Goal: Transaction & Acquisition: Book appointment/travel/reservation

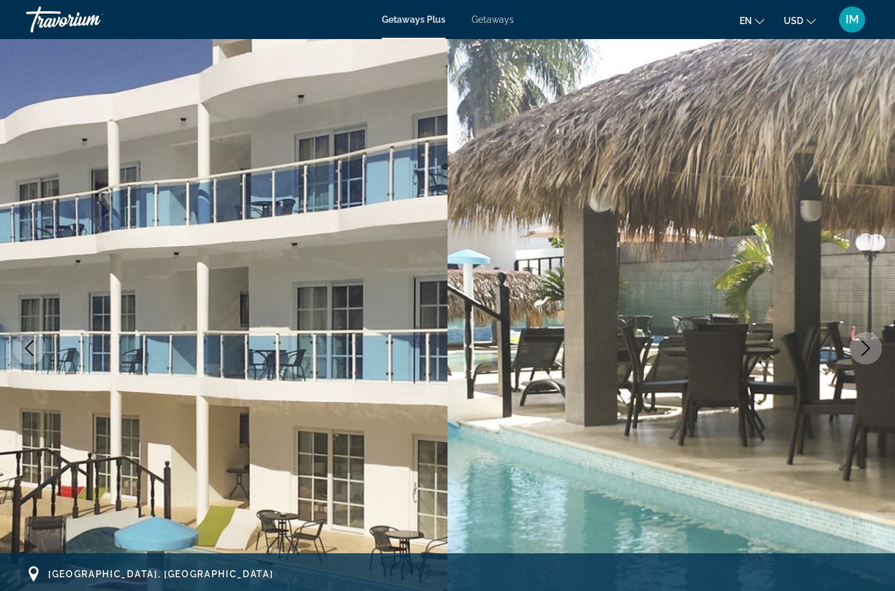
scroll to position [900, 0]
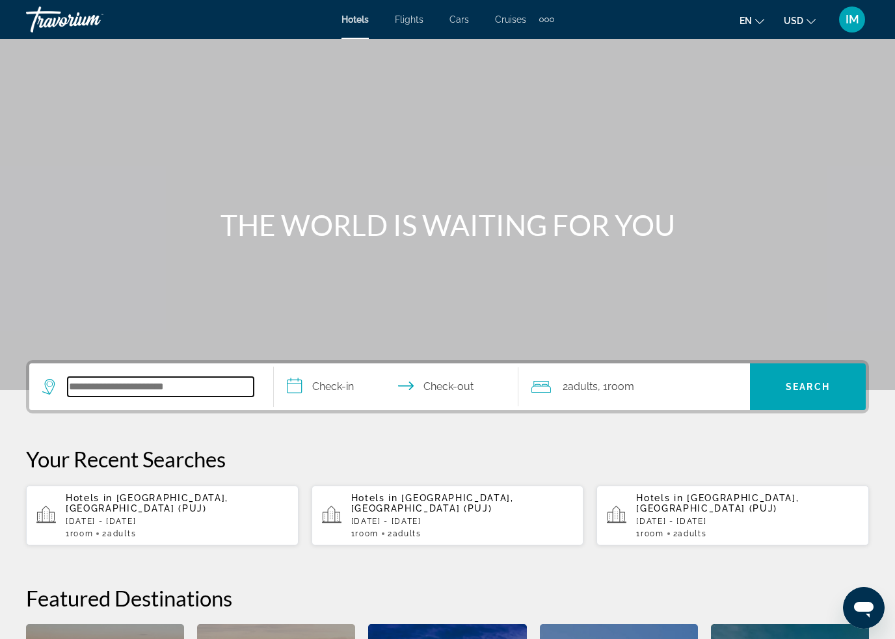
click at [176, 386] on input "Search hotel destination" at bounding box center [161, 387] width 186 height 20
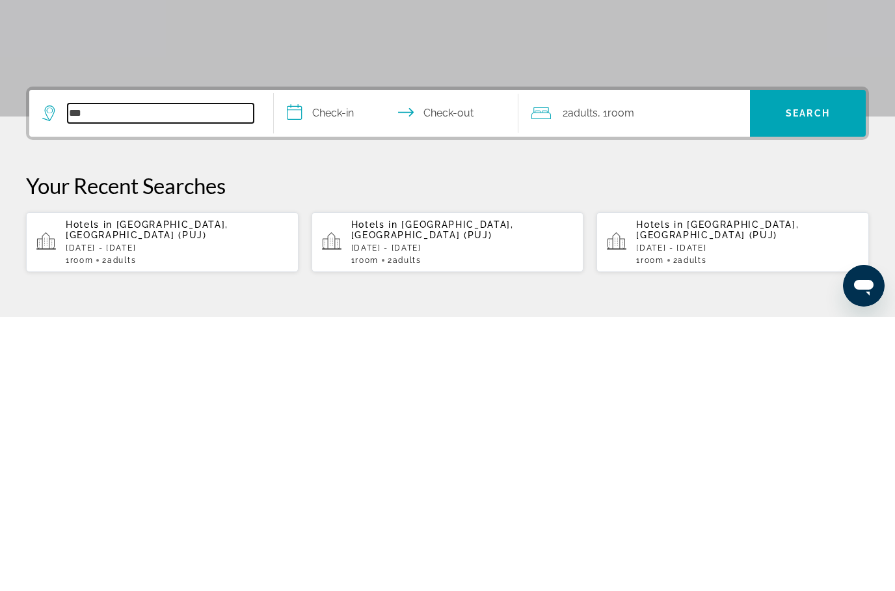
type input "***"
click at [228, 493] on span "Punta Cana, Dominican Republic (PUJ)" at bounding box center [147, 503] width 163 height 21
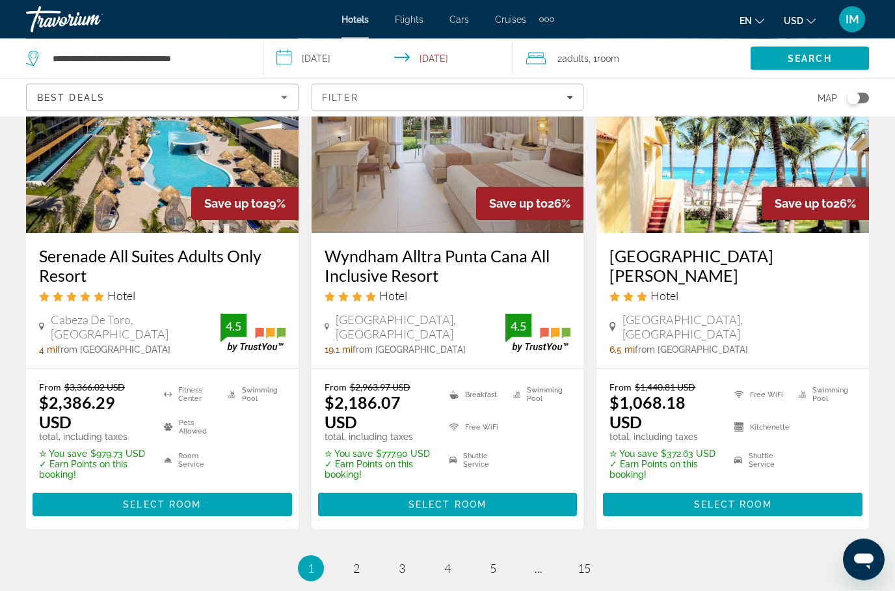
scroll to position [1738, 0]
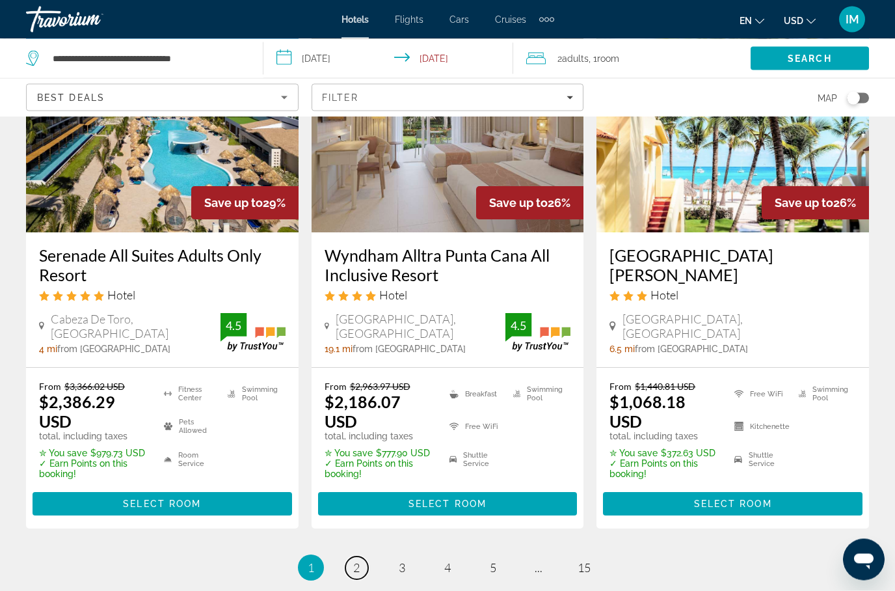
click at [361, 557] on link "page 2" at bounding box center [356, 568] width 23 height 23
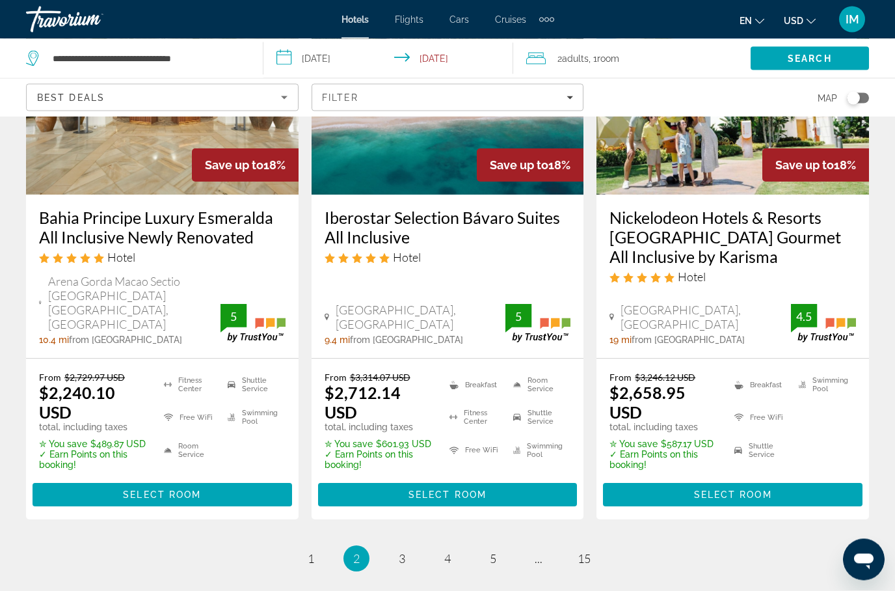
scroll to position [1868, 0]
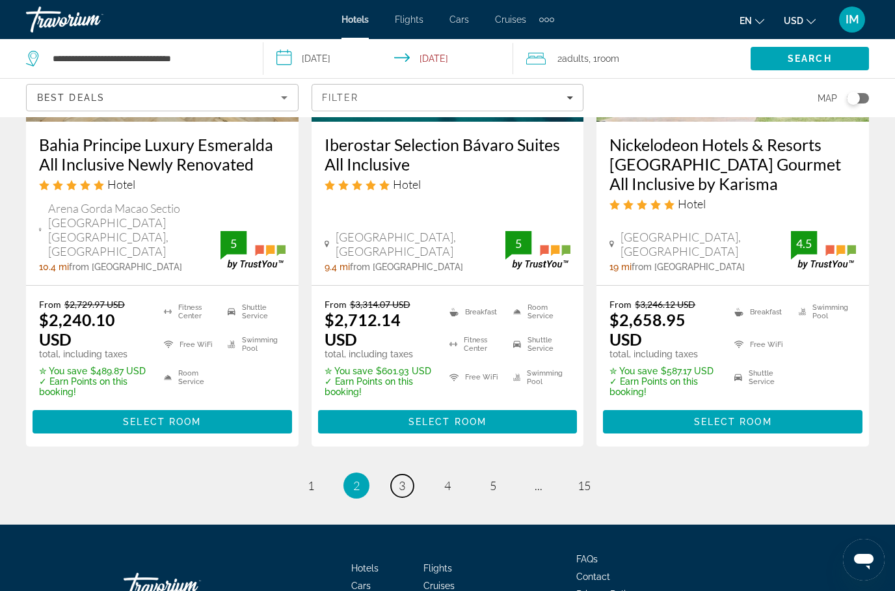
click at [405, 478] on span "3" at bounding box center [402, 485] width 7 height 14
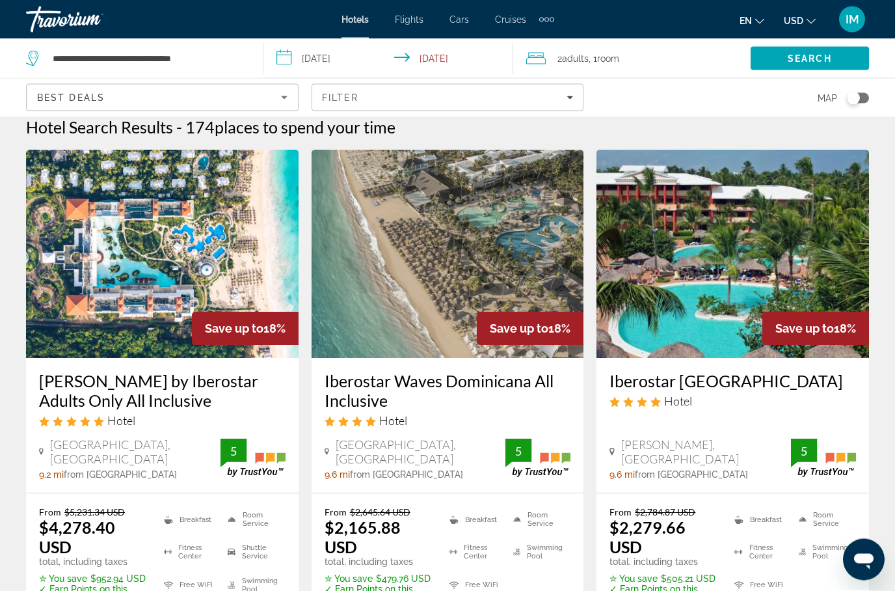
scroll to position [31, 0]
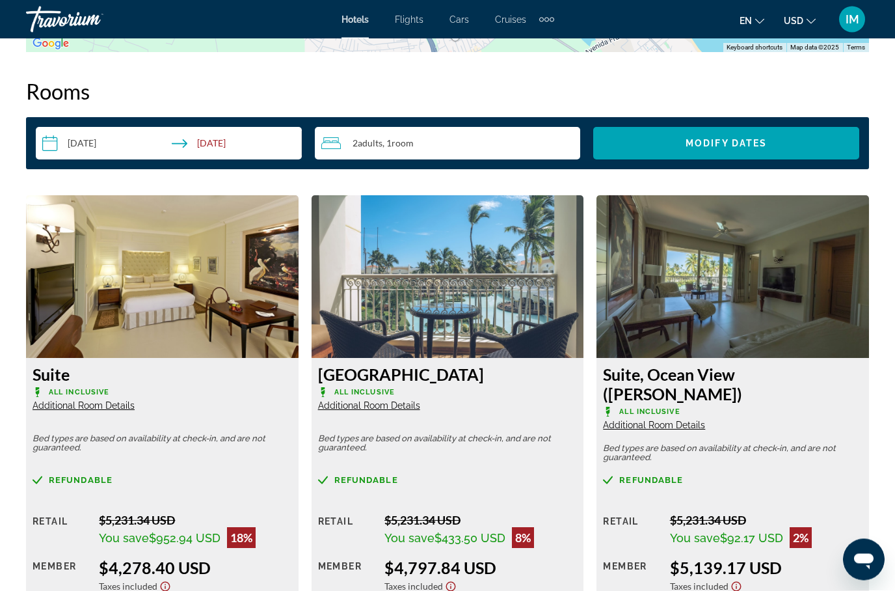
scroll to position [1675, 0]
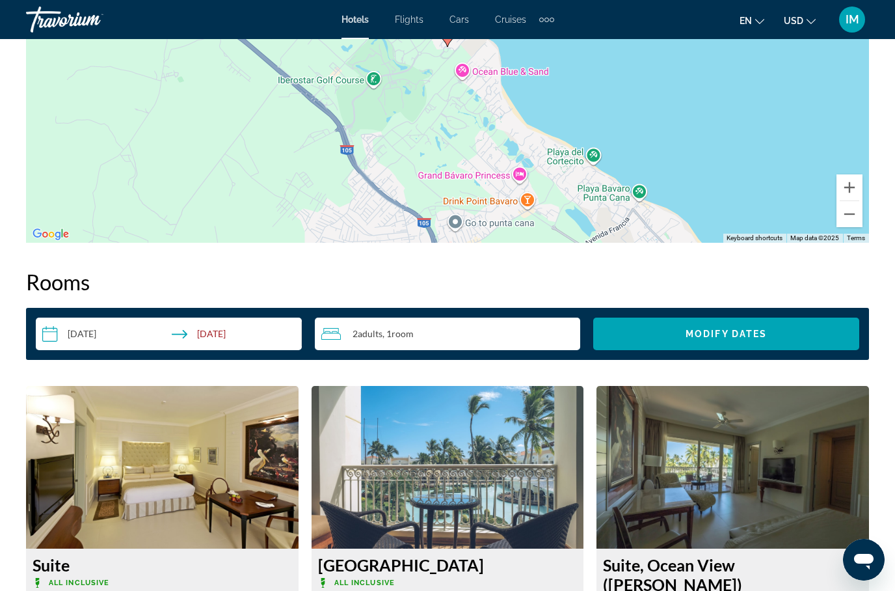
click at [62, 338] on input "**********" at bounding box center [171, 335] width 271 height 36
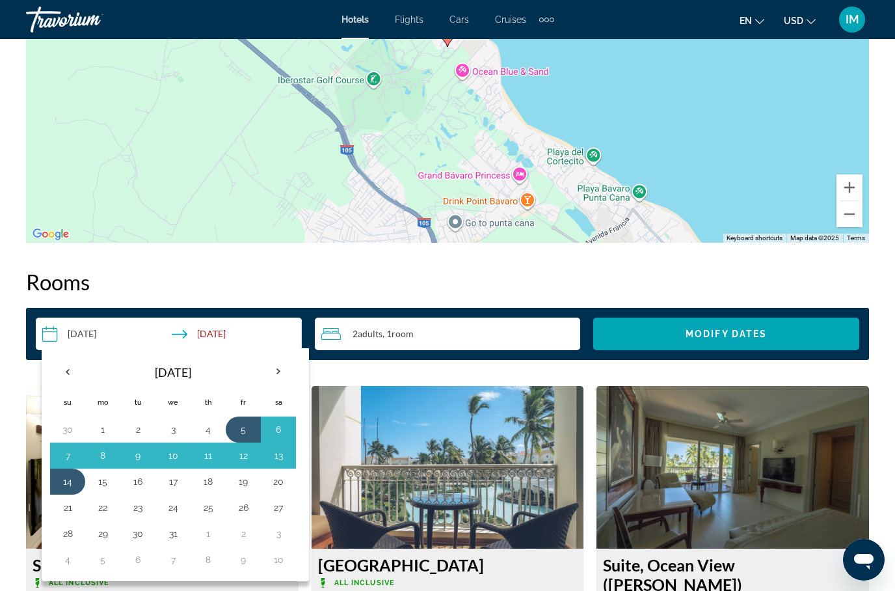
click at [75, 364] on th "Previous month" at bounding box center [67, 371] width 35 height 29
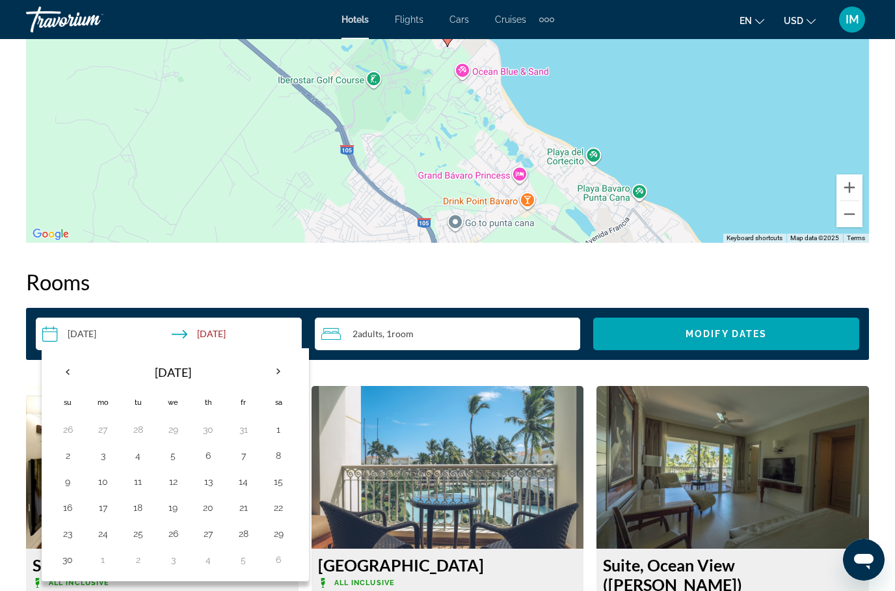
click at [143, 477] on button "11" at bounding box center [137, 481] width 21 height 18
click at [105, 529] on button "24" at bounding box center [102, 533] width 21 height 18
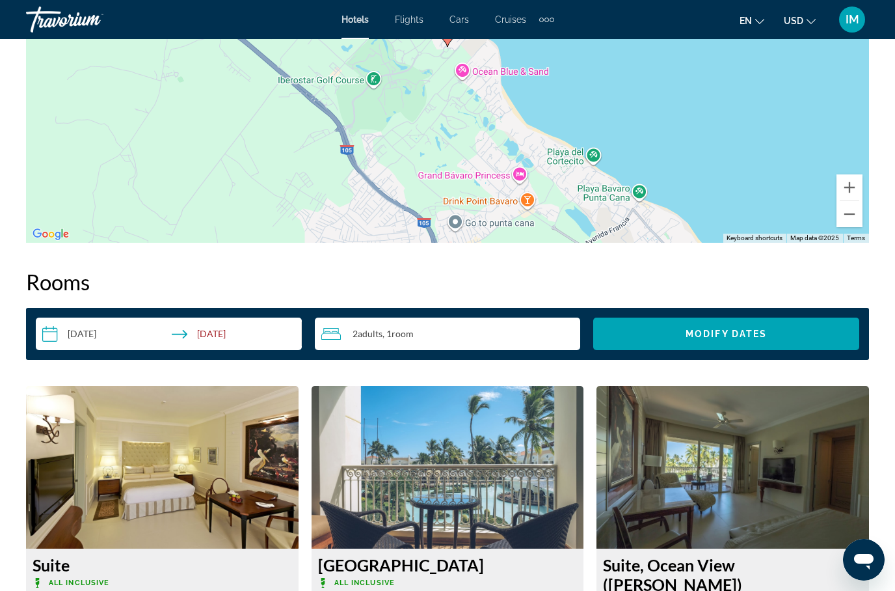
click at [723, 330] on span "Modify Dates" at bounding box center [725, 333] width 81 height 10
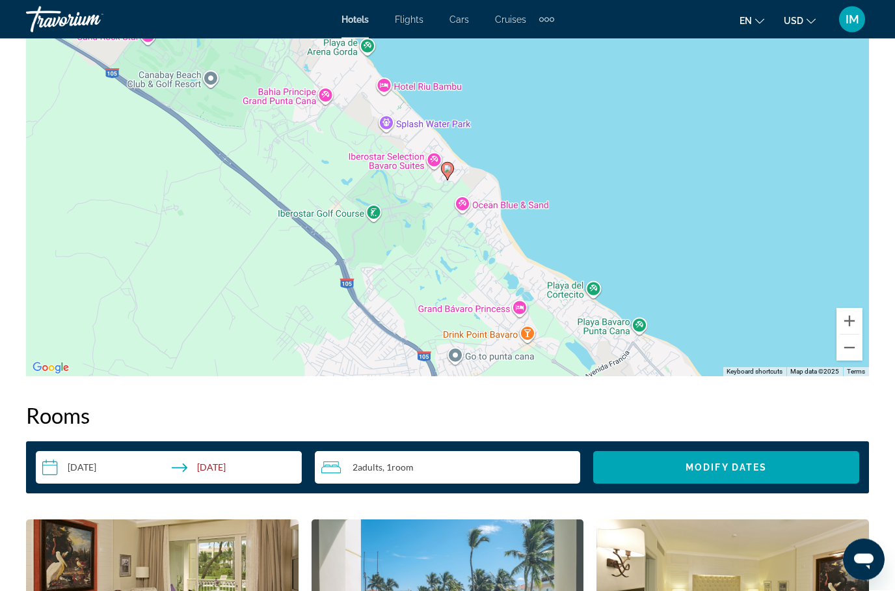
scroll to position [1572, 0]
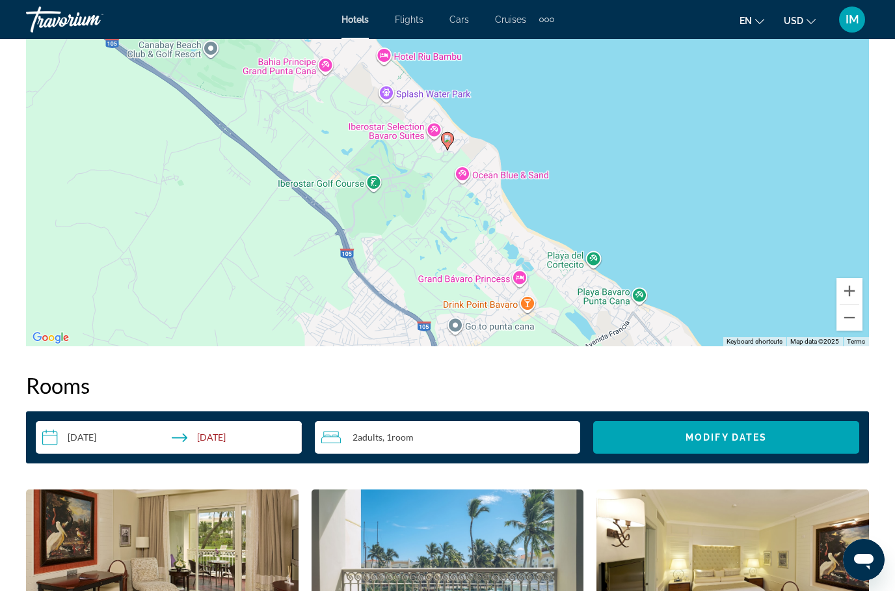
click at [62, 438] on input "**********" at bounding box center [171, 439] width 271 height 36
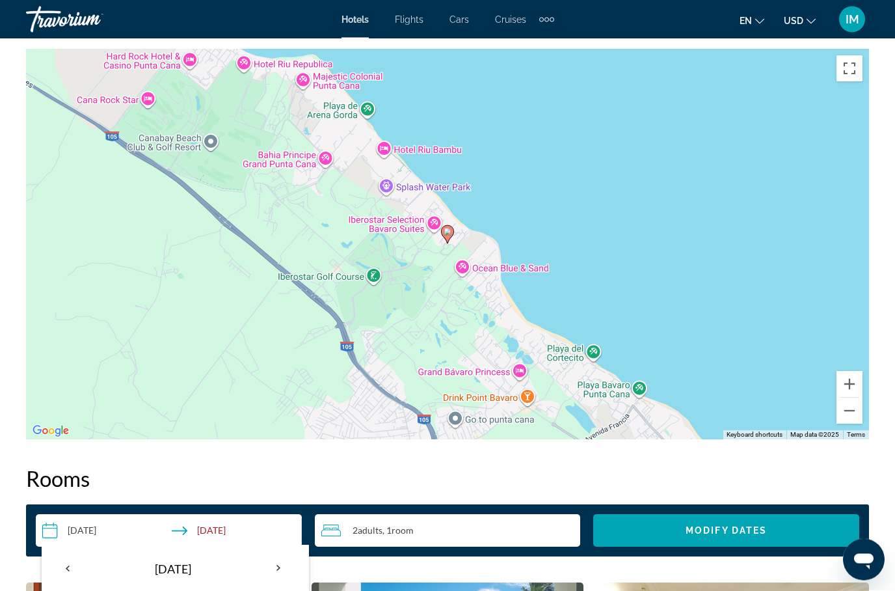
scroll to position [1480, 0]
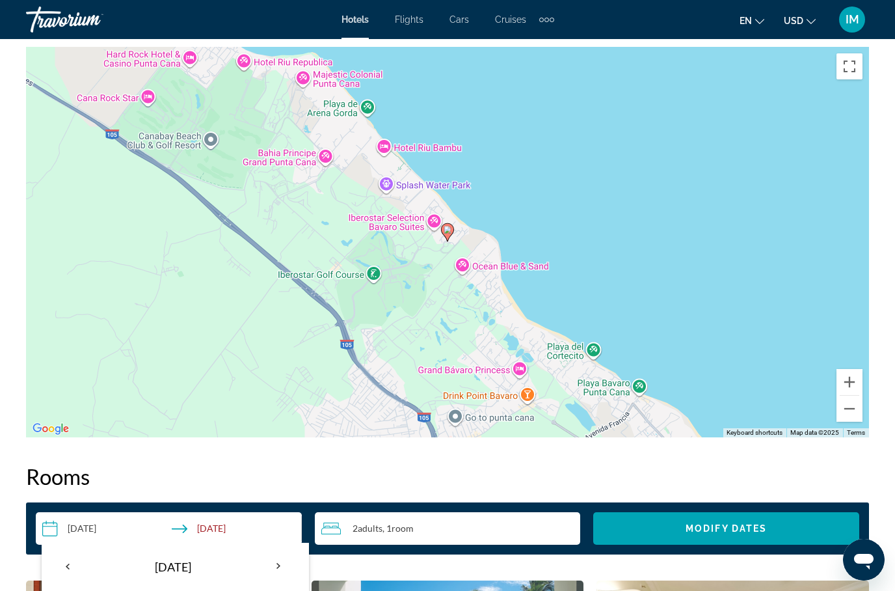
click at [857, 62] on button "Toggle fullscreen view" at bounding box center [849, 66] width 26 height 26
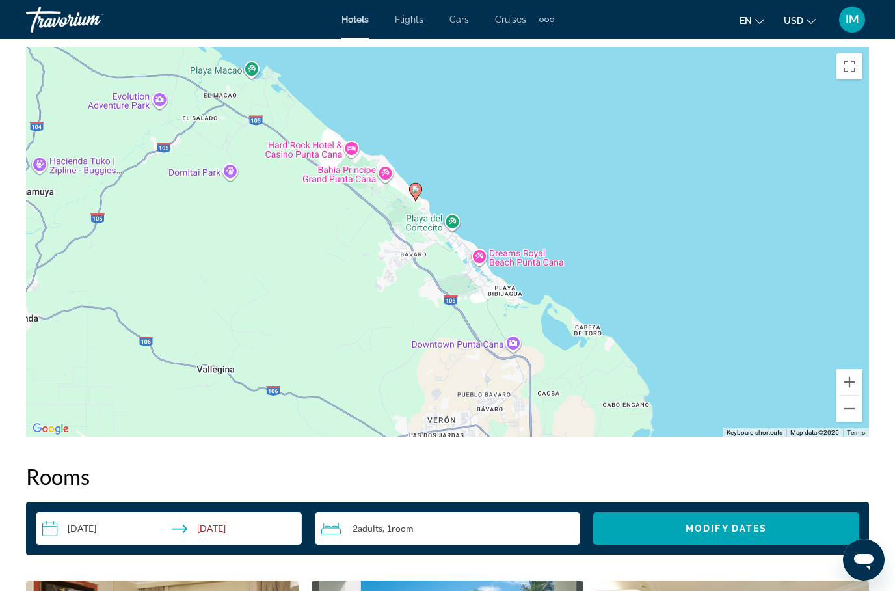
scroll to position [1533, 0]
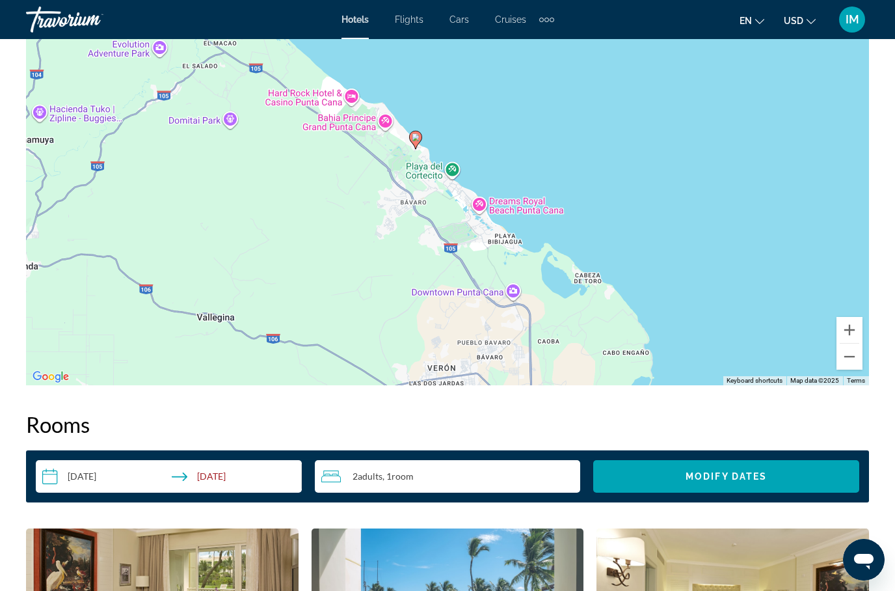
click at [85, 470] on input "**********" at bounding box center [171, 478] width 271 height 36
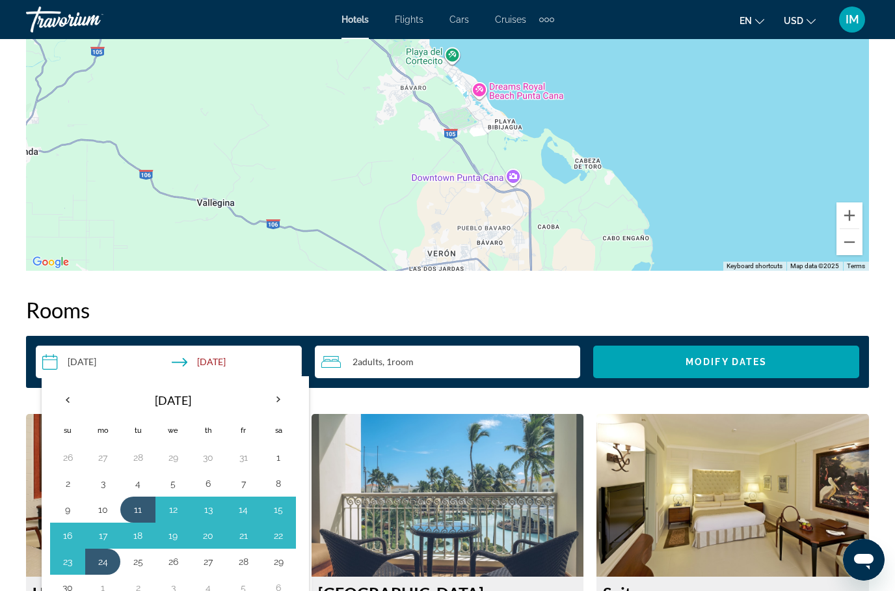
scroll to position [1647, 0]
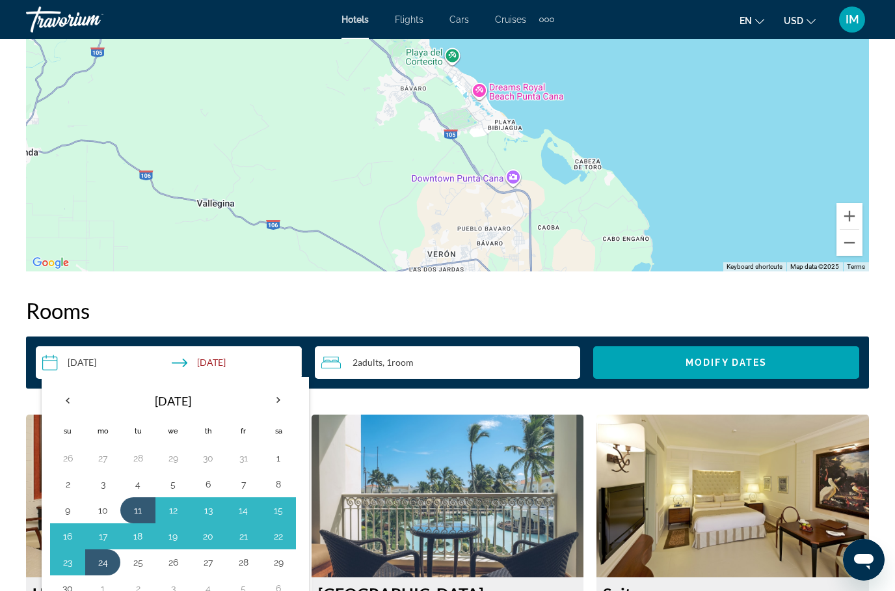
click at [143, 503] on button "11" at bounding box center [137, 510] width 21 height 18
click at [278, 508] on button "15" at bounding box center [278, 510] width 21 height 18
type input "**********"
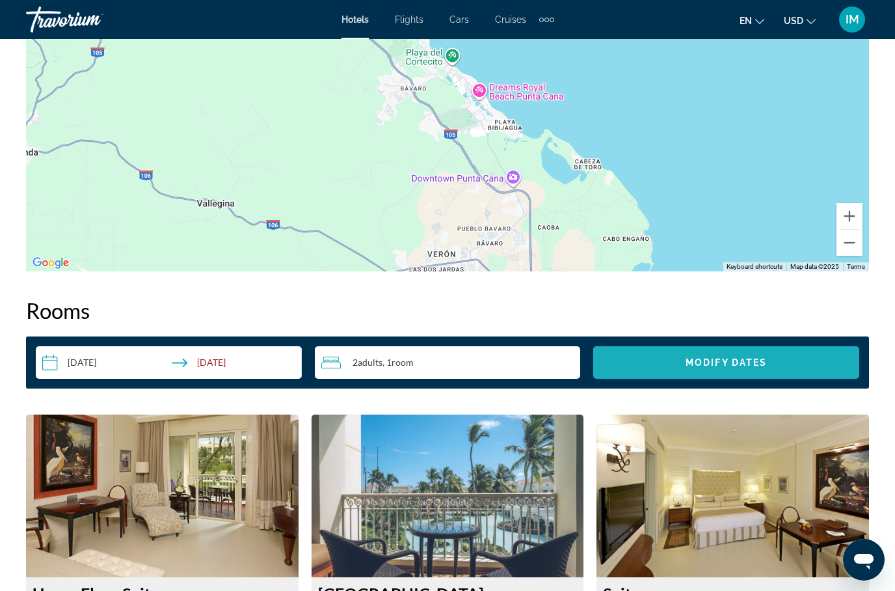
click at [685, 362] on span "Modify Dates" at bounding box center [725, 362] width 81 height 10
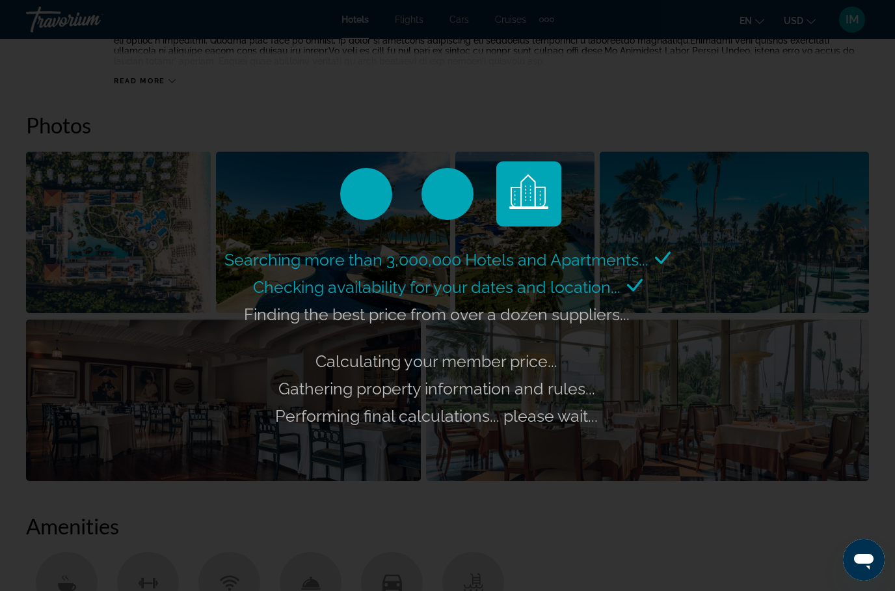
scroll to position [812, 0]
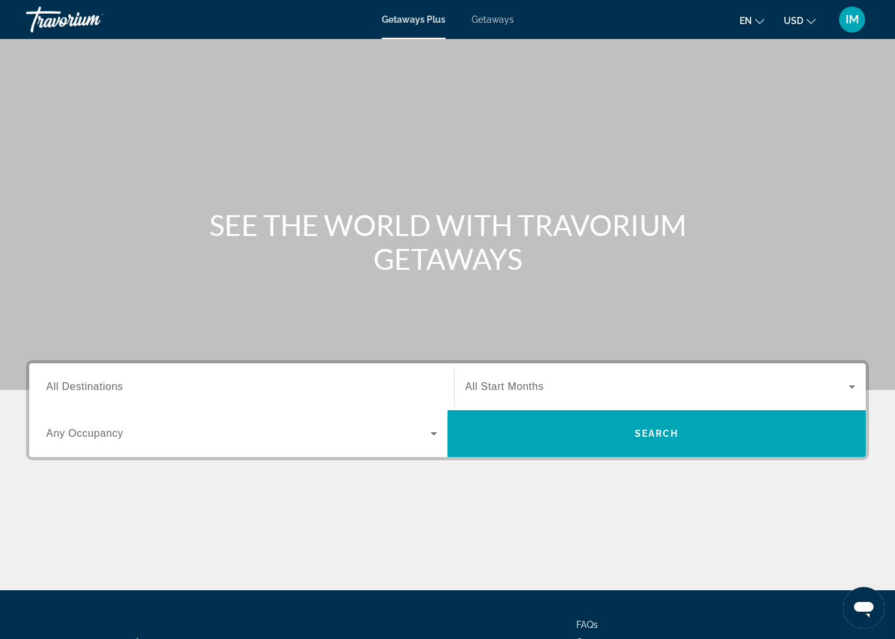
click at [105, 381] on span "All Destinations" at bounding box center [84, 386] width 77 height 11
click at [105, 380] on input "Destination All Destinations" at bounding box center [241, 388] width 391 height 16
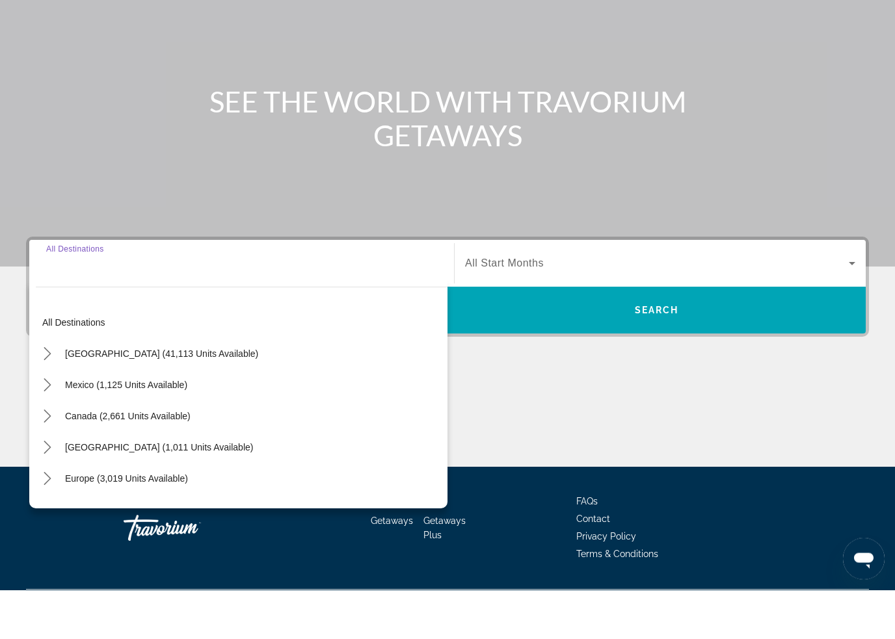
scroll to position [111, 0]
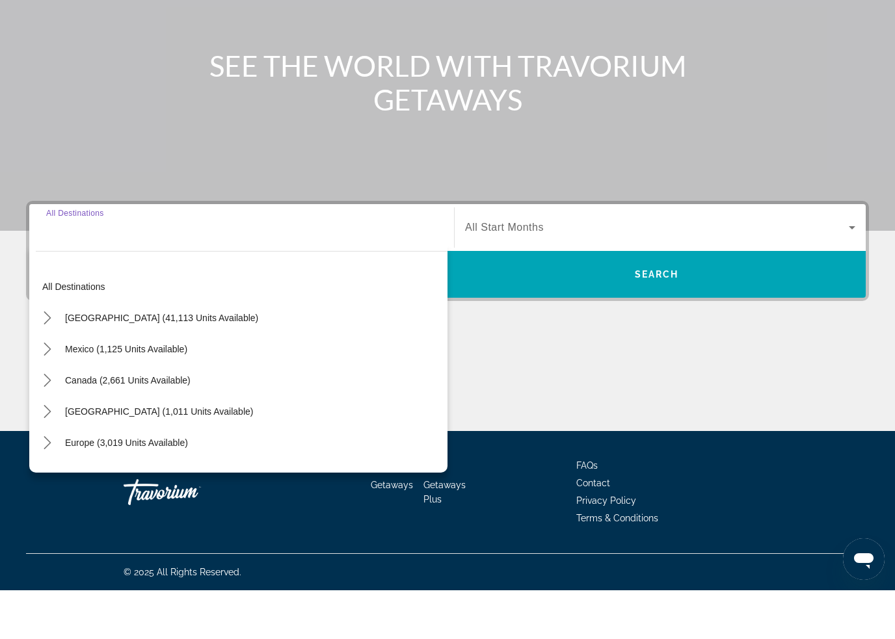
click at [53, 454] on icon "Toggle Caribbean & Atlantic Islands (1,011 units available) submenu" at bounding box center [47, 460] width 13 height 13
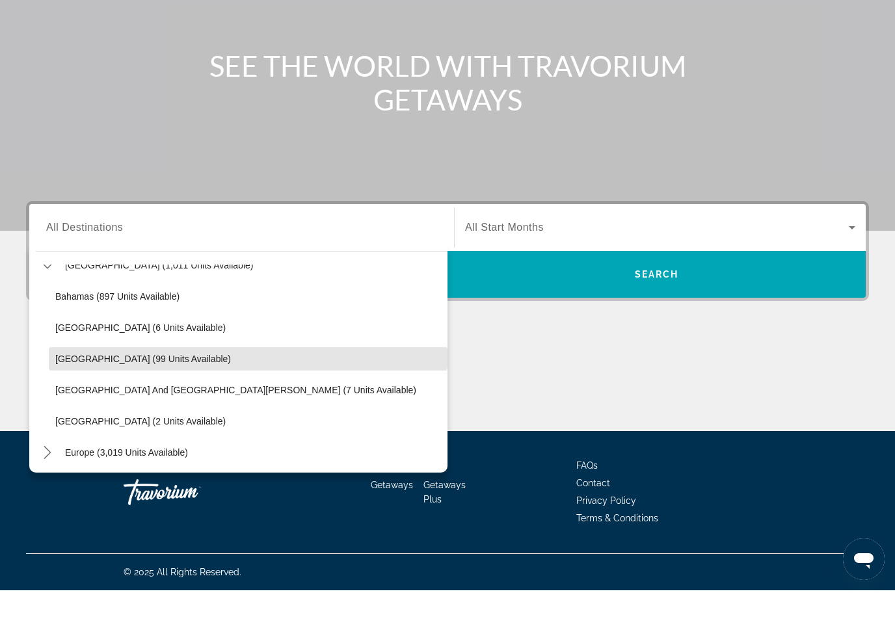
scroll to position [146, 0]
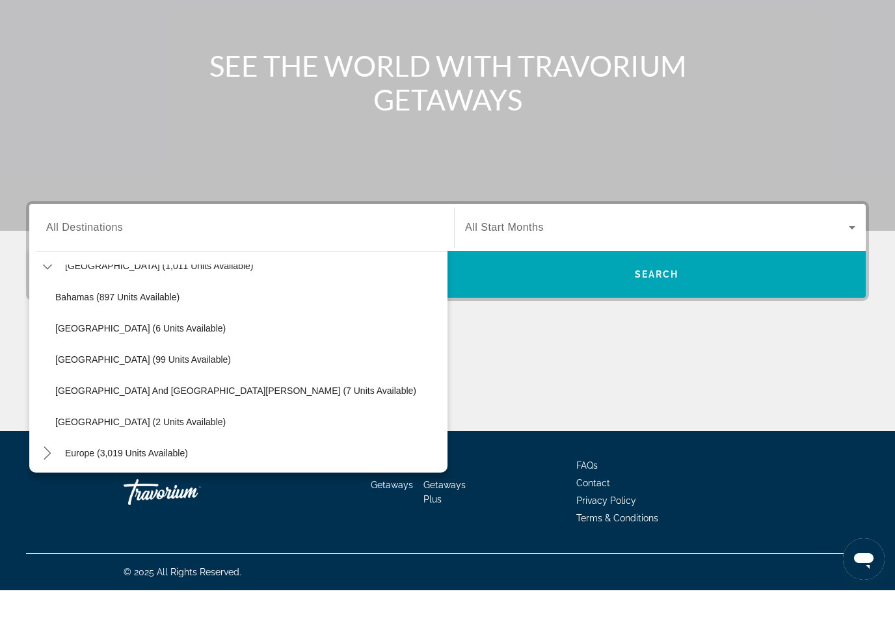
click at [163, 393] on span "Select destination: Dominican Republic (99 units available)" at bounding box center [248, 408] width 399 height 31
type input "**********"
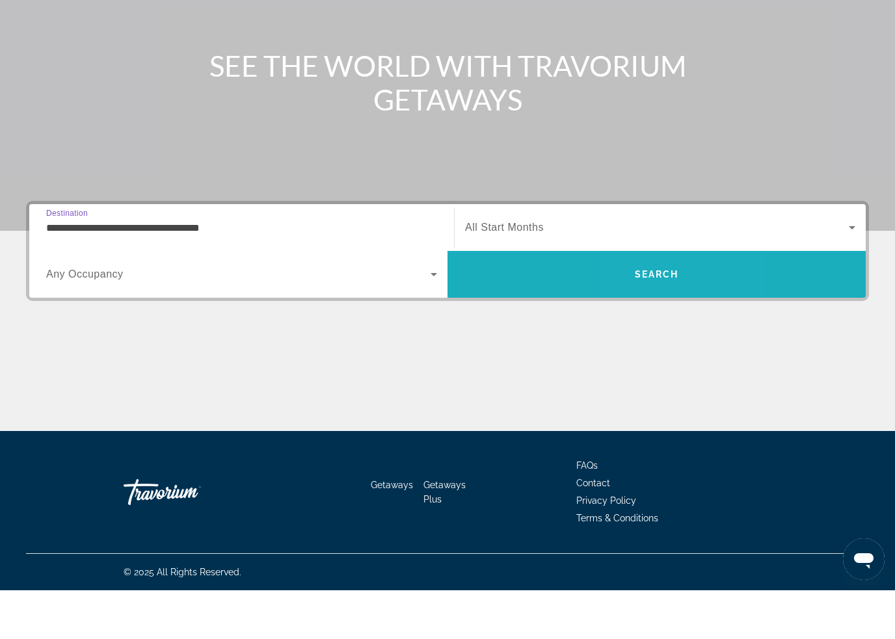
click at [651, 318] on span "Search" at bounding box center [657, 323] width 44 height 10
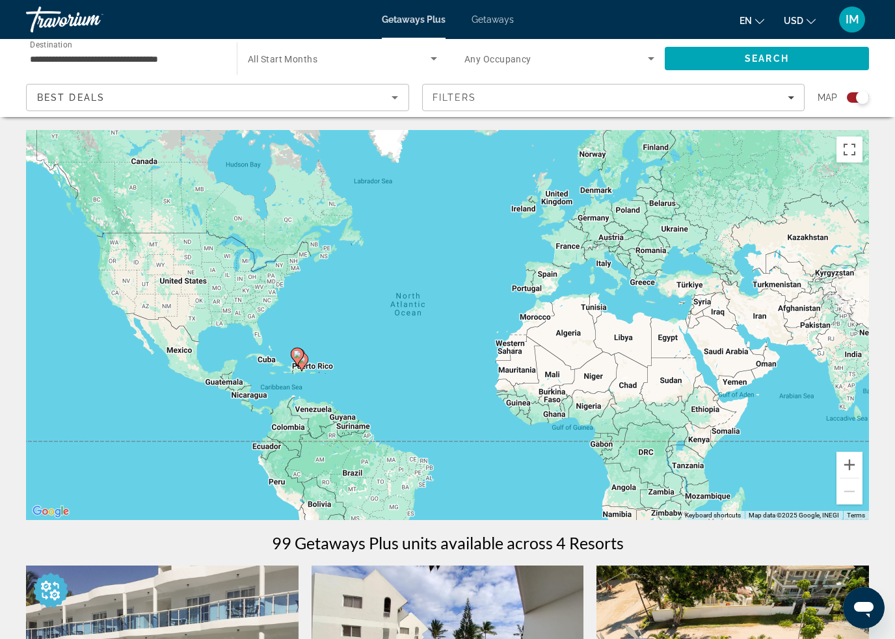
click at [788, 96] on icon "Filters" at bounding box center [791, 97] width 7 height 7
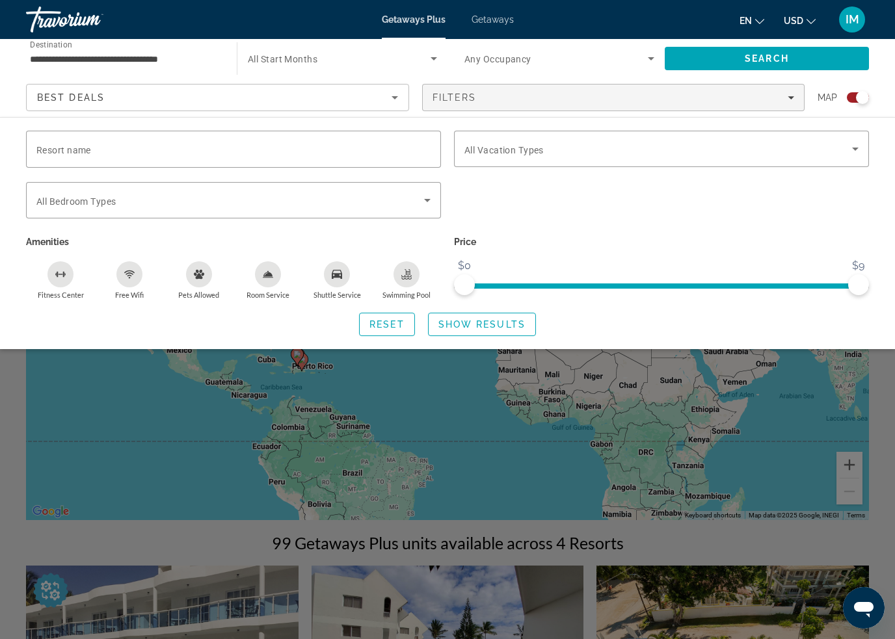
click at [518, 320] on span "Show Results" at bounding box center [481, 324] width 87 height 10
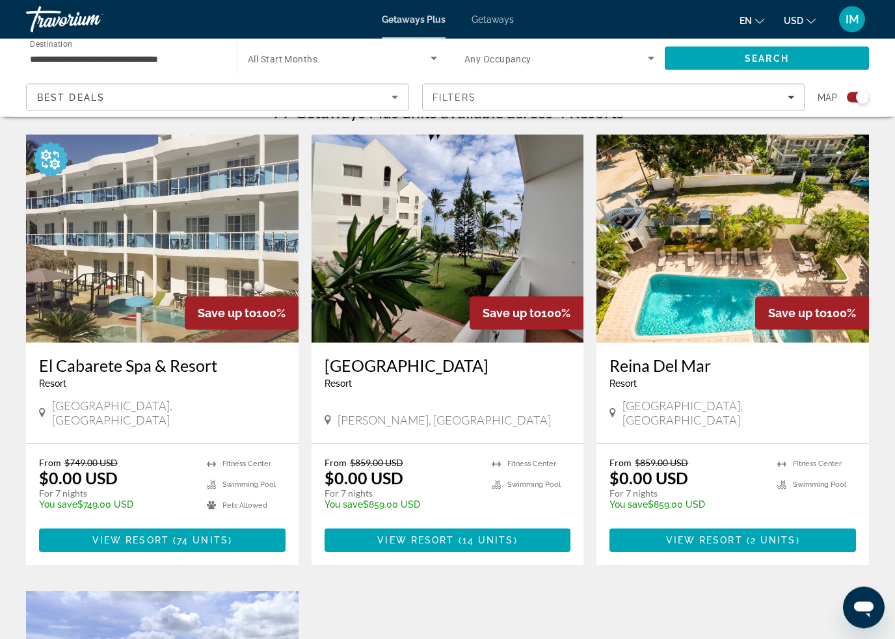
scroll to position [432, 0]
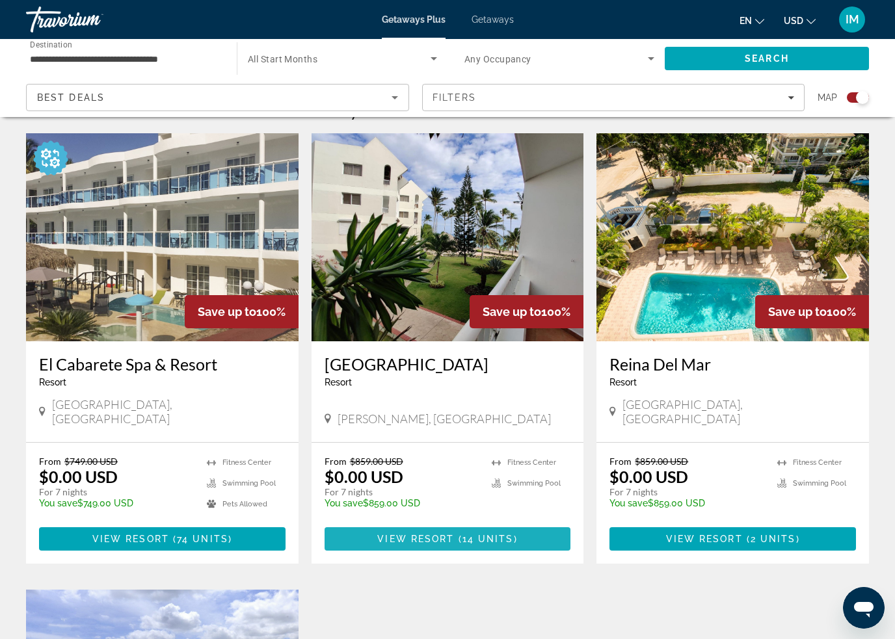
click at [440, 534] on span "View Resort" at bounding box center [415, 539] width 77 height 10
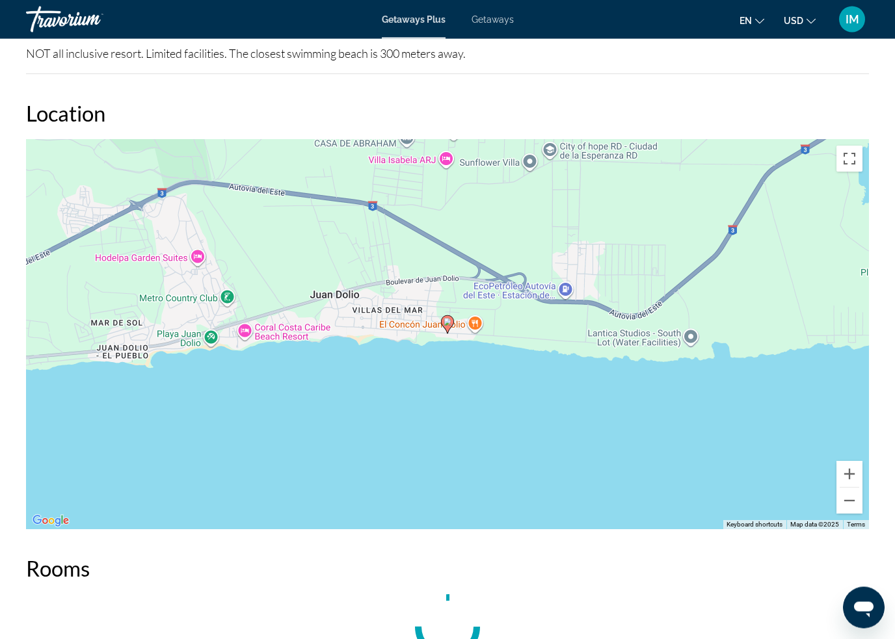
scroll to position [1697, 0]
click at [846, 161] on button "Toggle fullscreen view" at bounding box center [849, 159] width 26 height 26
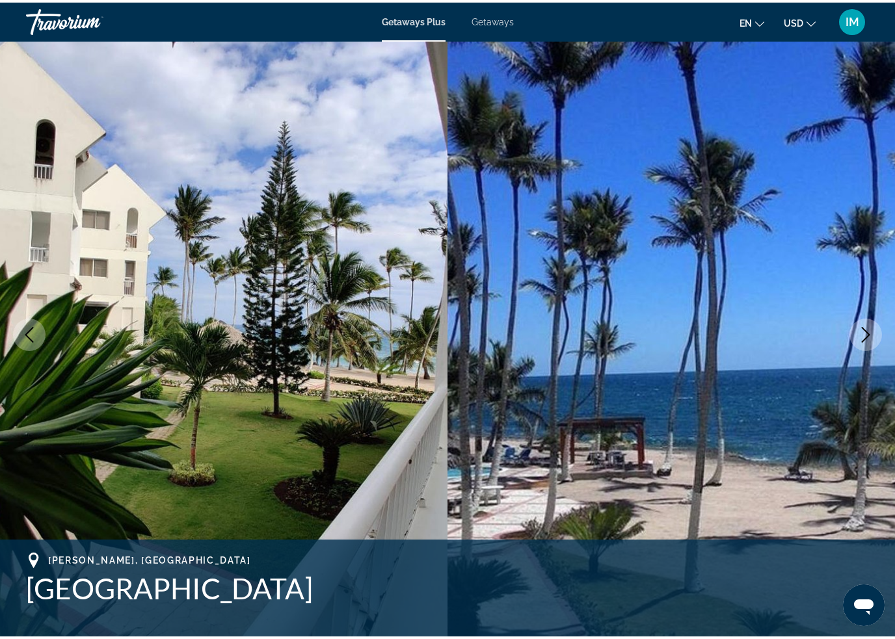
scroll to position [1681, 0]
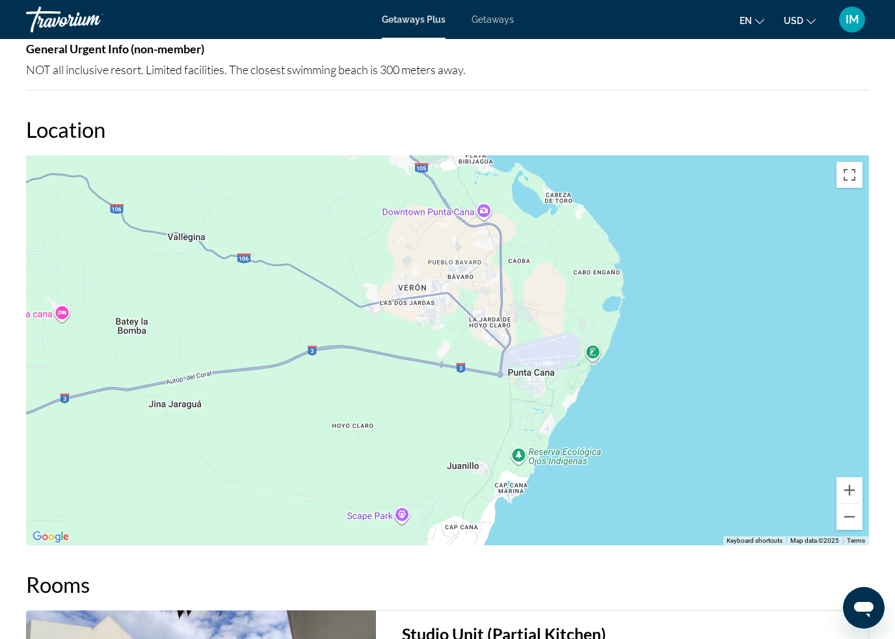
click at [858, 172] on button "Toggle fullscreen view" at bounding box center [849, 175] width 26 height 26
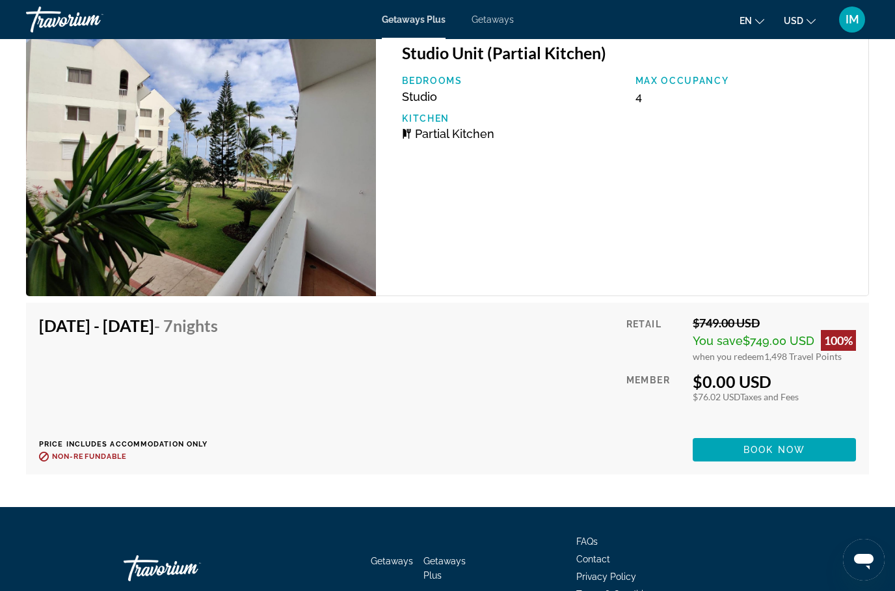
scroll to position [2258, 0]
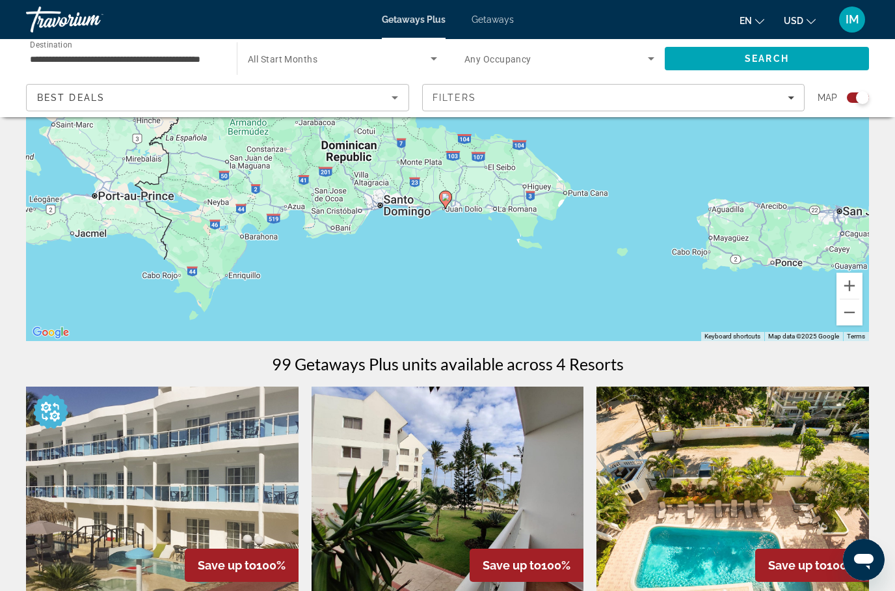
click at [449, 201] on image "Main content" at bounding box center [446, 197] width 8 height 8
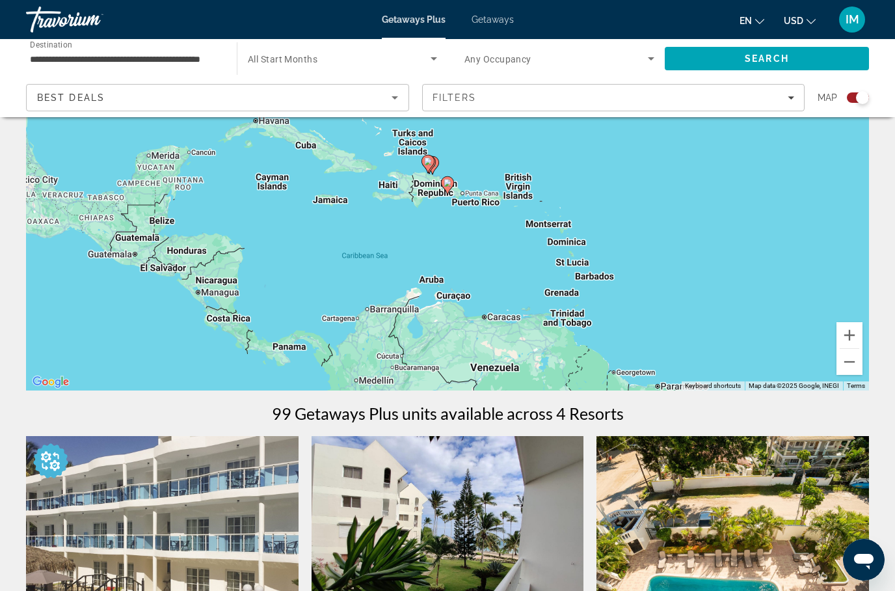
type input "**********"
click at [448, 178] on icon "Main content" at bounding box center [448, 185] width 12 height 17
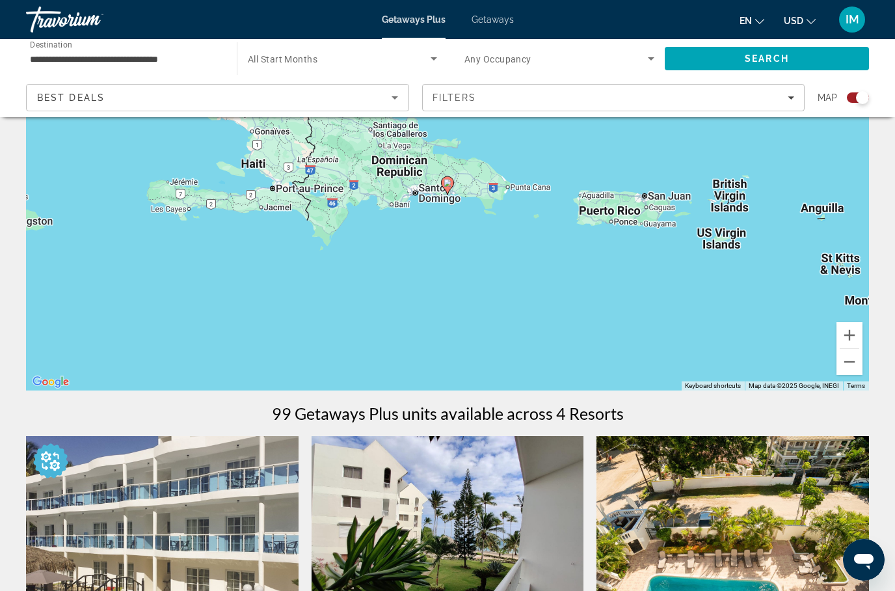
click at [452, 180] on icon "Main content" at bounding box center [448, 185] width 12 height 17
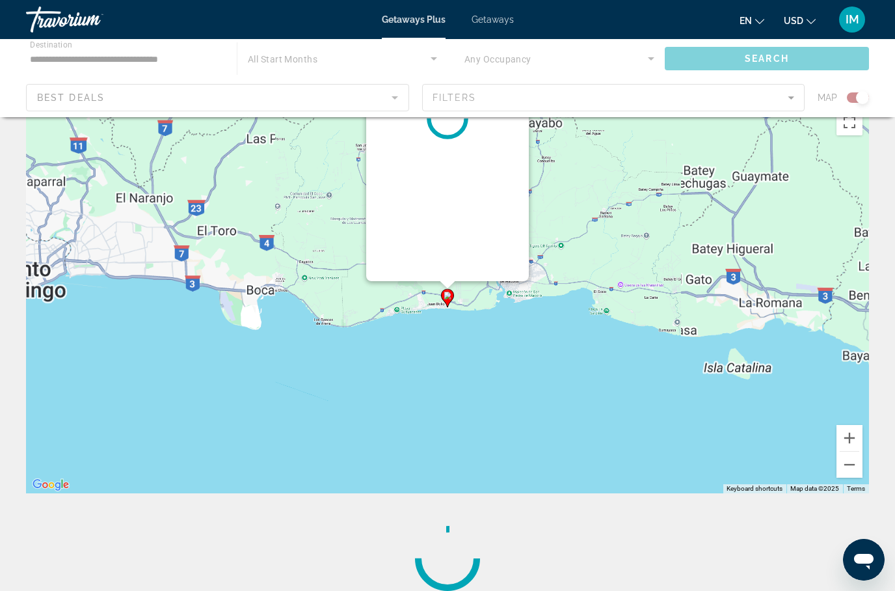
scroll to position [0, 0]
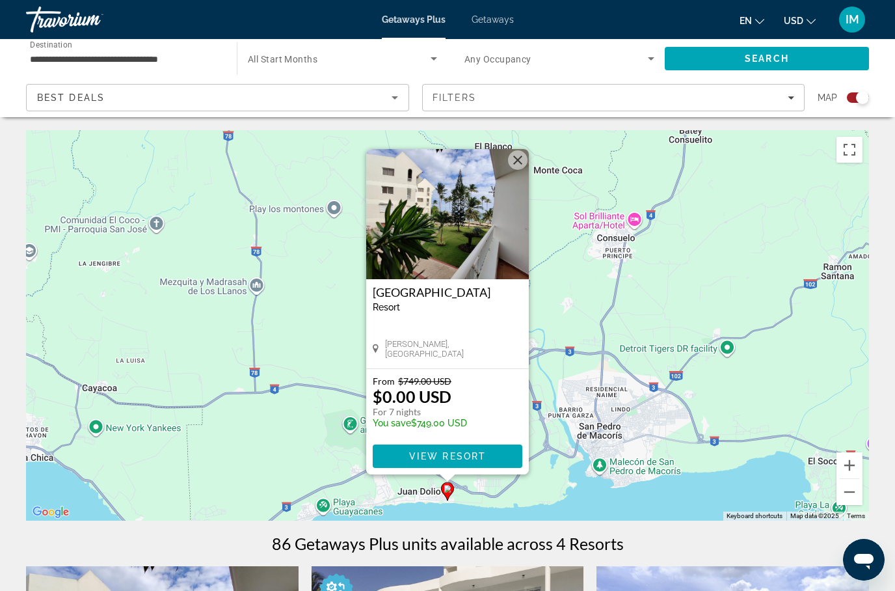
click at [439, 452] on span "View Resort" at bounding box center [447, 456] width 77 height 10
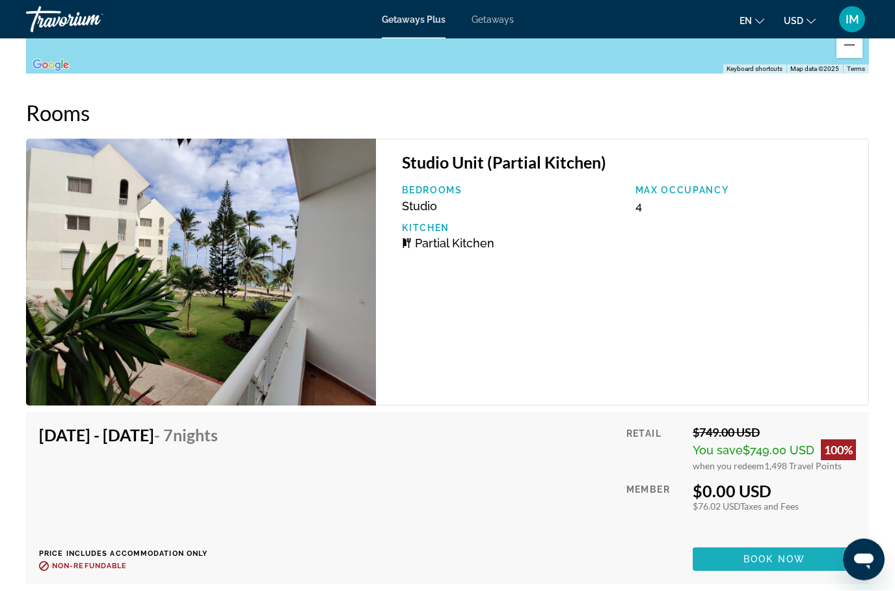
scroll to position [2153, 0]
click at [771, 559] on span "Book now" at bounding box center [774, 558] width 62 height 10
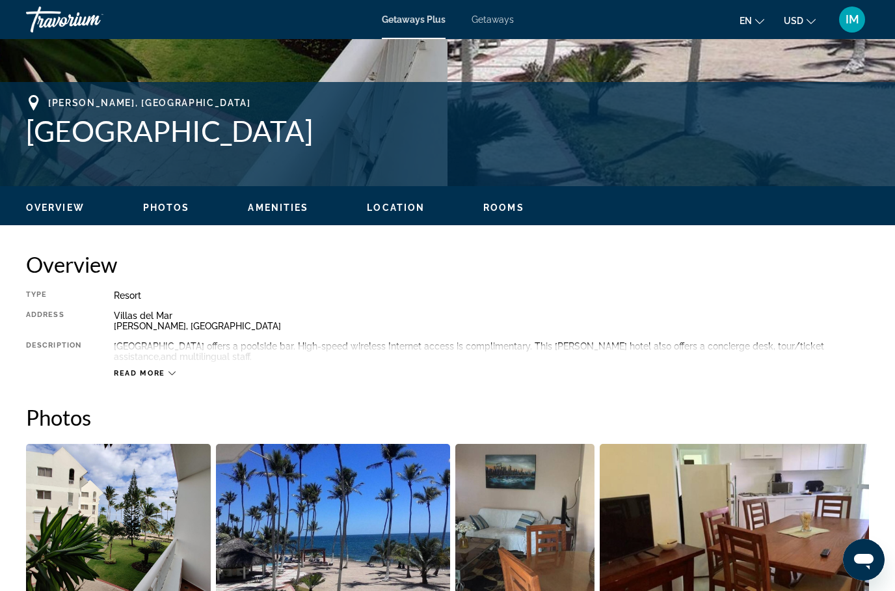
scroll to position [470, 0]
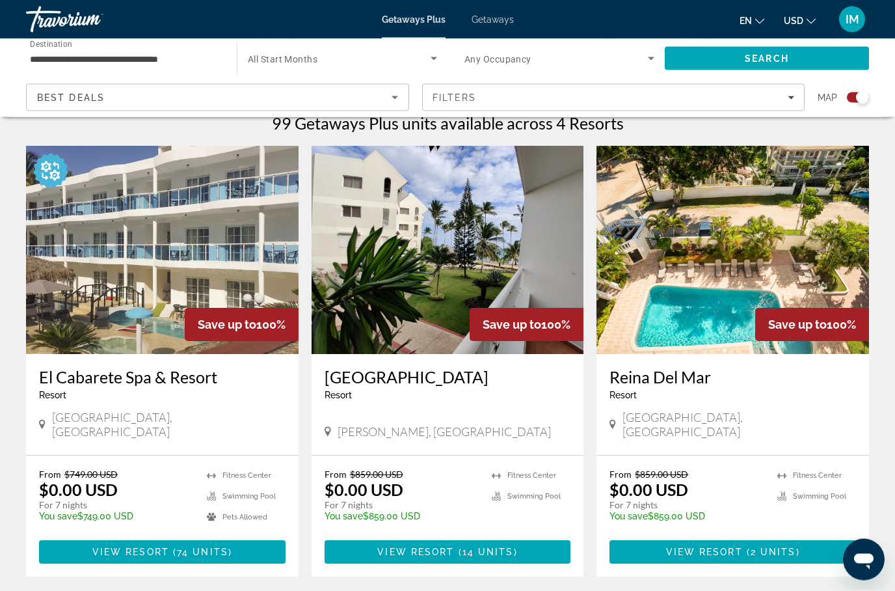
scroll to position [414, 0]
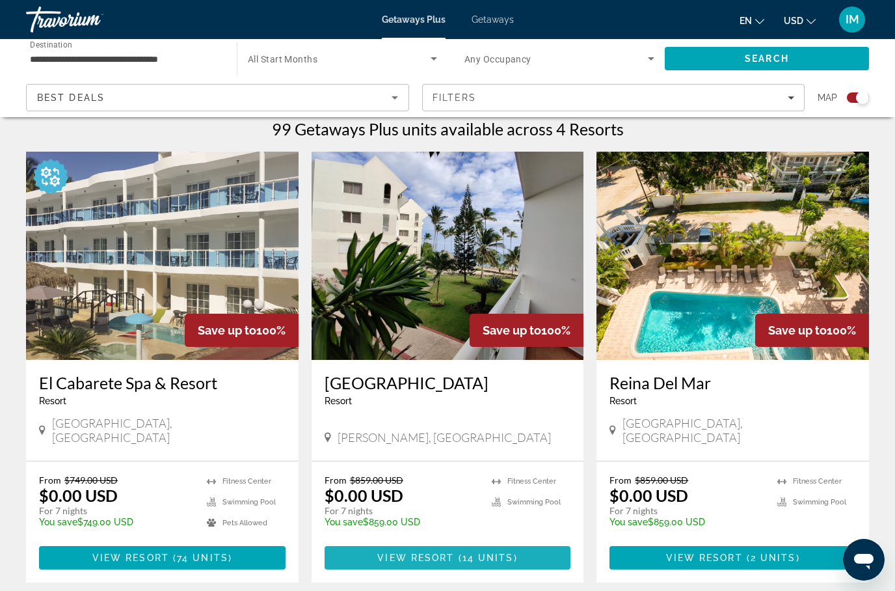
click at [444, 542] on span "Main content" at bounding box center [448, 557] width 246 height 31
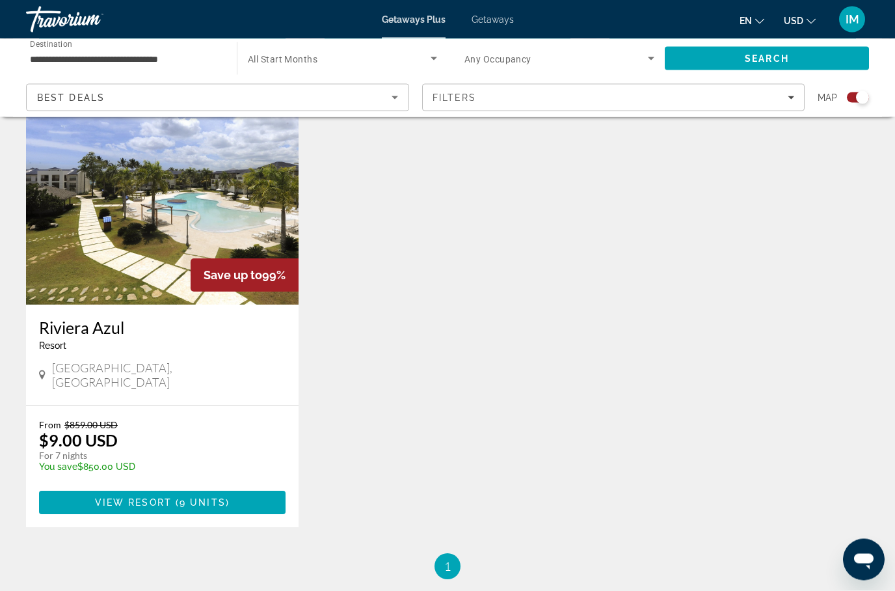
scroll to position [926, 0]
click at [196, 497] on span "9 units" at bounding box center [202, 502] width 46 height 10
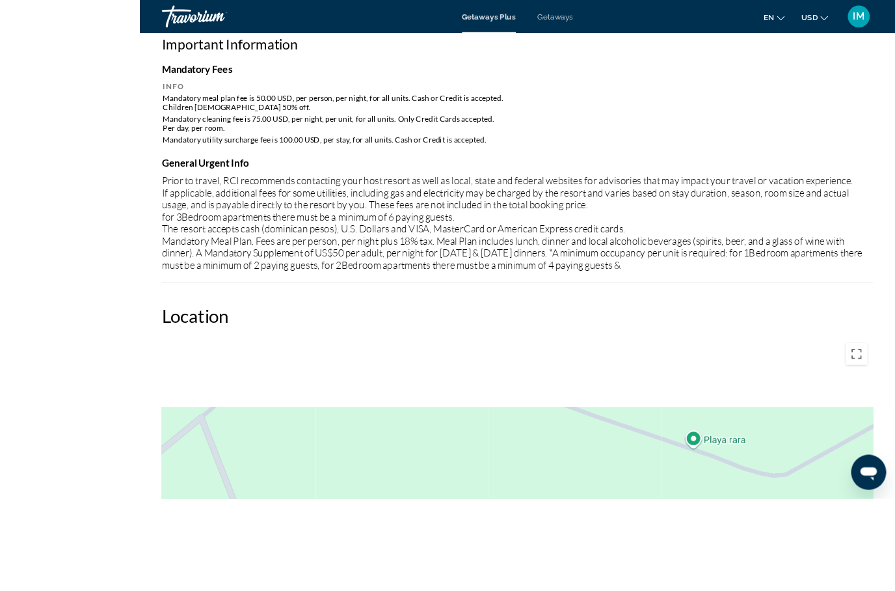
scroll to position [1514, 0]
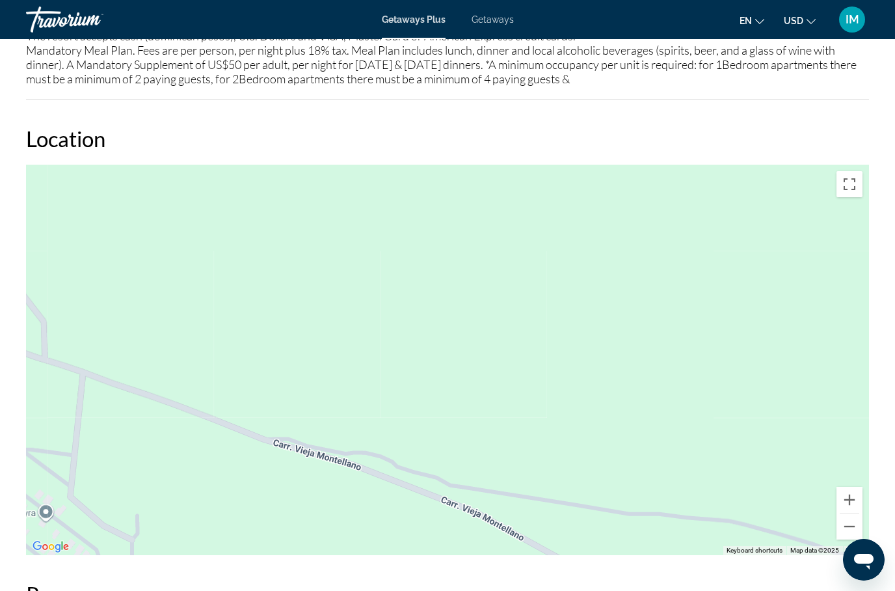
click at [857, 179] on button "Toggle fullscreen view" at bounding box center [849, 184] width 26 height 26
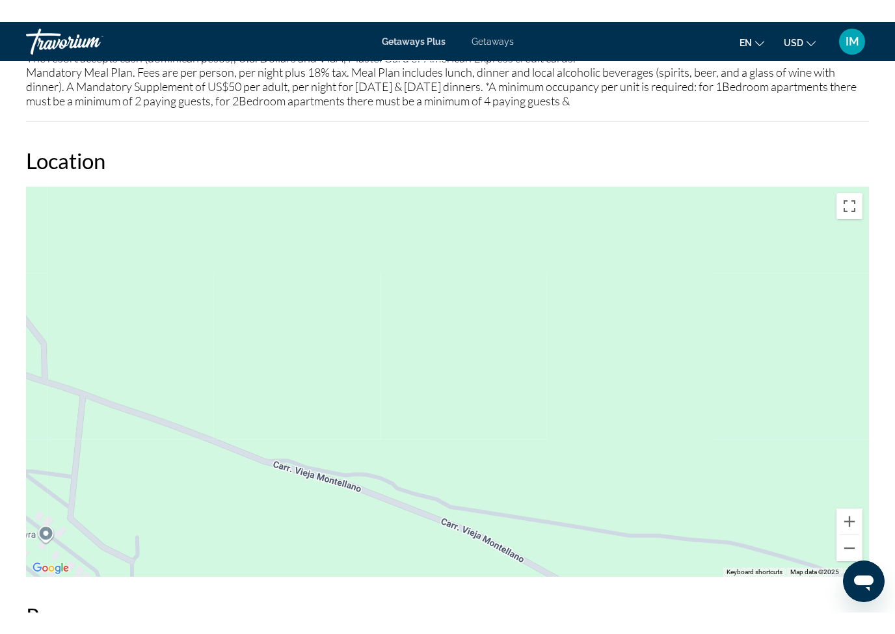
scroll to position [16, 0]
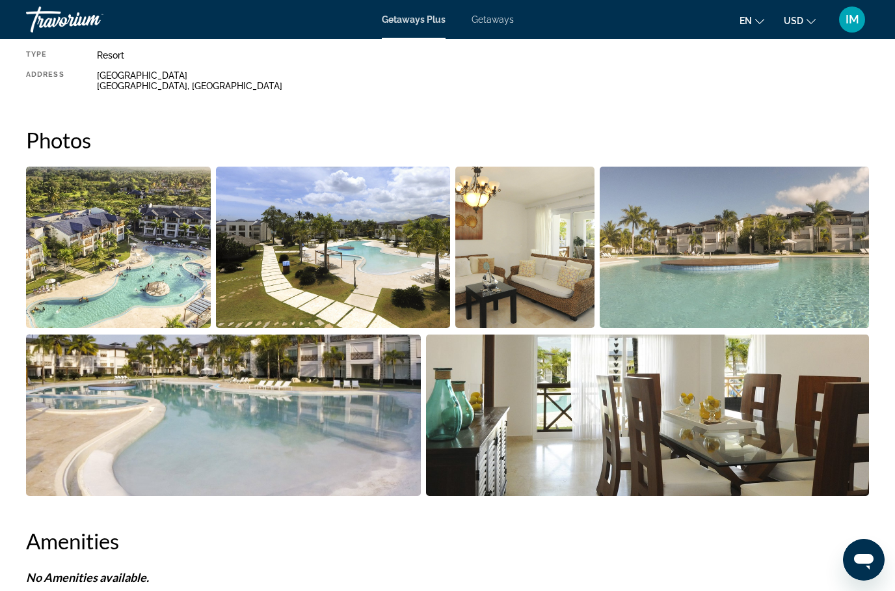
scroll to position [706, 0]
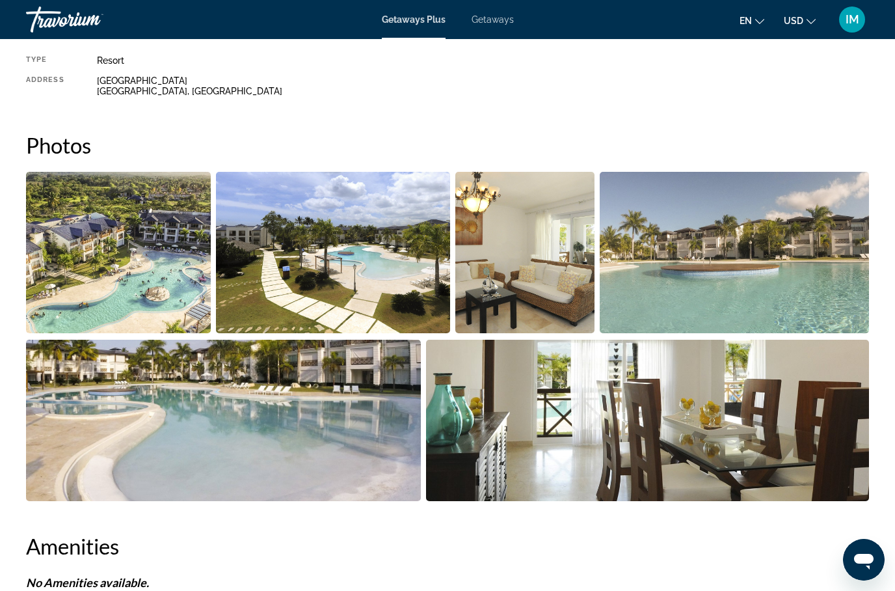
click at [151, 278] on img "Open full-screen image slider" at bounding box center [118, 252] width 185 height 161
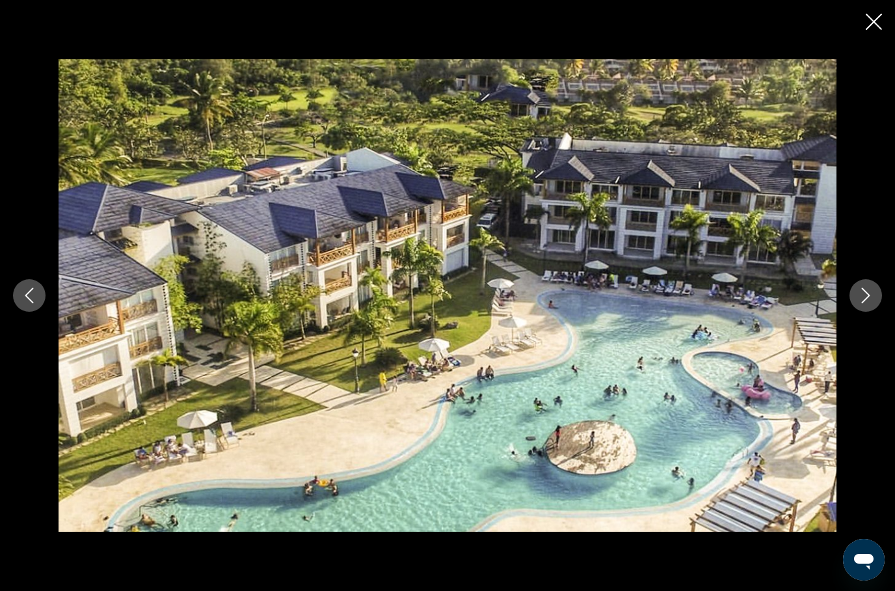
click at [873, 303] on icon "Next image" at bounding box center [866, 295] width 16 height 16
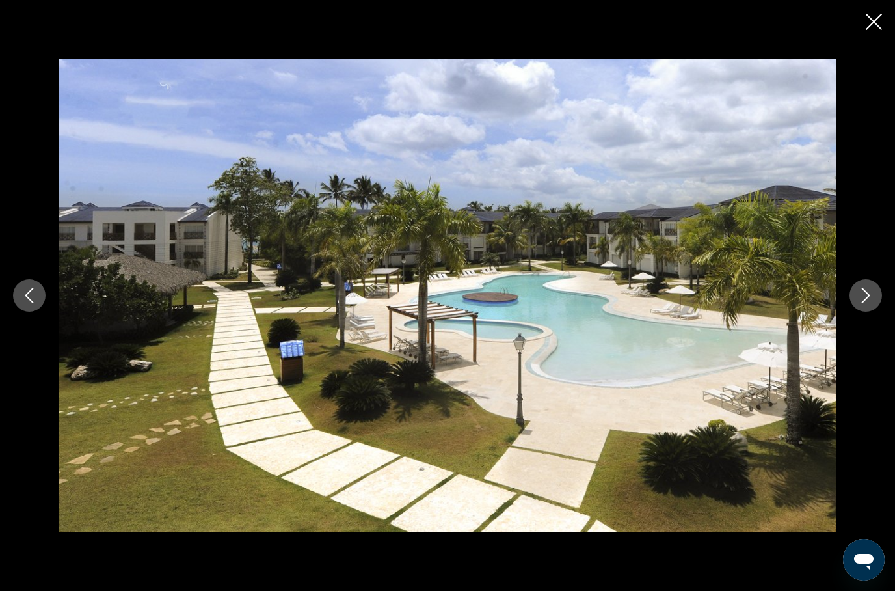
click at [868, 303] on icon "Next image" at bounding box center [866, 295] width 8 height 16
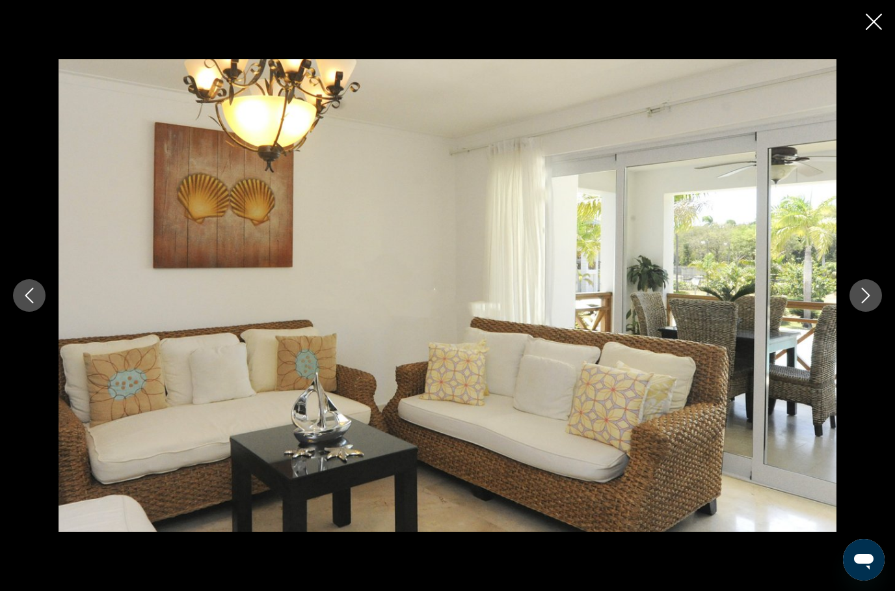
click at [866, 303] on icon "Next image" at bounding box center [866, 295] width 16 height 16
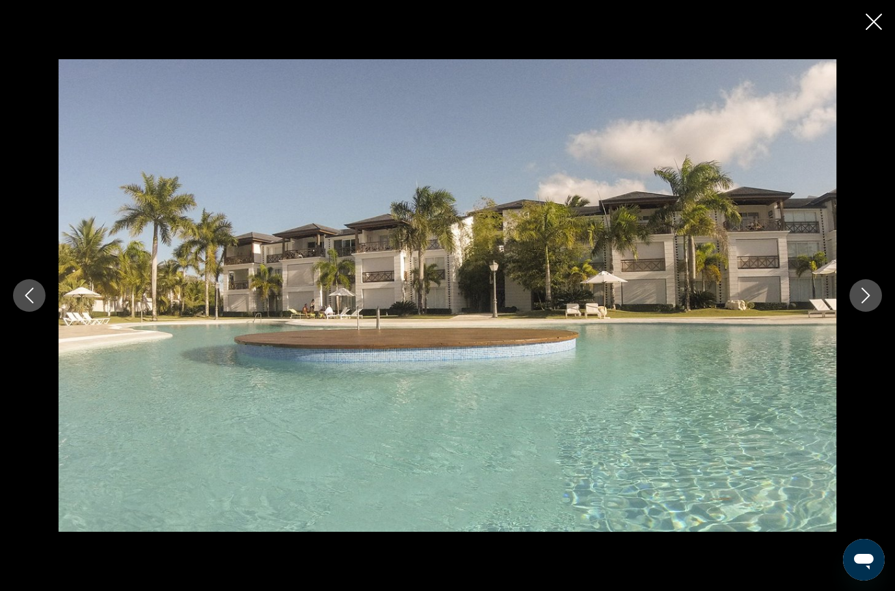
click at [869, 303] on icon "Next image" at bounding box center [866, 295] width 8 height 16
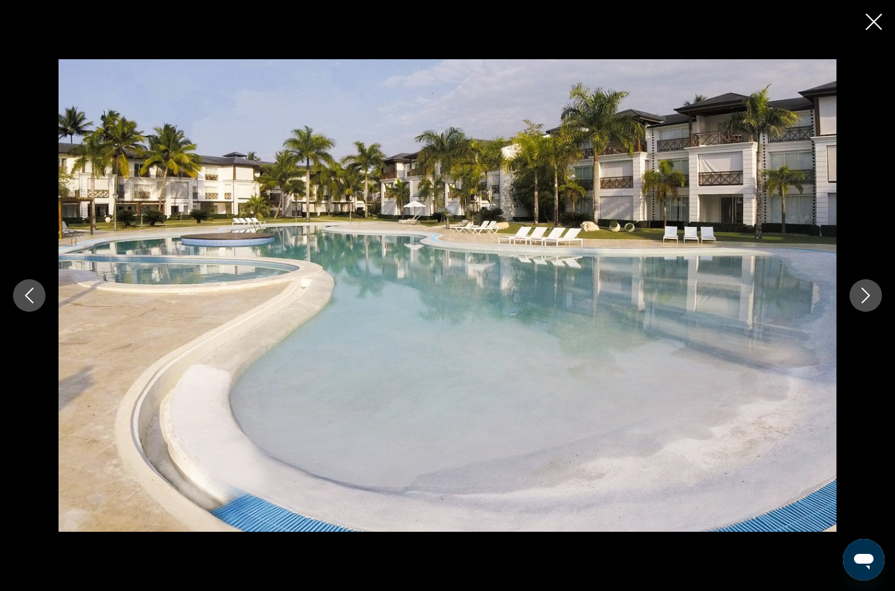
click at [869, 303] on icon "Next image" at bounding box center [866, 295] width 16 height 16
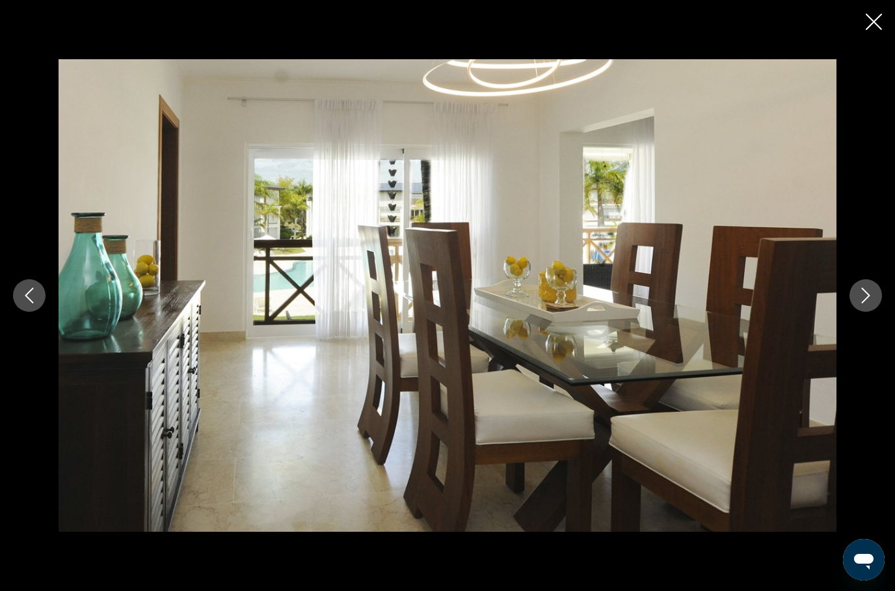
click at [867, 303] on icon "Next image" at bounding box center [866, 295] width 16 height 16
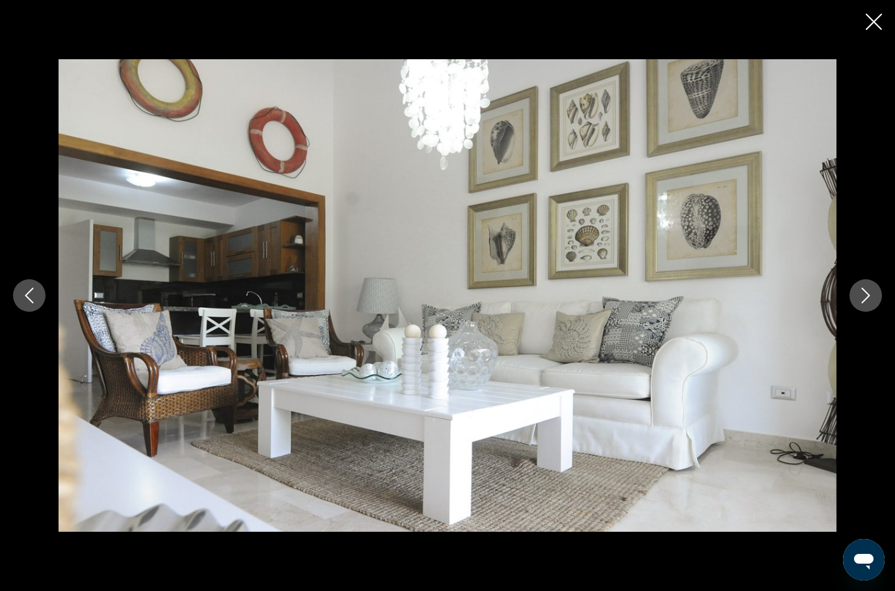
click at [866, 303] on icon "Next image" at bounding box center [866, 295] width 16 height 16
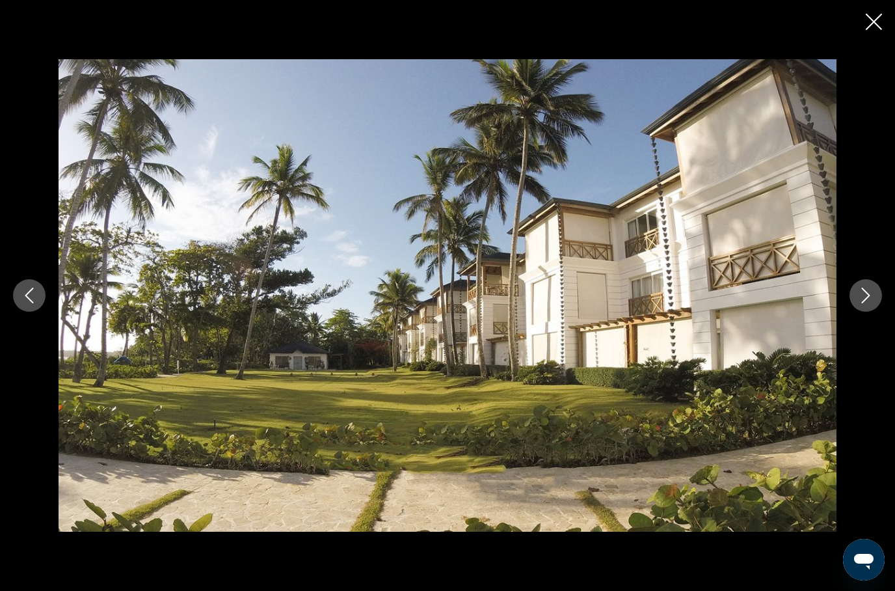
click at [866, 303] on icon "Next image" at bounding box center [866, 295] width 16 height 16
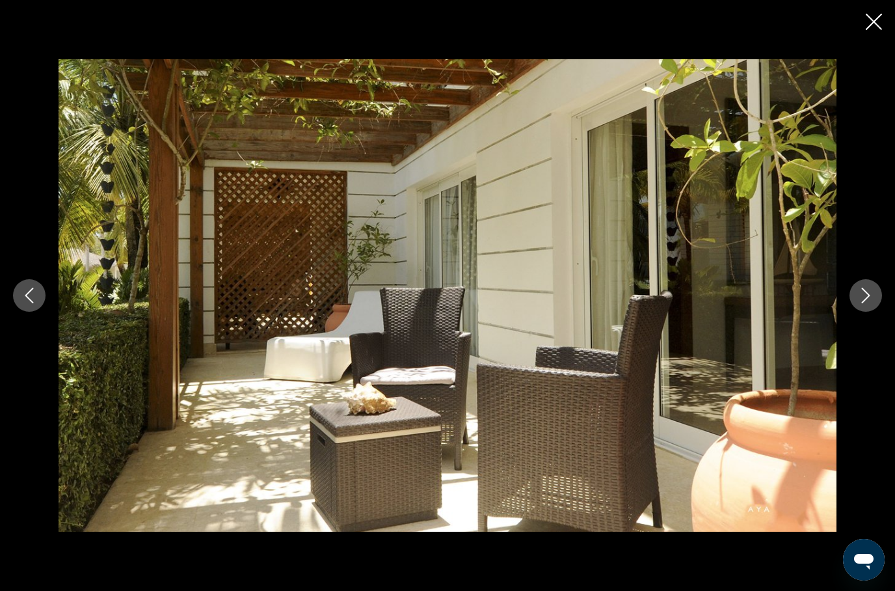
click at [868, 303] on icon "Next image" at bounding box center [866, 295] width 16 height 16
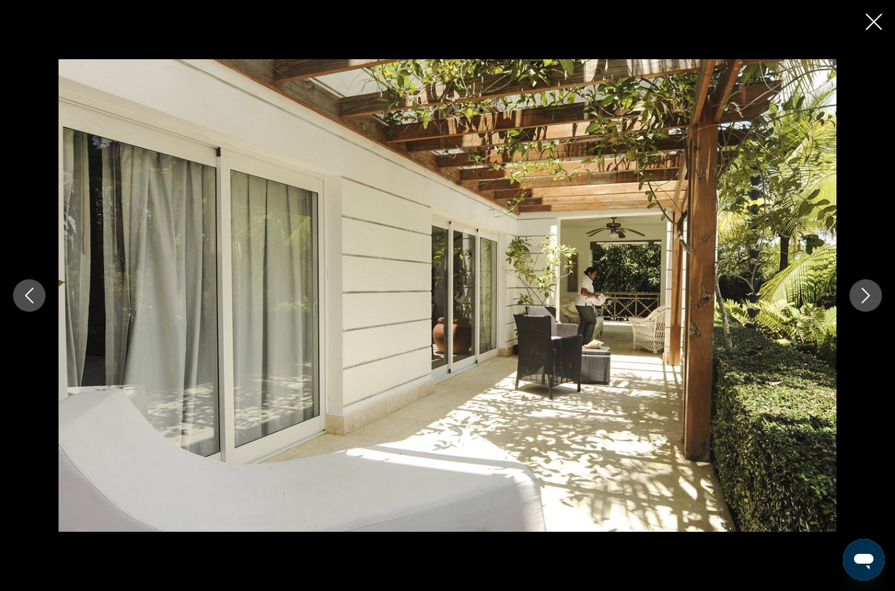
click at [863, 303] on icon "Next image" at bounding box center [866, 295] width 16 height 16
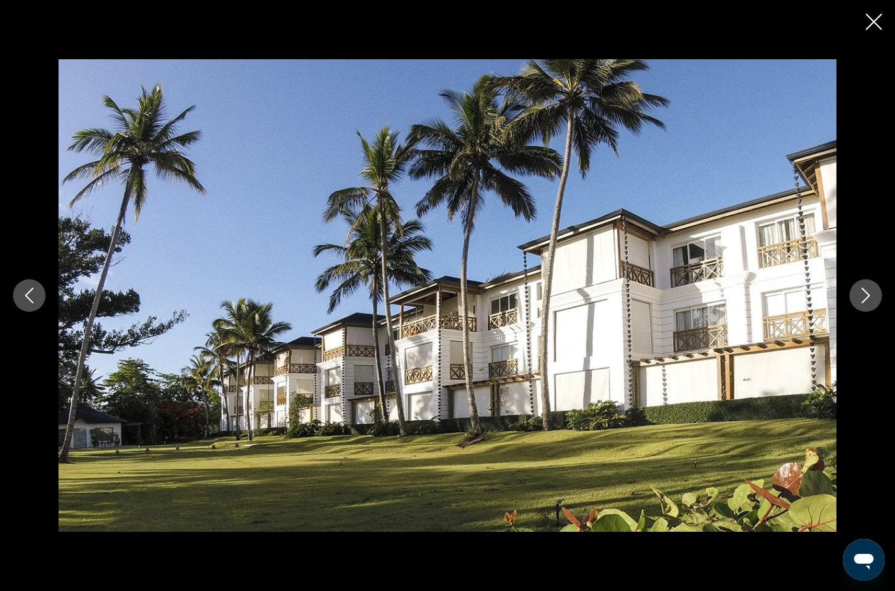
click at [862, 303] on icon "Next image" at bounding box center [866, 295] width 16 height 16
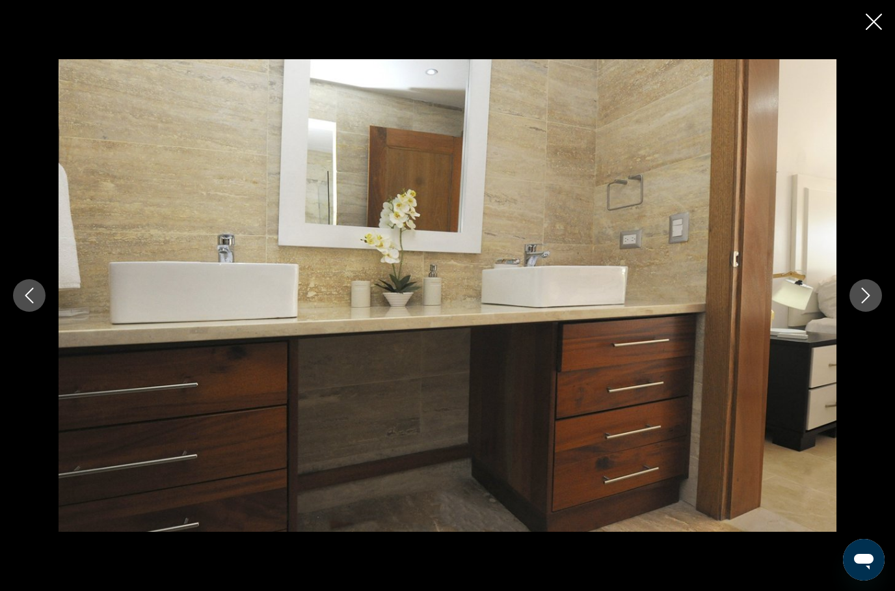
click at [865, 303] on icon "Next image" at bounding box center [866, 295] width 16 height 16
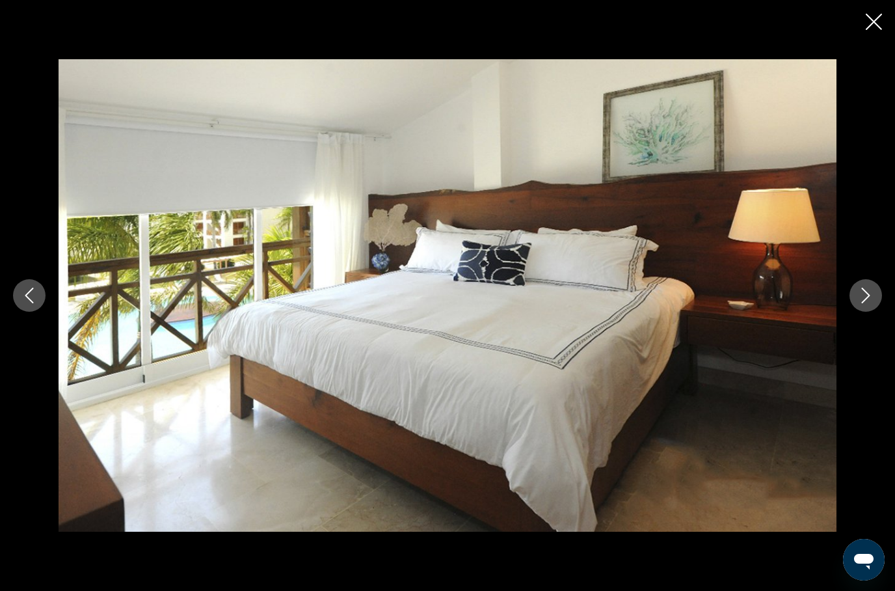
click at [862, 303] on icon "Next image" at bounding box center [866, 295] width 16 height 16
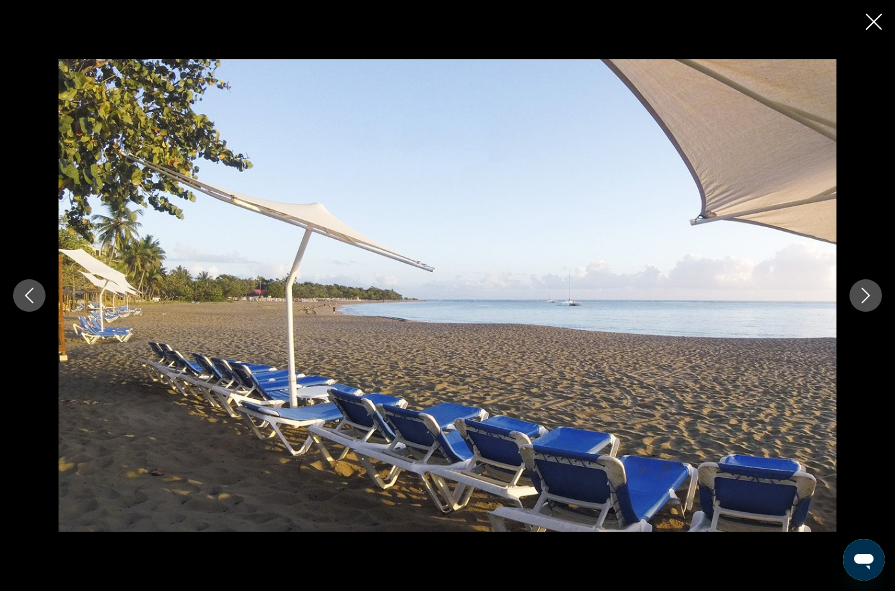
click at [867, 303] on icon "Next image" at bounding box center [866, 295] width 16 height 16
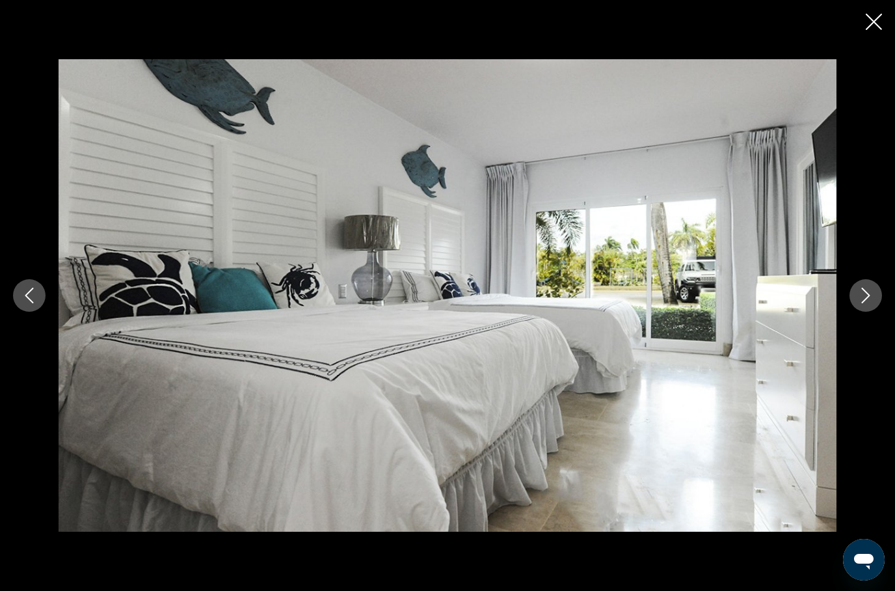
click at [857, 312] on button "Next image" at bounding box center [865, 295] width 33 height 33
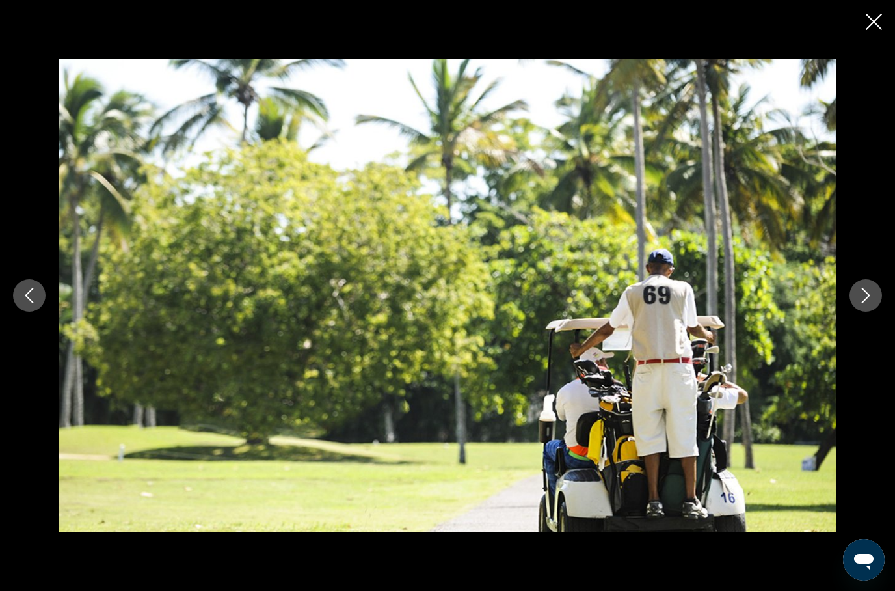
click at [864, 303] on icon "Next image" at bounding box center [866, 295] width 16 height 16
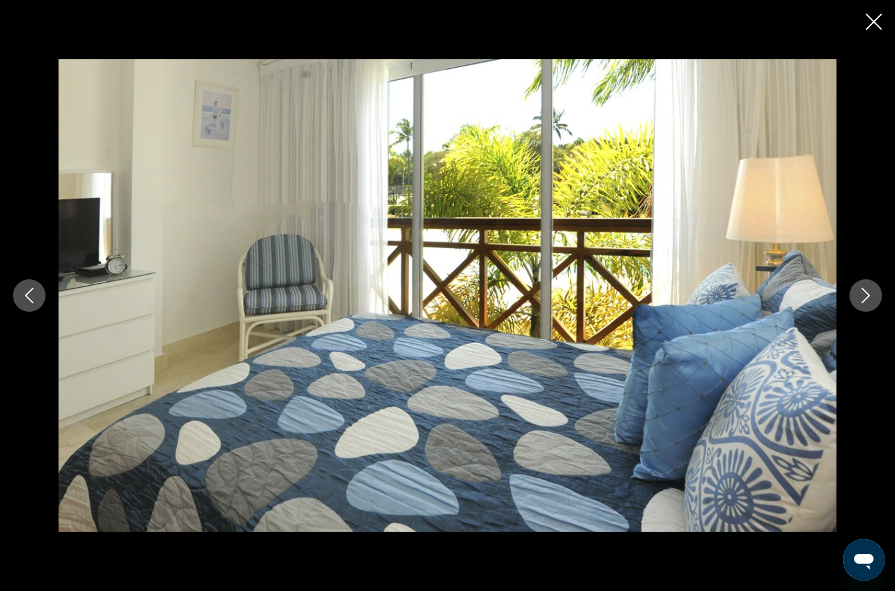
click at [856, 312] on button "Next image" at bounding box center [865, 295] width 33 height 33
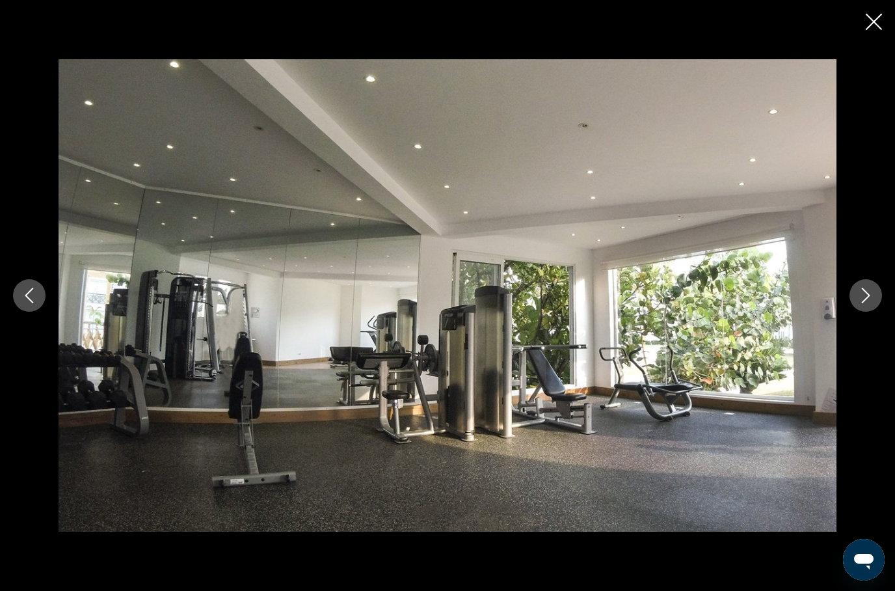
click at [853, 312] on button "Next image" at bounding box center [865, 295] width 33 height 33
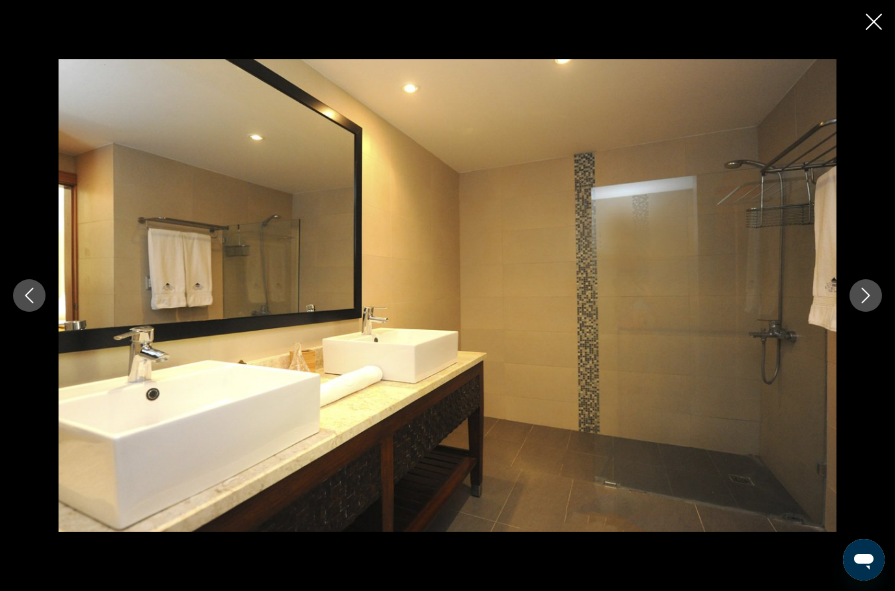
click at [852, 312] on button "Next image" at bounding box center [865, 295] width 33 height 33
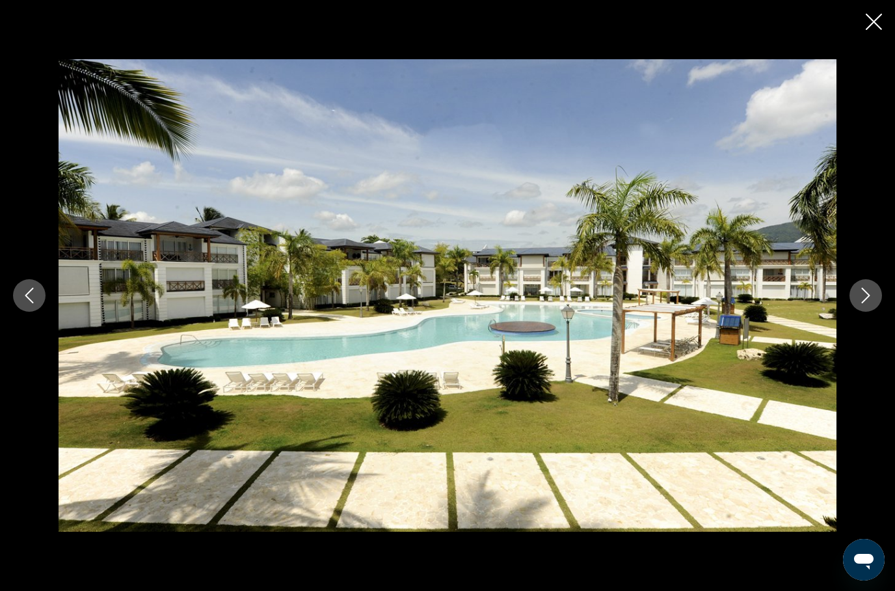
click at [869, 16] on icon "Close slideshow" at bounding box center [874, 22] width 16 height 16
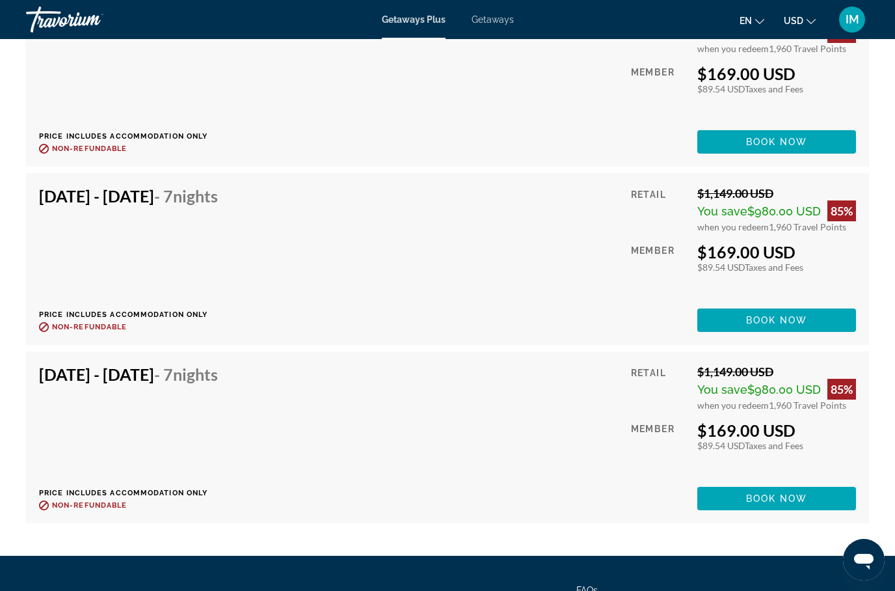
scroll to position [3587, 0]
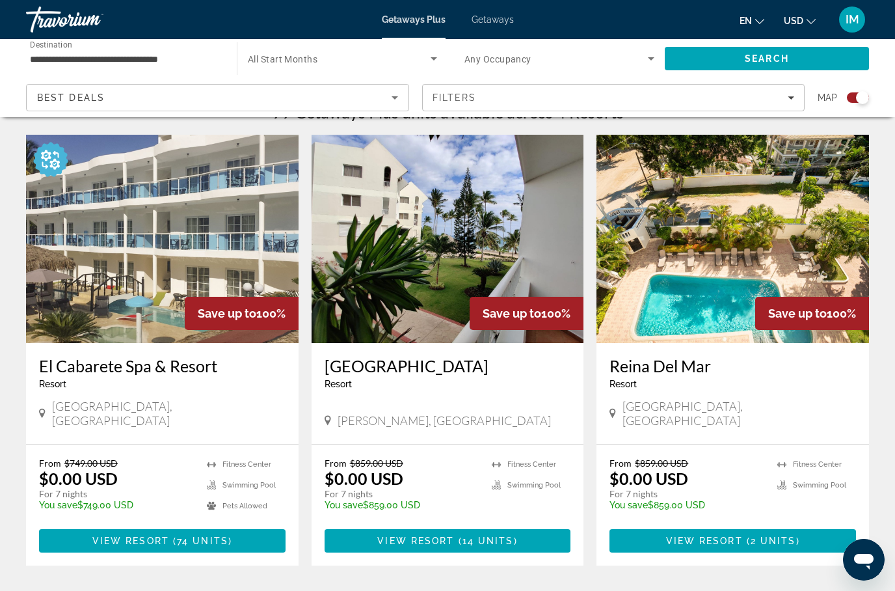
scroll to position [442, 0]
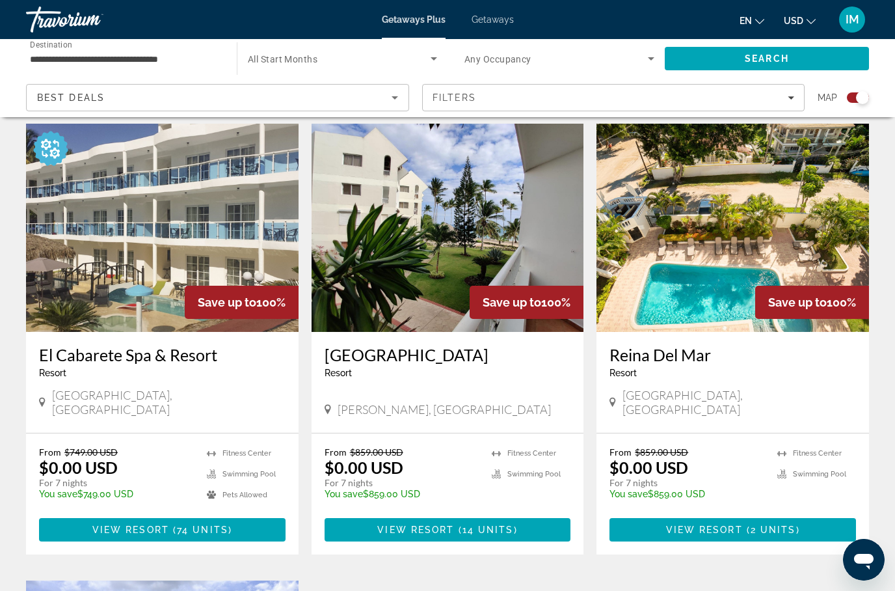
click at [219, 524] on span "74 units" at bounding box center [202, 529] width 51 height 10
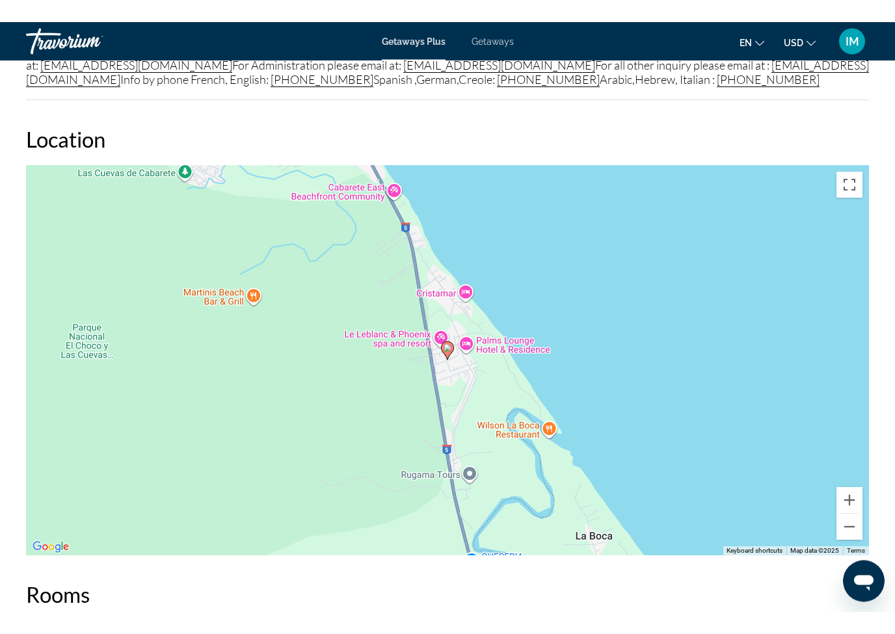
scroll to position [16, 0]
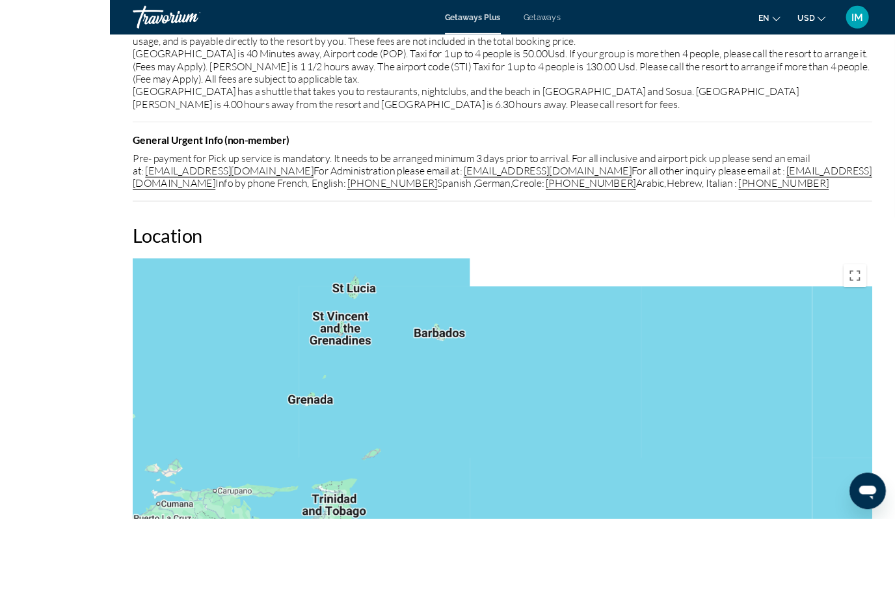
scroll to position [1962, 0]
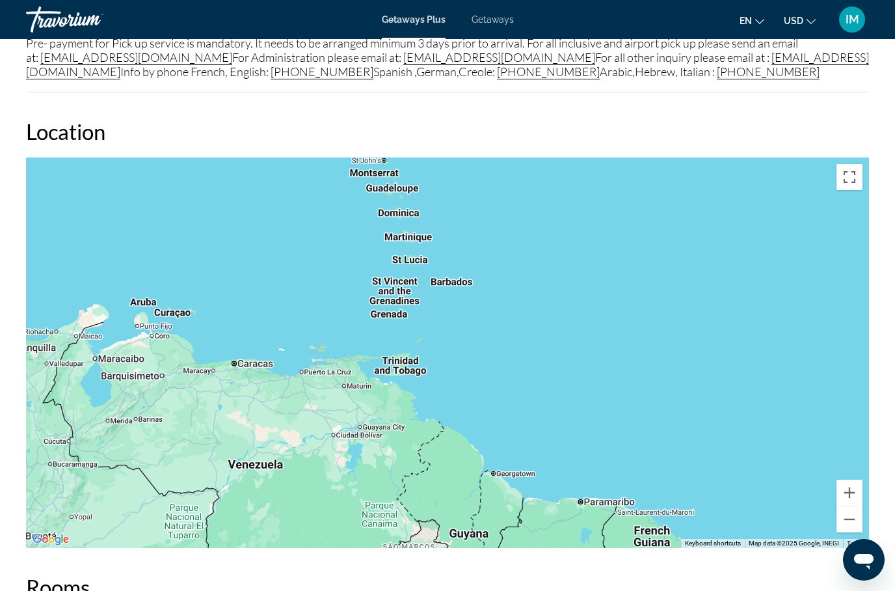
click at [848, 168] on button "Toggle fullscreen view" at bounding box center [849, 177] width 26 height 26
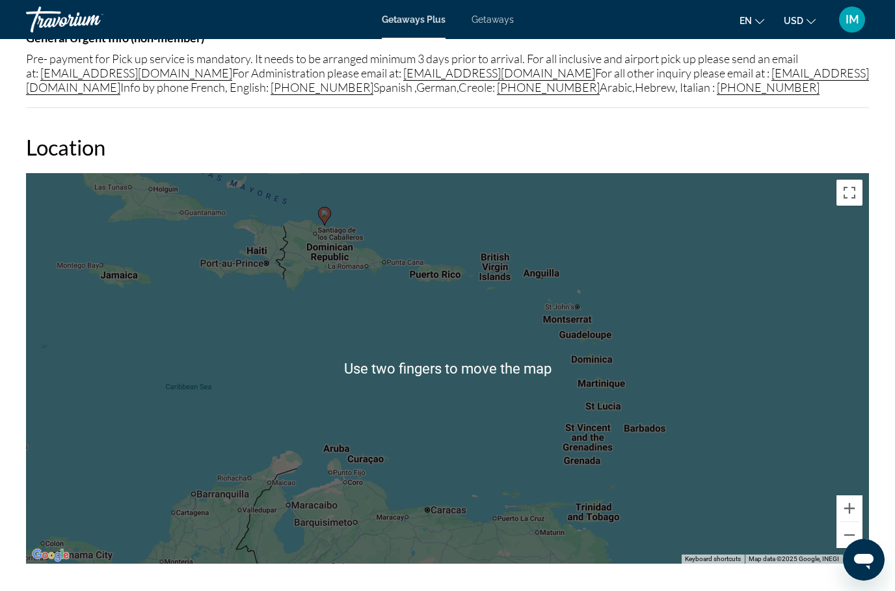
scroll to position [1950, 0]
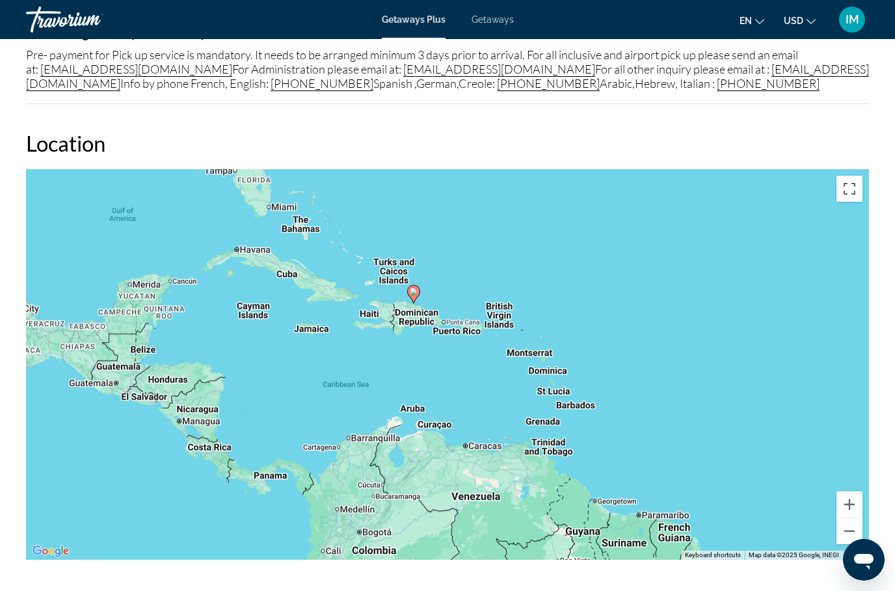
click at [851, 176] on button "Toggle fullscreen view" at bounding box center [849, 189] width 26 height 26
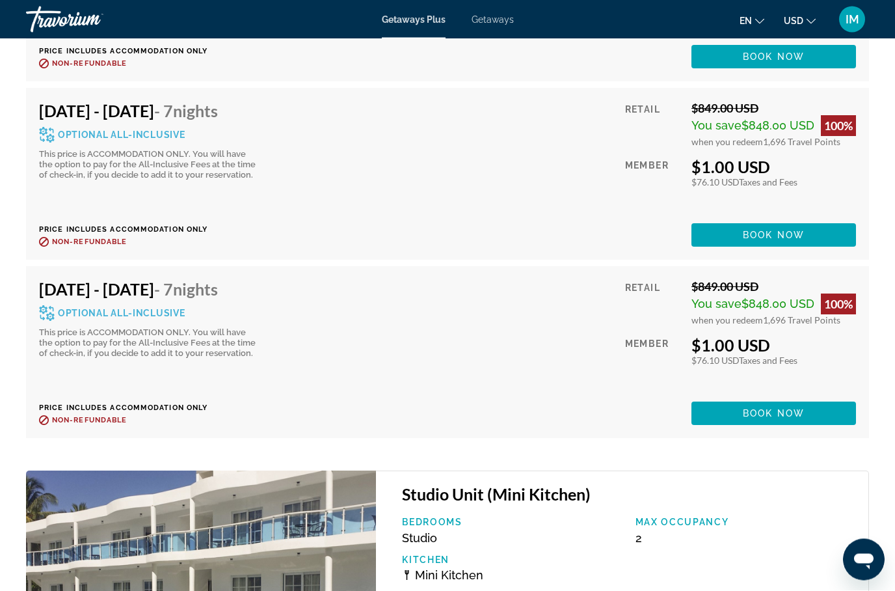
scroll to position [3767, 0]
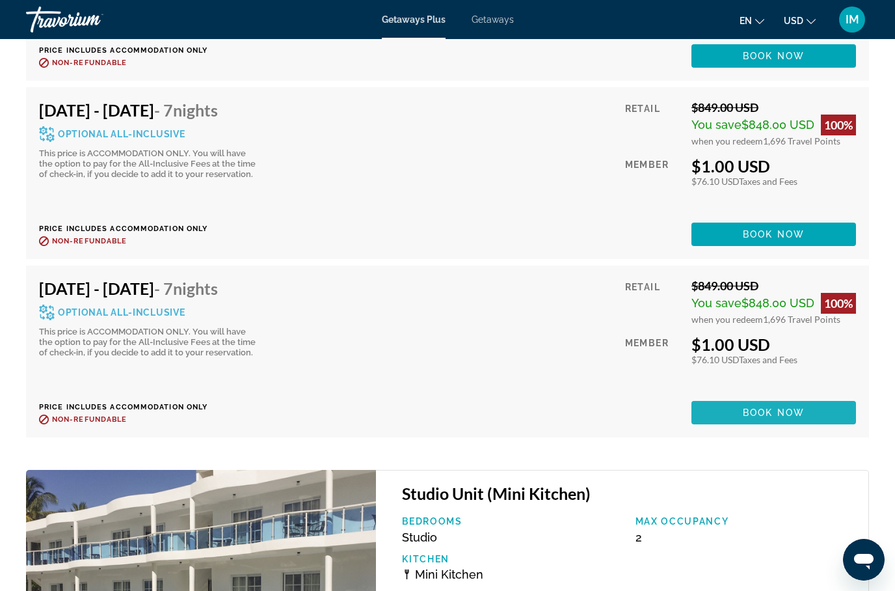
click at [760, 407] on span "Book now" at bounding box center [774, 412] width 62 height 10
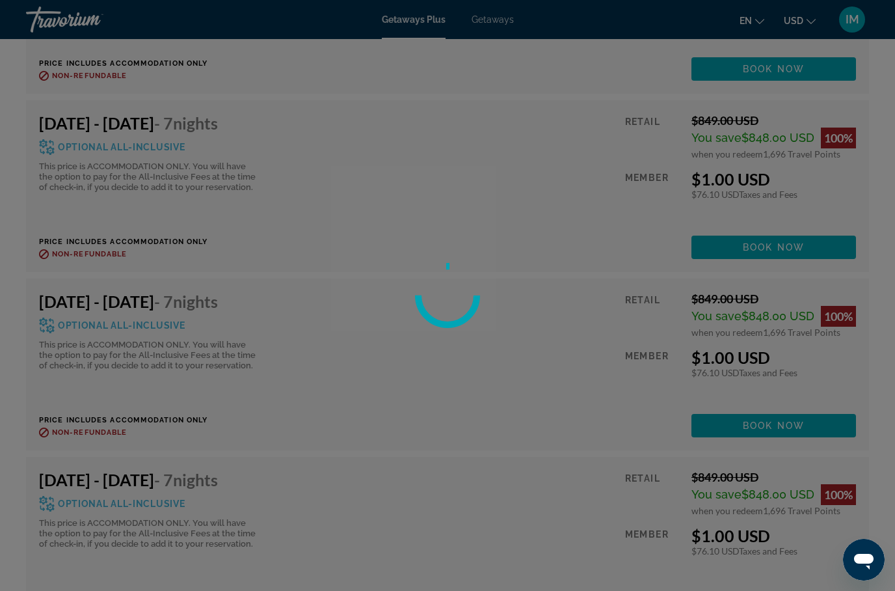
scroll to position [3174, 0]
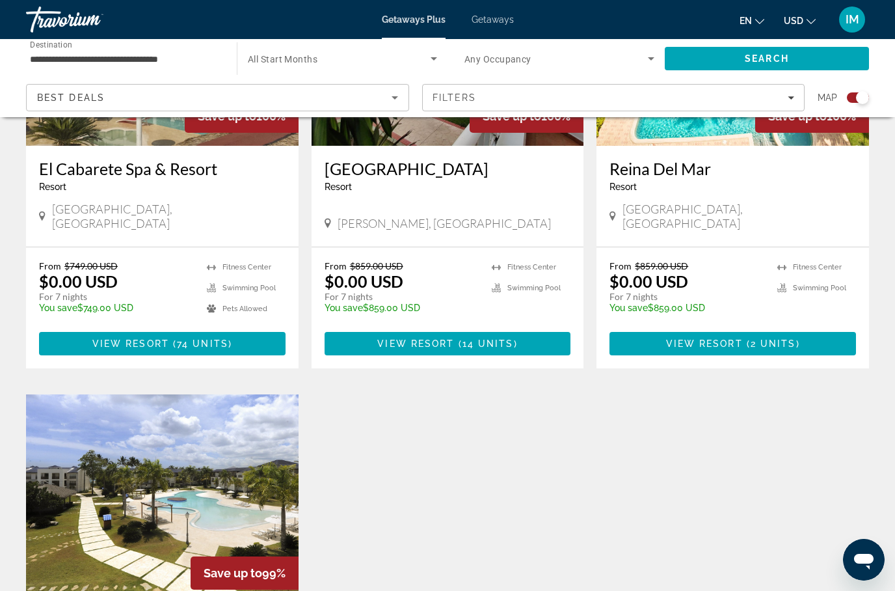
scroll to position [482, 0]
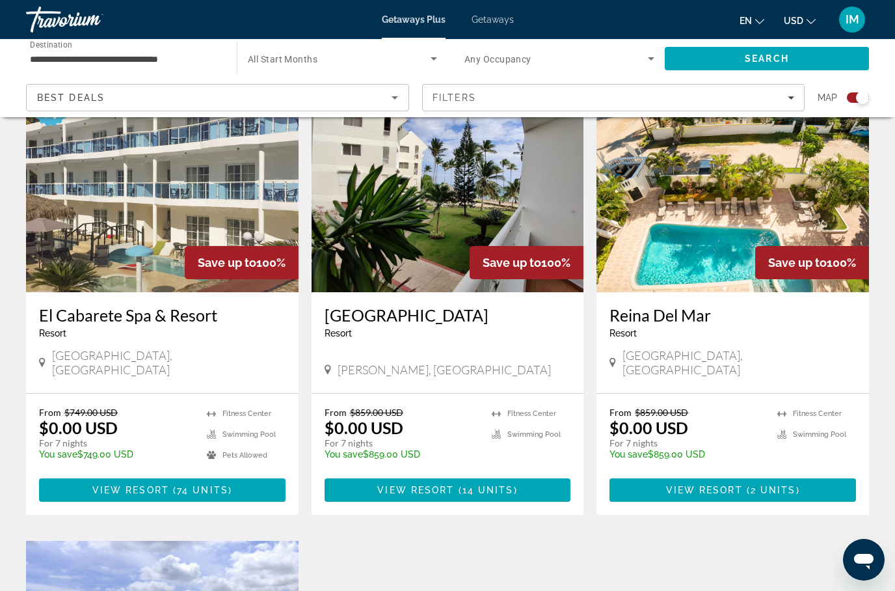
click at [486, 474] on span "Main content" at bounding box center [448, 489] width 246 height 31
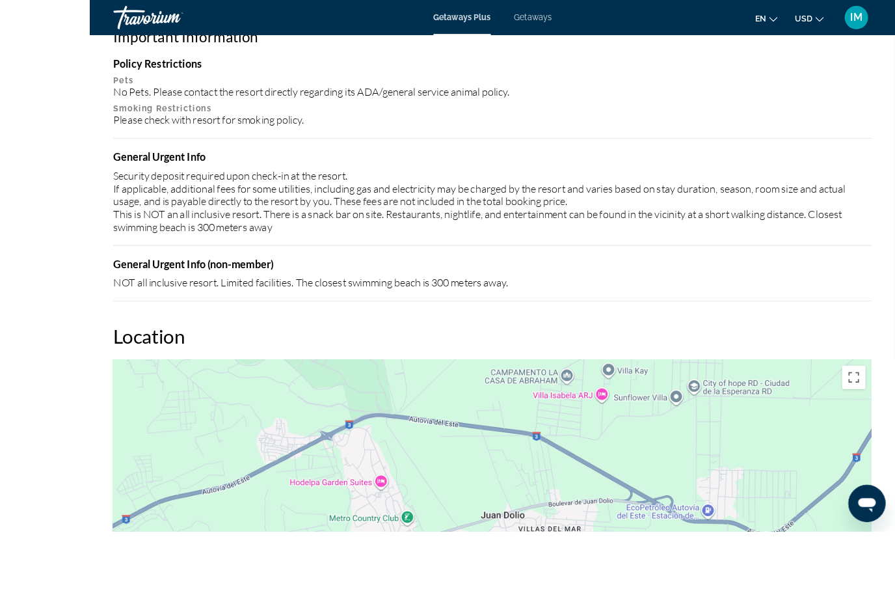
scroll to position [1641, 0]
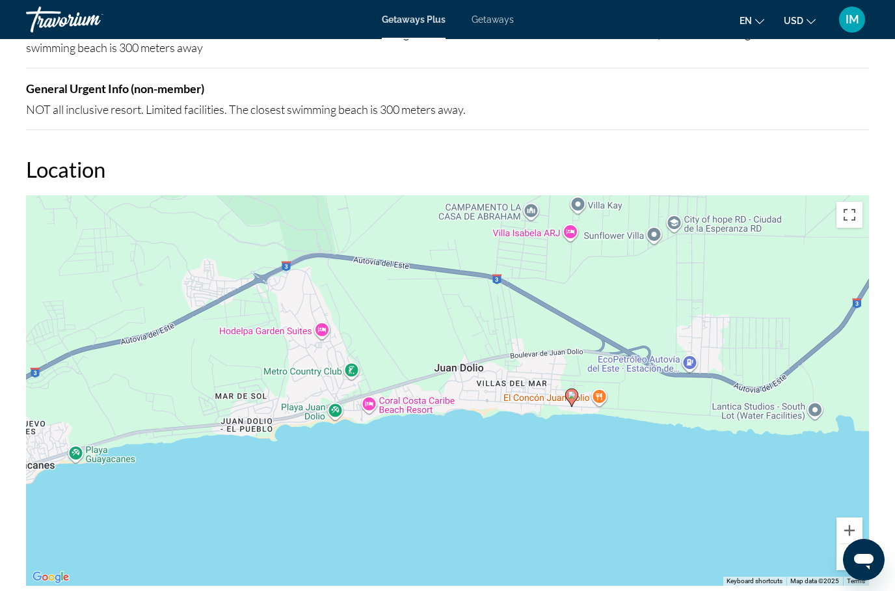
click at [842, 218] on button "Toggle fullscreen view" at bounding box center [849, 215] width 26 height 26
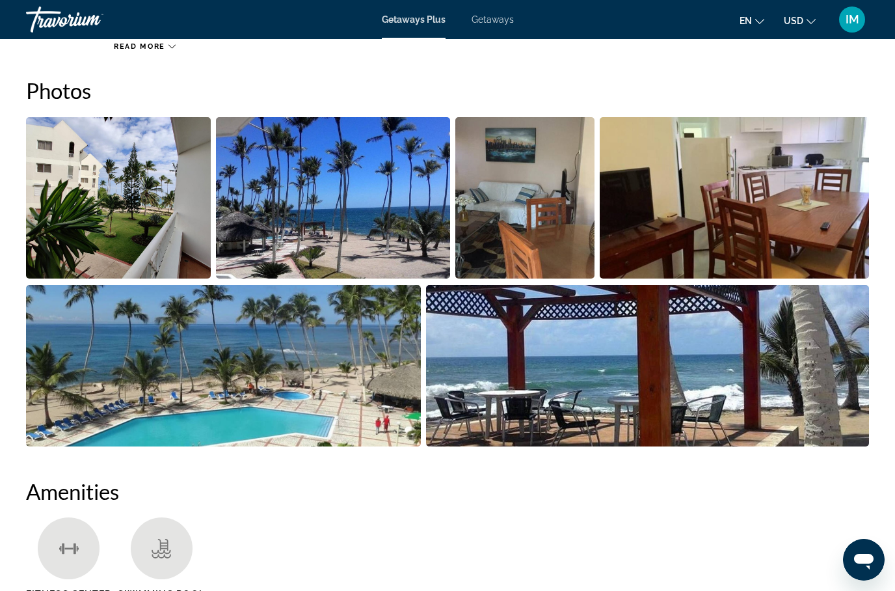
scroll to position [797, 0]
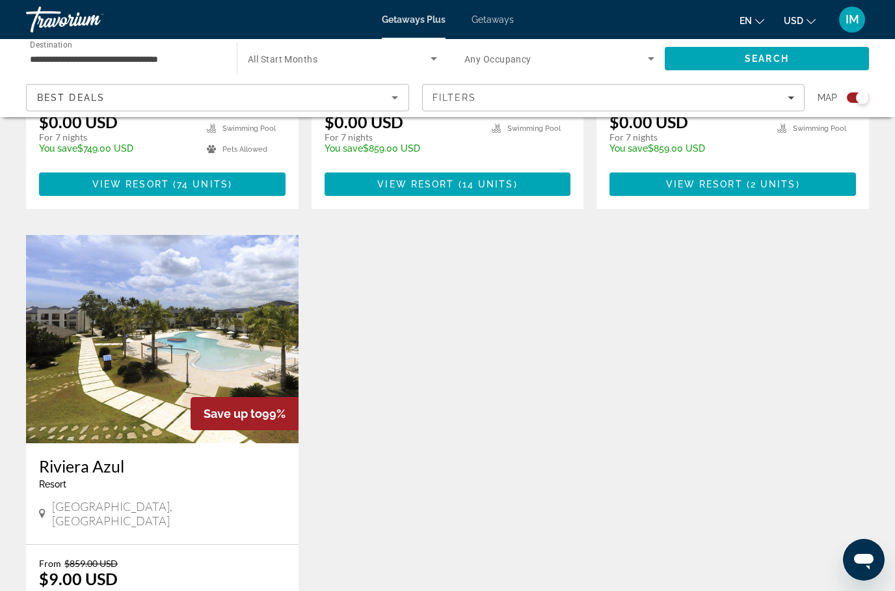
scroll to position [791, 0]
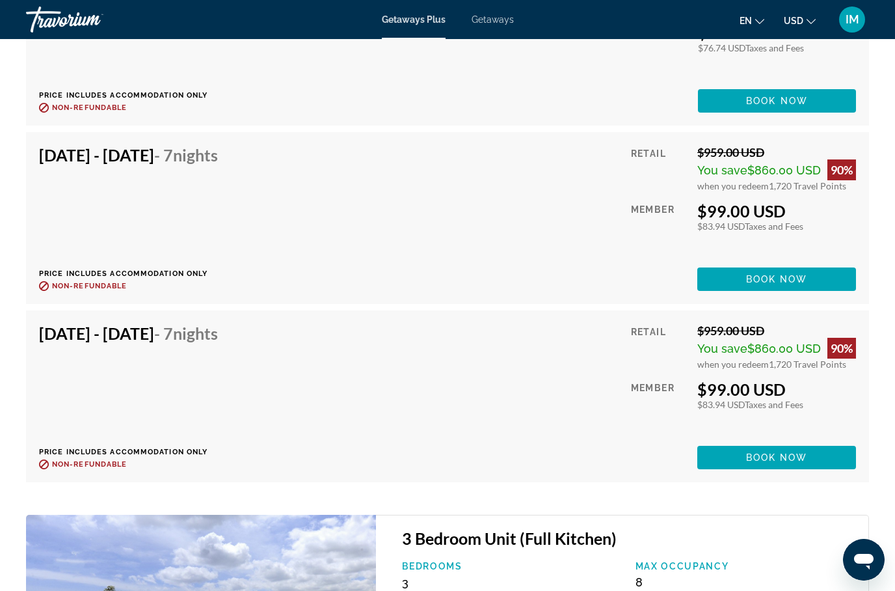
scroll to position [2611, 0]
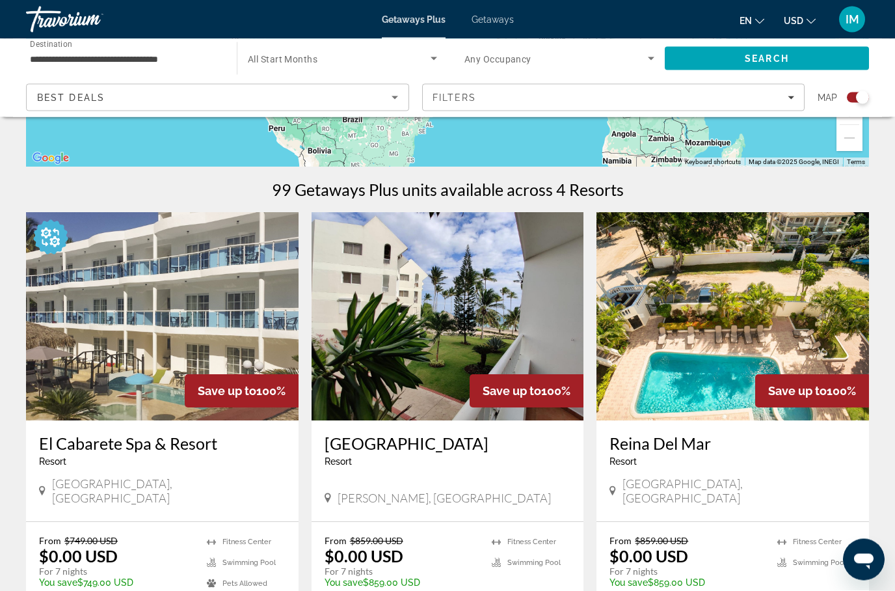
scroll to position [354, 0]
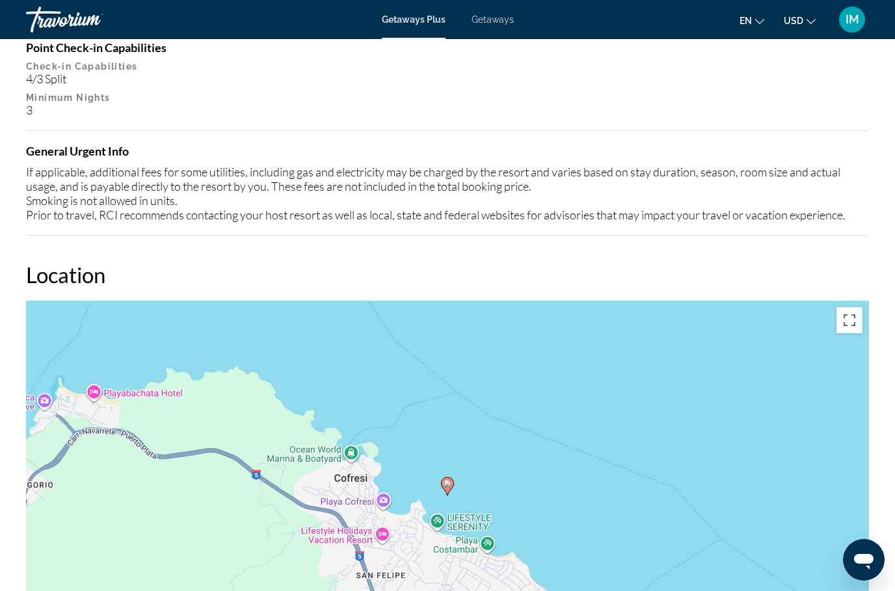
scroll to position [1617, 0]
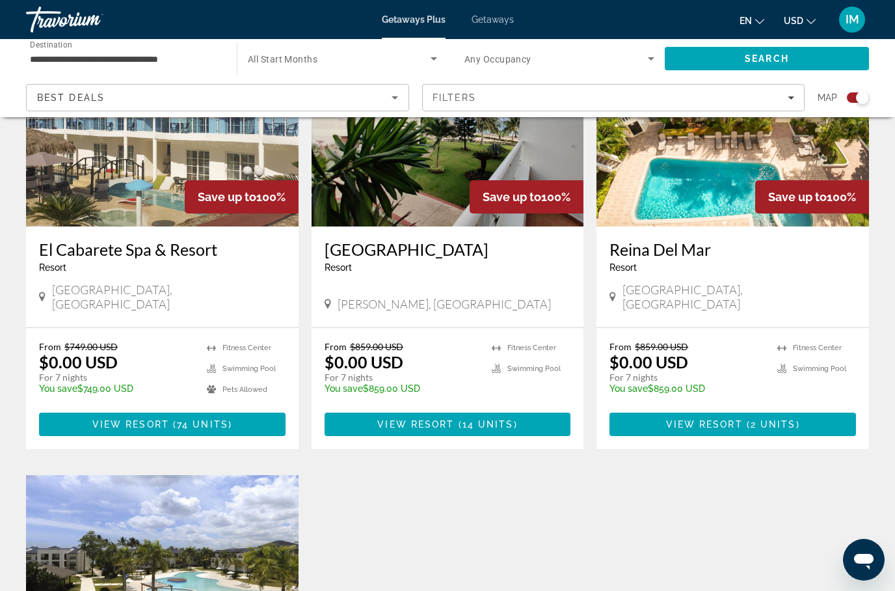
scroll to position [544, 0]
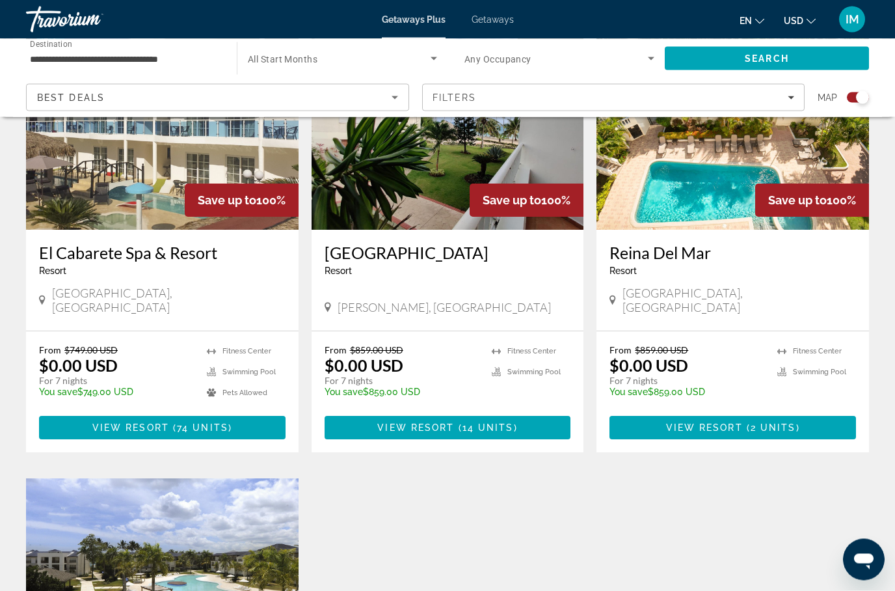
click at [191, 423] on span "74 units" at bounding box center [202, 428] width 51 height 10
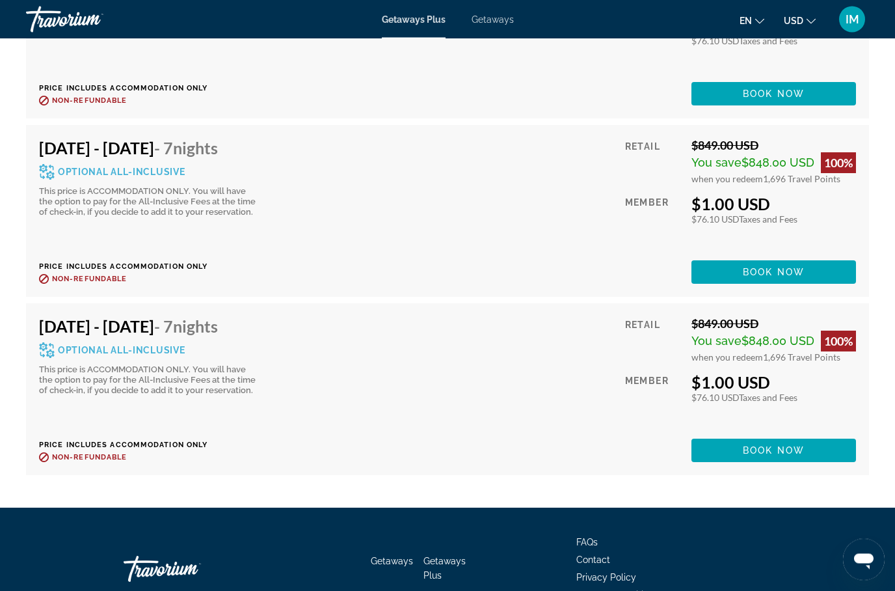
scroll to position [5328, 0]
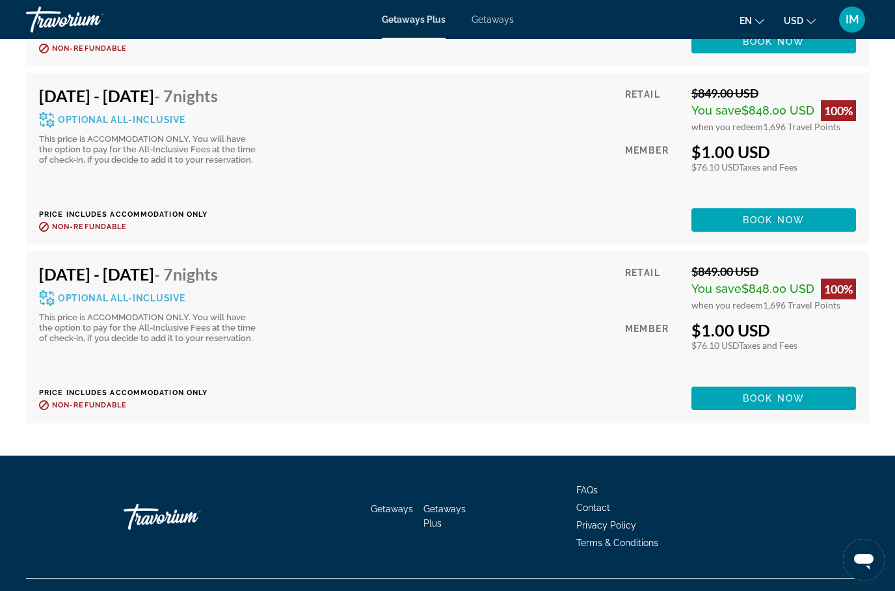
click at [773, 393] on span "Book now" at bounding box center [774, 398] width 62 height 10
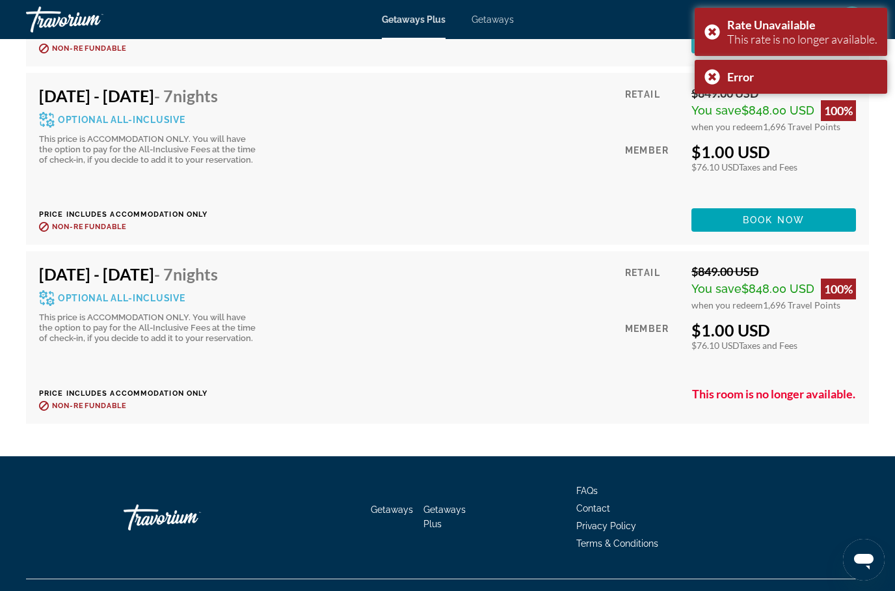
click at [713, 71] on div "Error" at bounding box center [791, 77] width 193 height 34
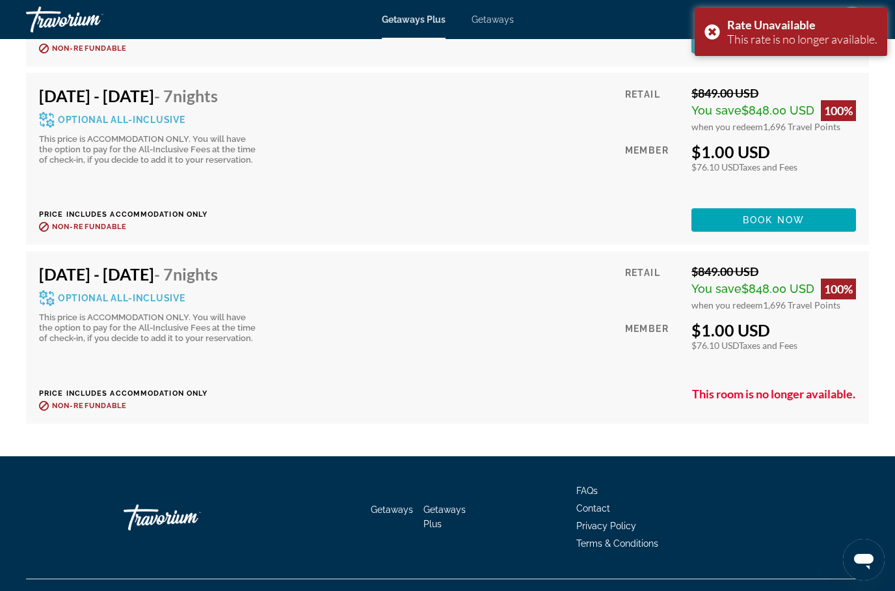
click at [713, 26] on div "Rate Unavailable This rate is no longer available." at bounding box center [791, 32] width 193 height 48
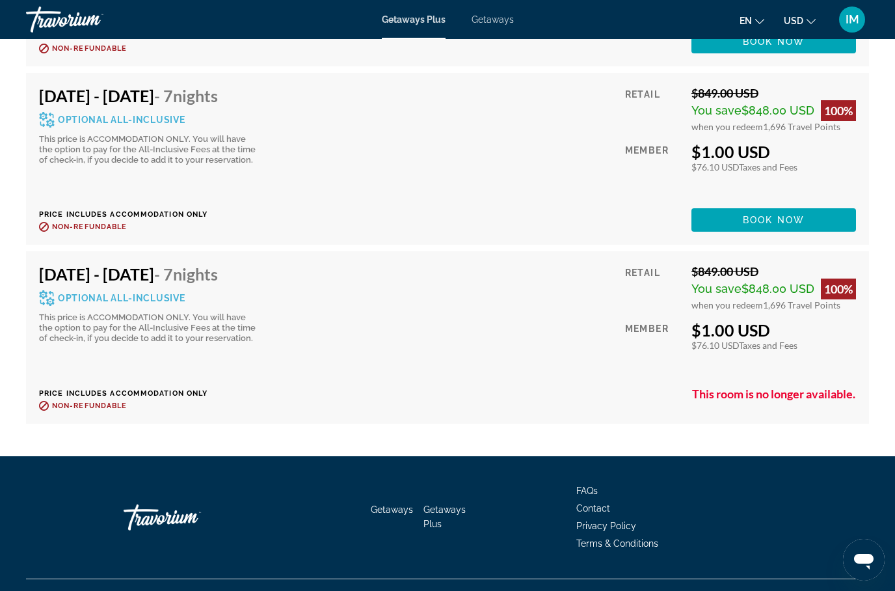
click at [763, 215] on span "Book now" at bounding box center [774, 220] width 62 height 10
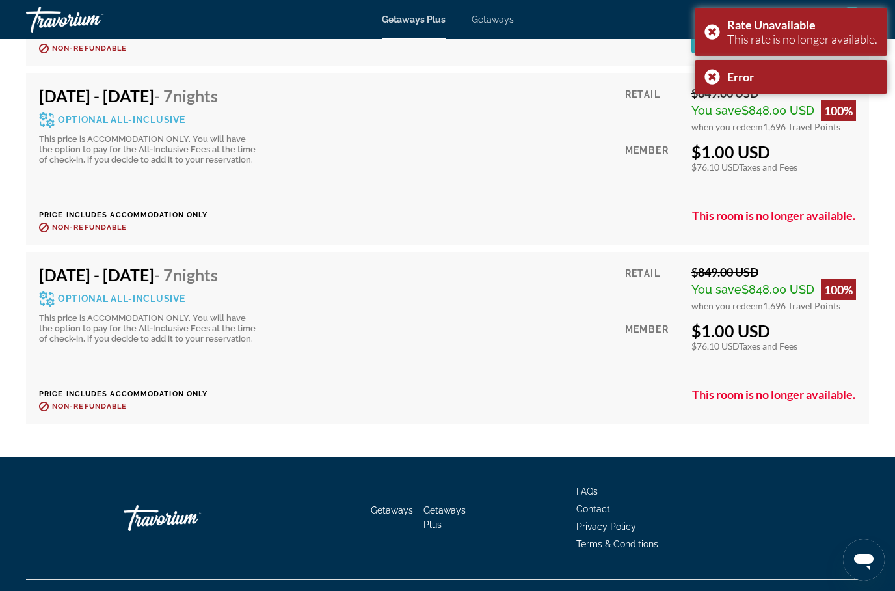
click at [717, 69] on div "Error" at bounding box center [791, 77] width 193 height 34
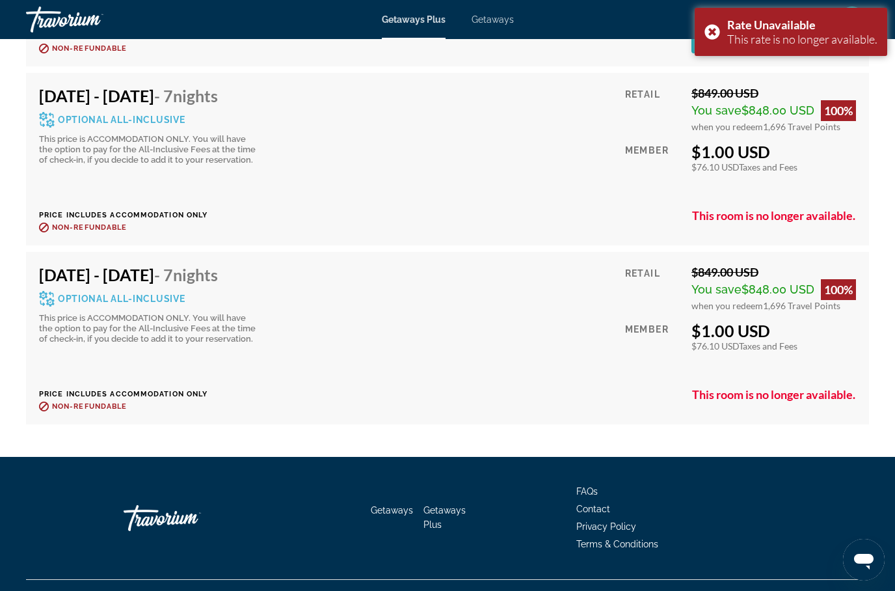
click at [722, 25] on div "Rate Unavailable This rate is no longer available." at bounding box center [791, 32] width 193 height 48
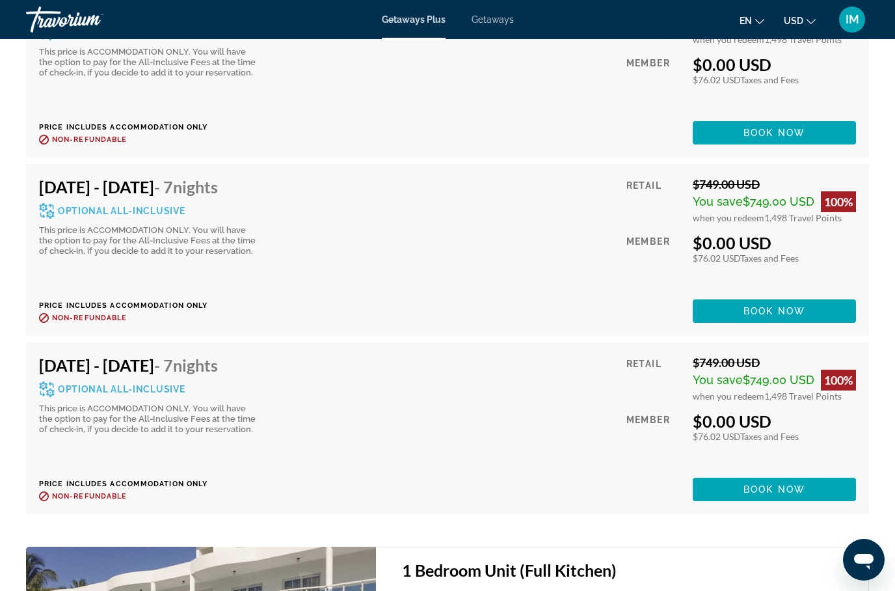
scroll to position [3672, 0]
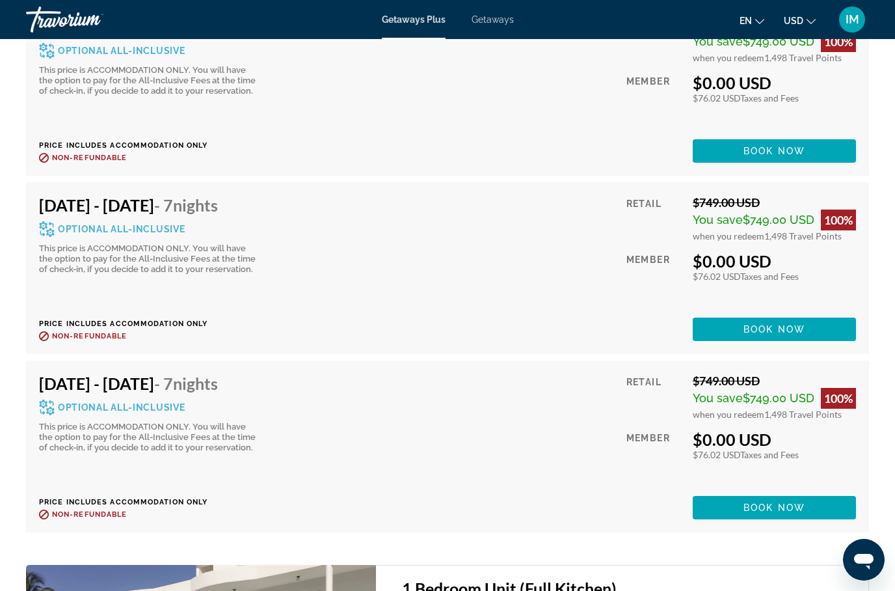
click at [502, 14] on span "Getaways" at bounding box center [492, 19] width 42 height 10
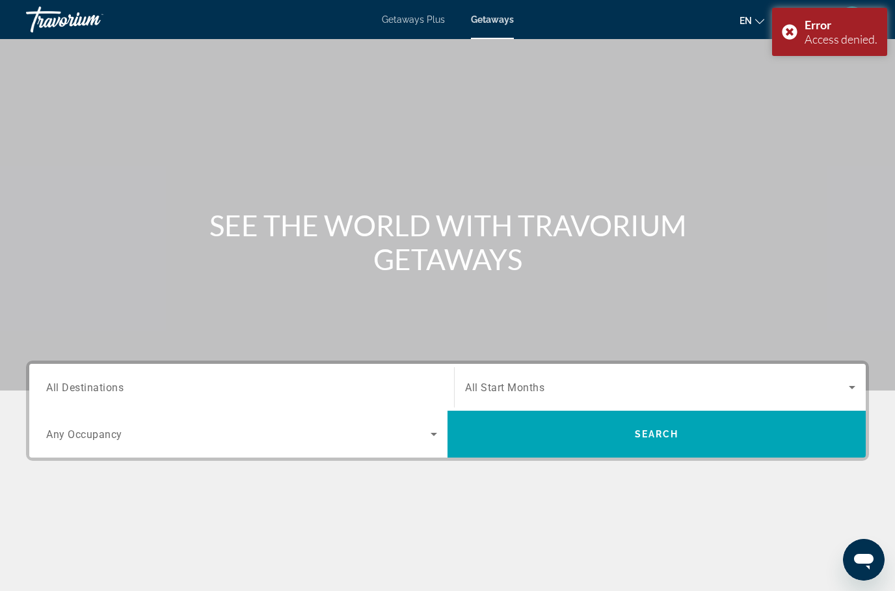
click at [793, 33] on div "Error Access denied." at bounding box center [829, 32] width 115 height 48
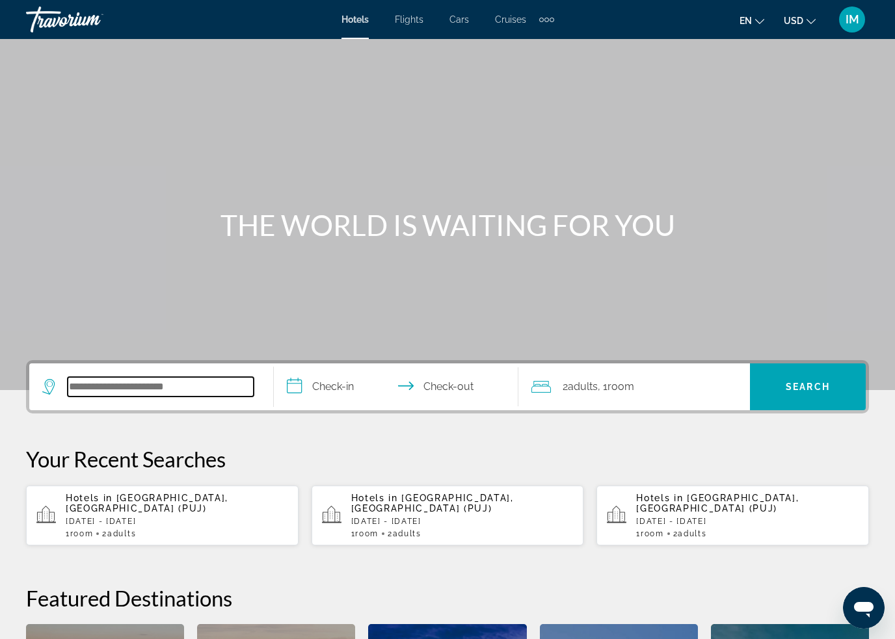
click at [189, 381] on input "Search hotel destination" at bounding box center [161, 387] width 186 height 20
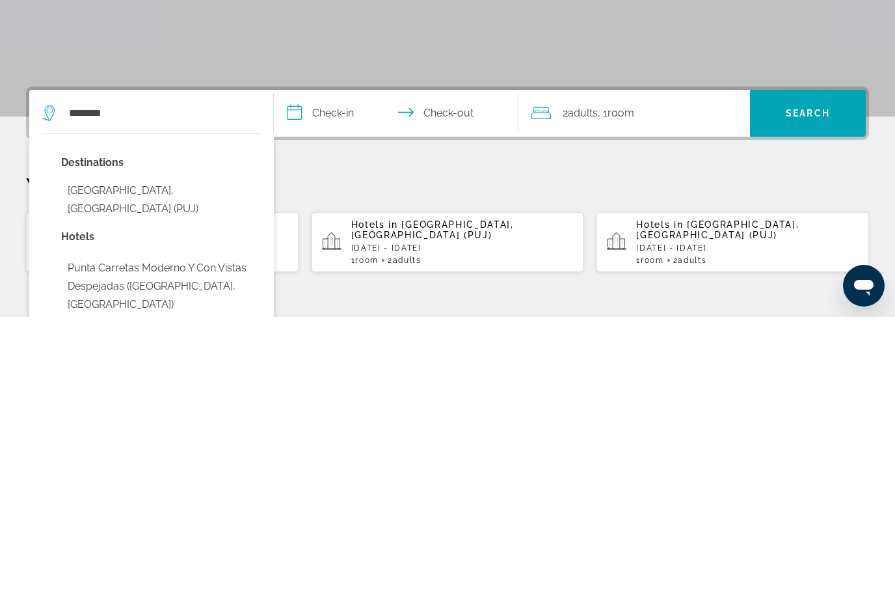
click at [185, 452] on button "Punta Cana, Dominican Republic (PUJ)" at bounding box center [161, 473] width 200 height 43
type input "**********"
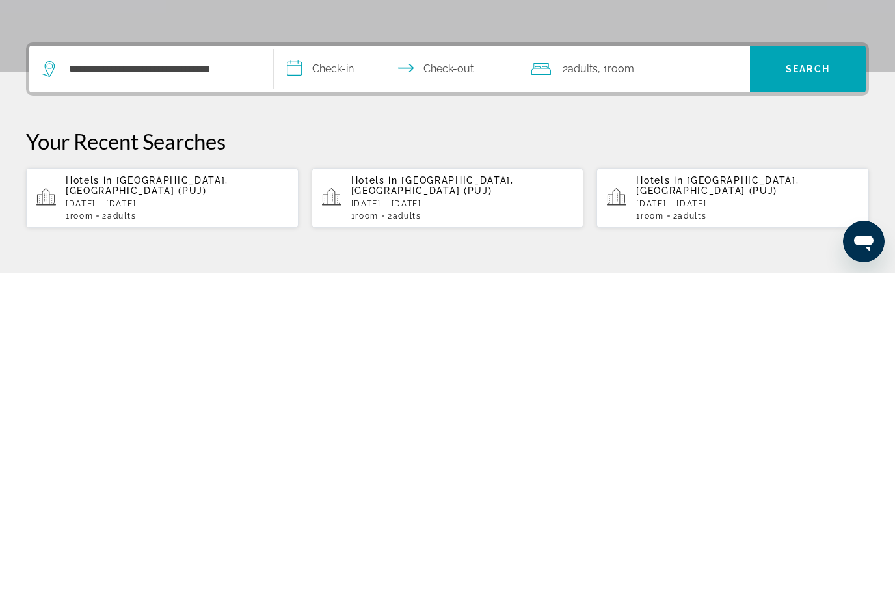
click at [334, 364] on input "**********" at bounding box center [399, 389] width 250 height 51
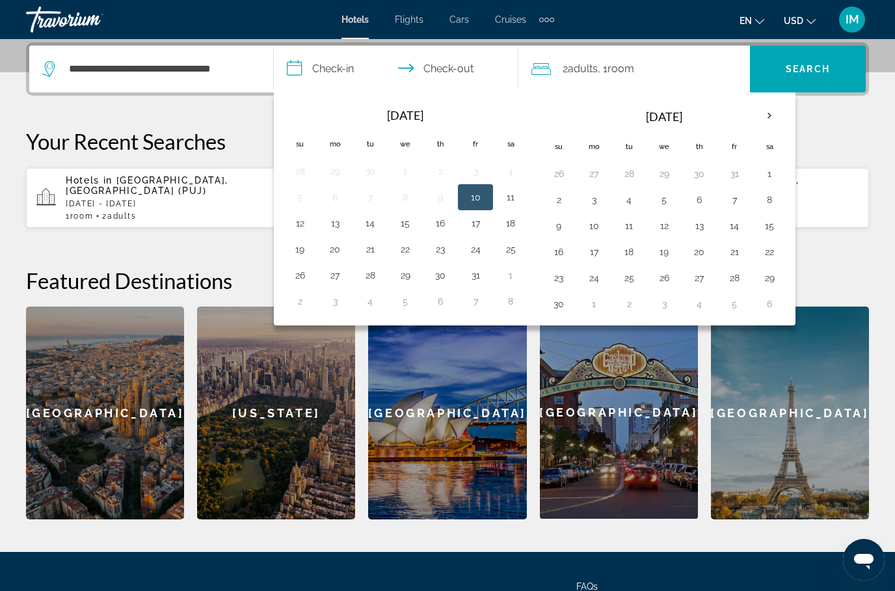
click at [769, 111] on th "Next month" at bounding box center [769, 115] width 35 height 29
click at [370, 196] on button "4" at bounding box center [370, 200] width 21 height 18
click at [299, 221] on button "9" at bounding box center [299, 226] width 21 height 18
type input "**********"
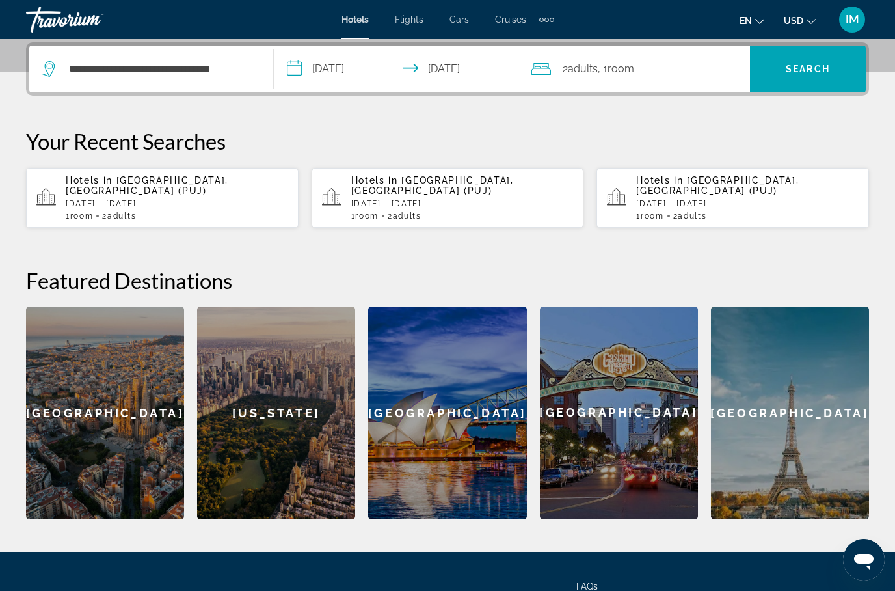
click at [820, 71] on span "Search" at bounding box center [808, 69] width 44 height 10
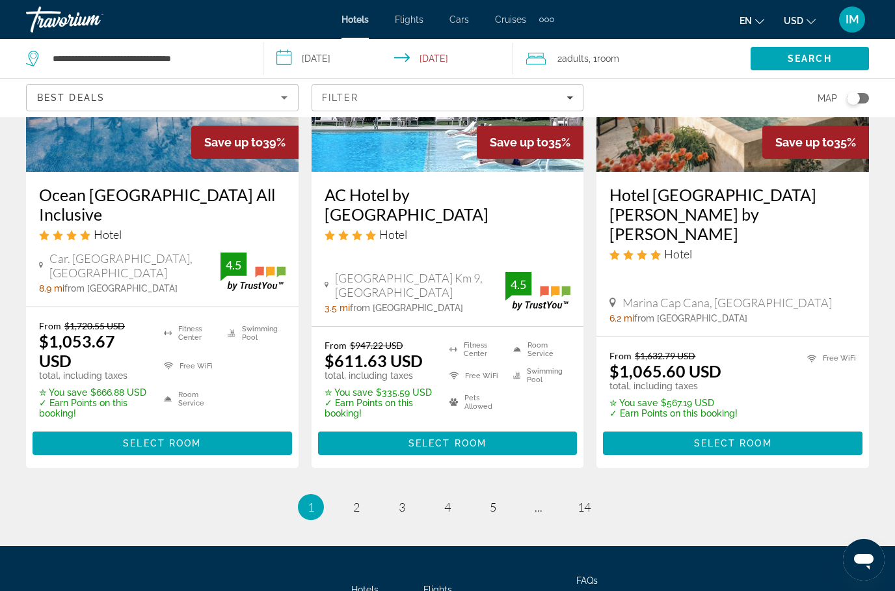
scroll to position [1836, 0]
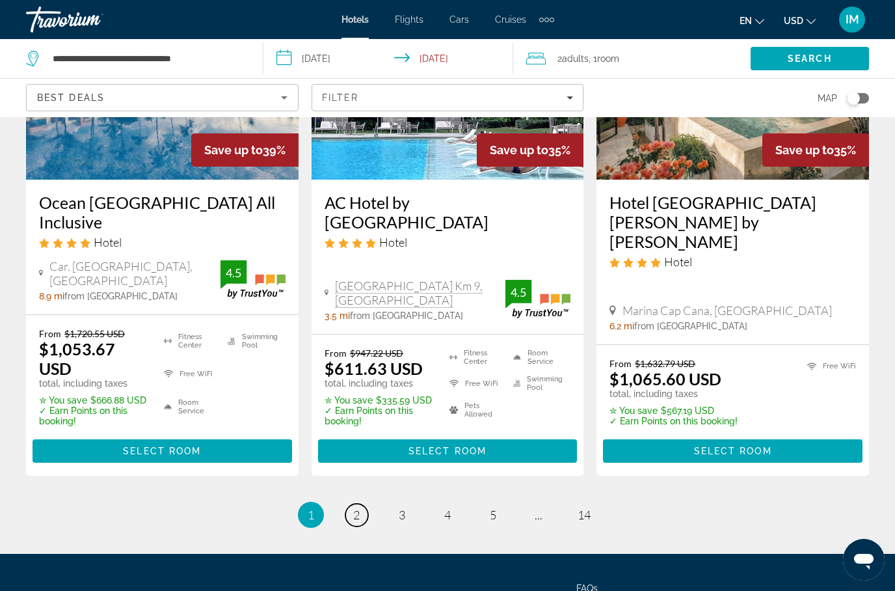
click at [357, 507] on span "2" at bounding box center [356, 514] width 7 height 14
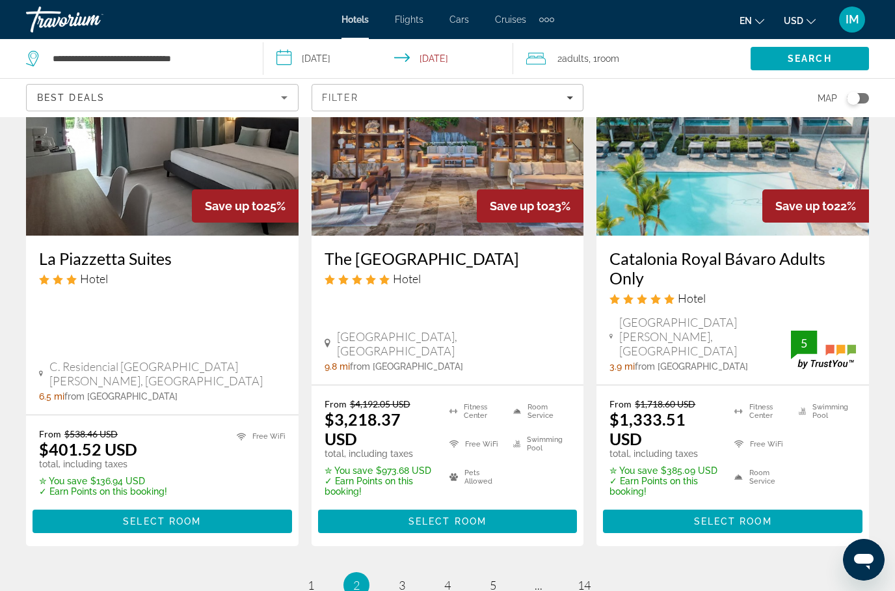
scroll to position [1742, 0]
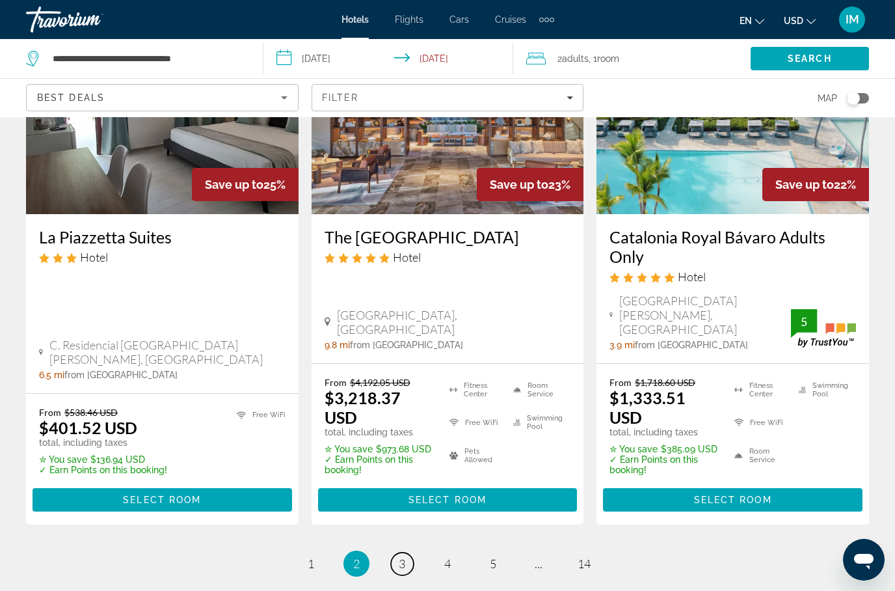
click at [403, 556] on span "3" at bounding box center [402, 563] width 7 height 14
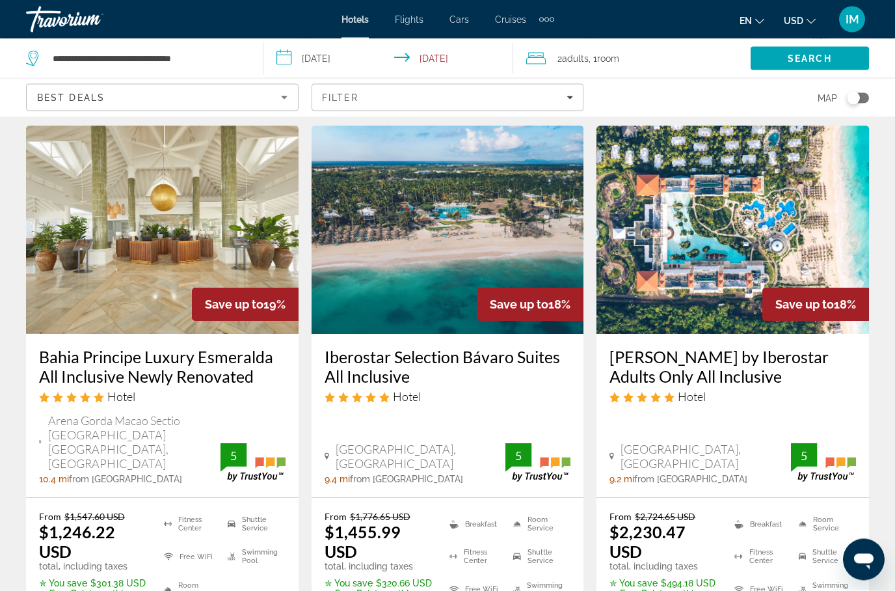
scroll to position [1117, 0]
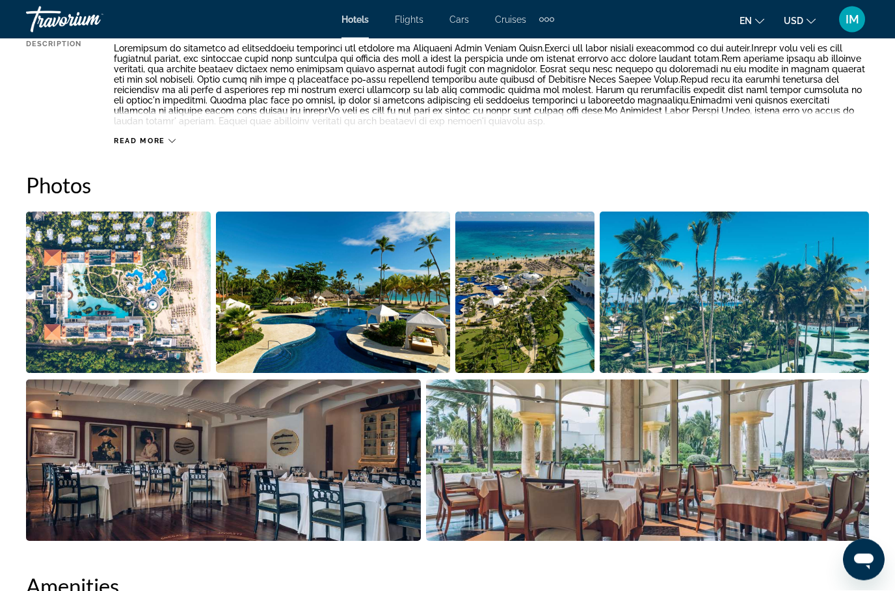
scroll to position [762, 0]
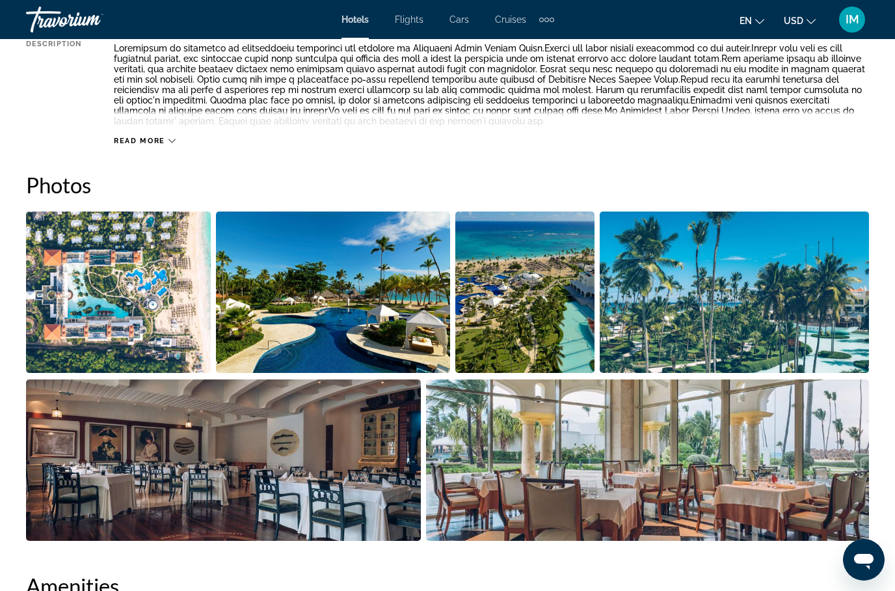
click at [570, 318] on img "Open full-screen image slider" at bounding box center [524, 291] width 139 height 161
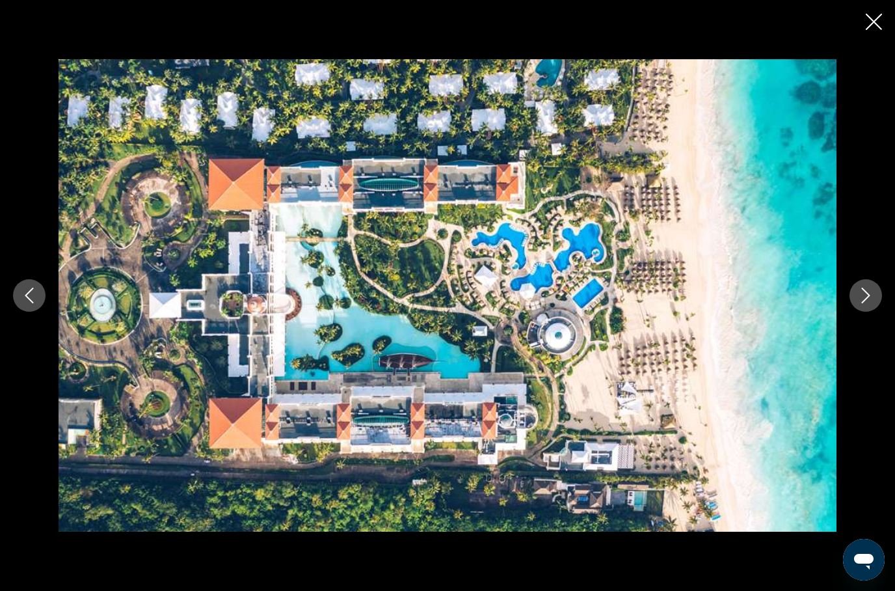
click at [863, 303] on icon "Next image" at bounding box center [866, 295] width 16 height 16
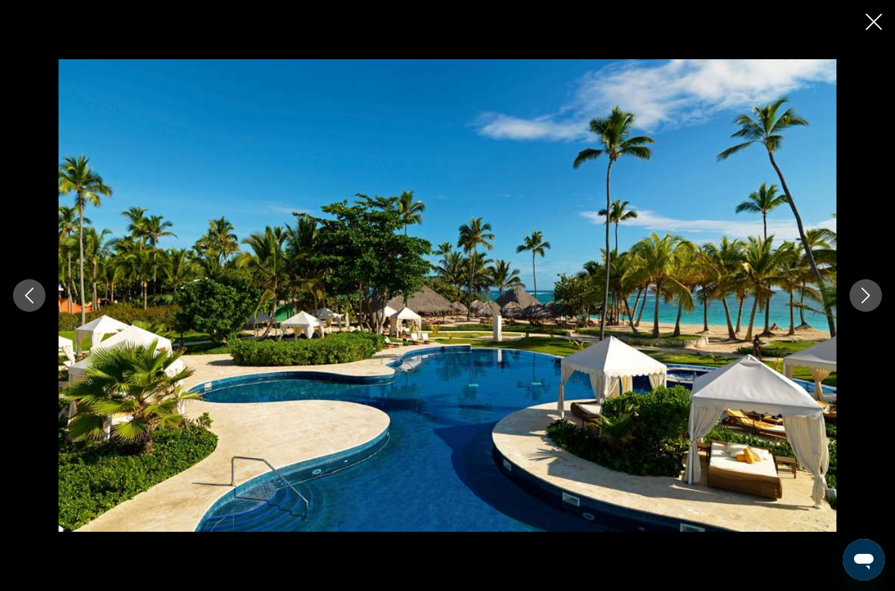
click at [862, 303] on icon "Next image" at bounding box center [866, 295] width 8 height 16
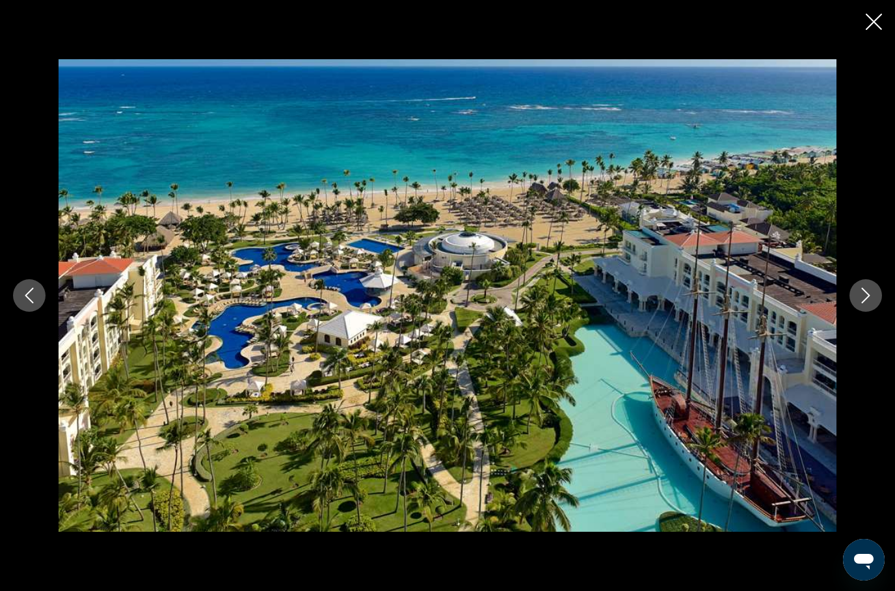
click at [858, 303] on icon "Next image" at bounding box center [866, 295] width 16 height 16
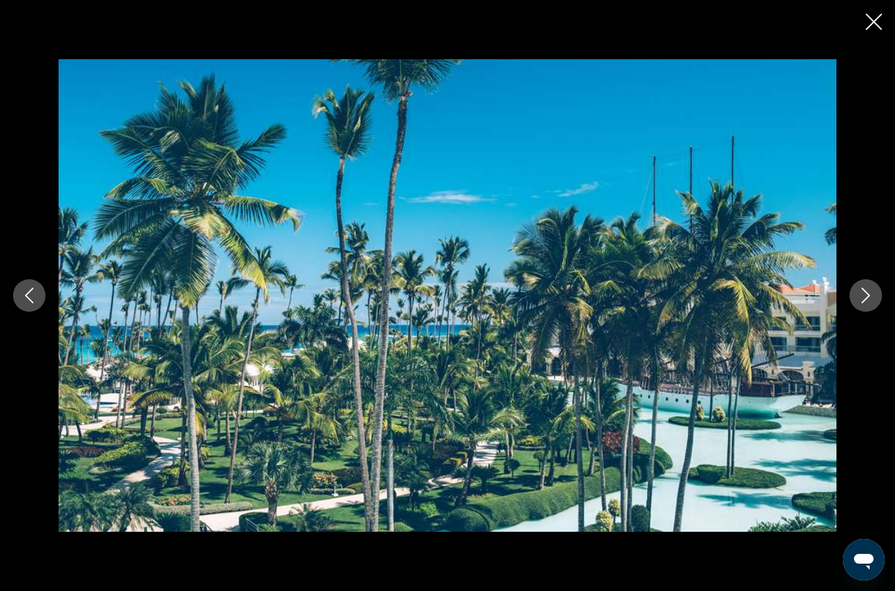
click at [856, 312] on button "Next image" at bounding box center [865, 295] width 33 height 33
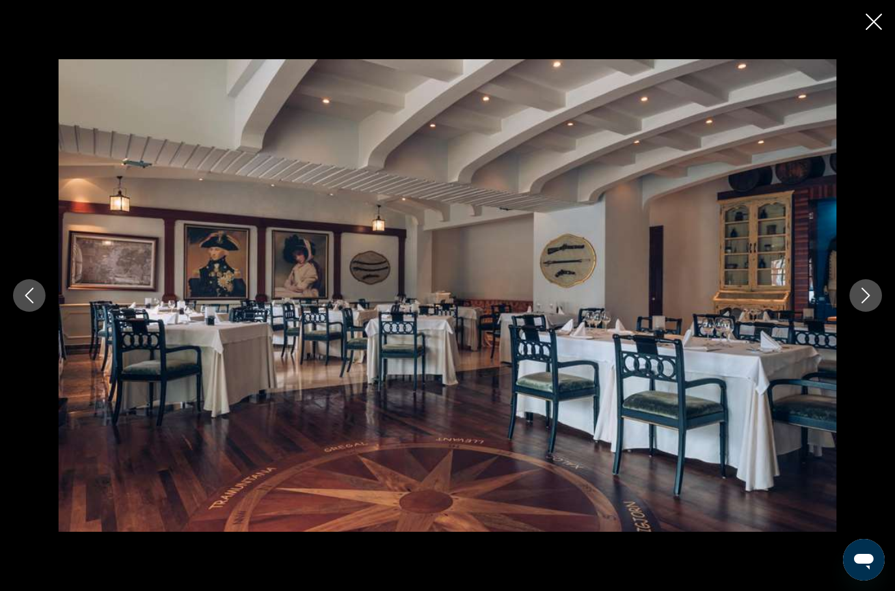
click at [859, 303] on icon "Next image" at bounding box center [866, 295] width 16 height 16
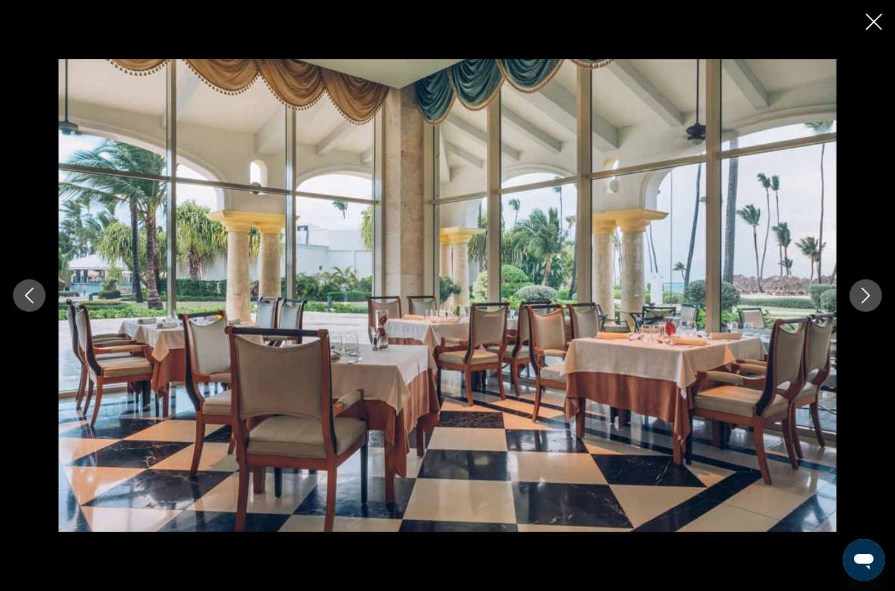
click at [863, 303] on icon "Next image" at bounding box center [866, 295] width 16 height 16
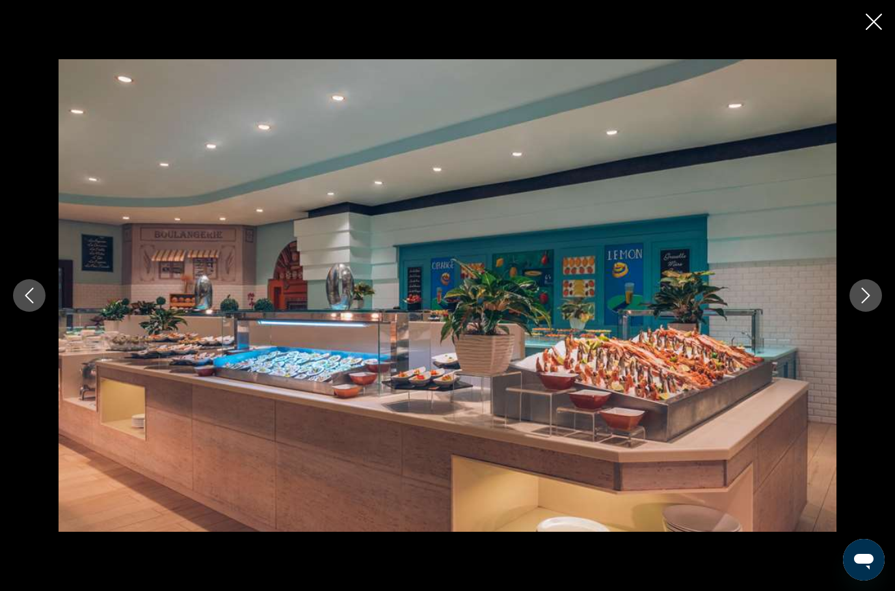
click at [861, 303] on icon "Next image" at bounding box center [866, 295] width 16 height 16
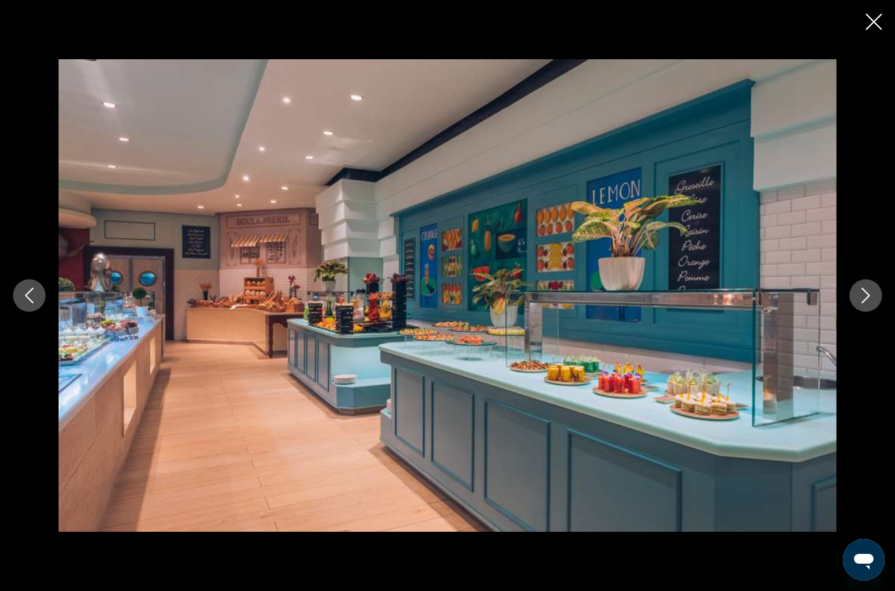
click at [854, 312] on button "Next image" at bounding box center [865, 295] width 33 height 33
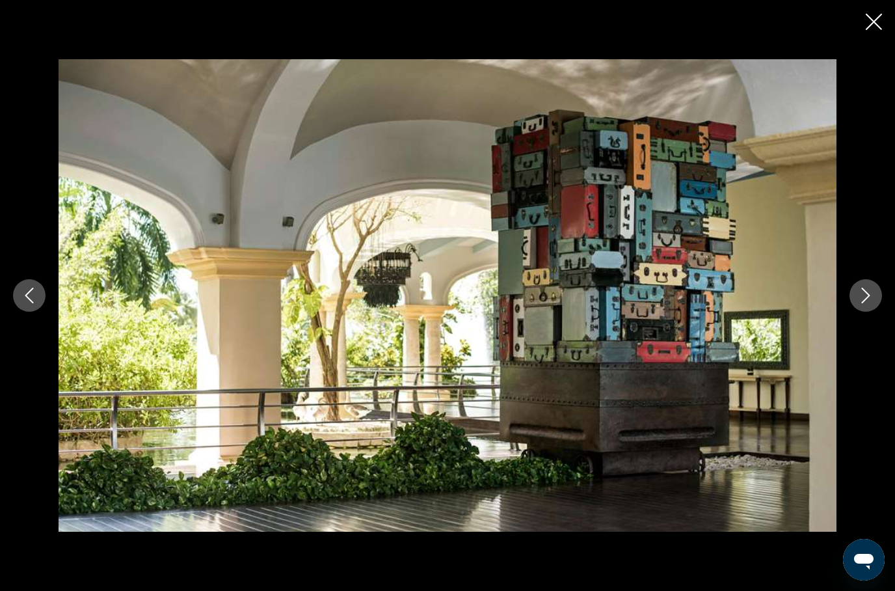
click at [860, 303] on icon "Next image" at bounding box center [866, 295] width 16 height 16
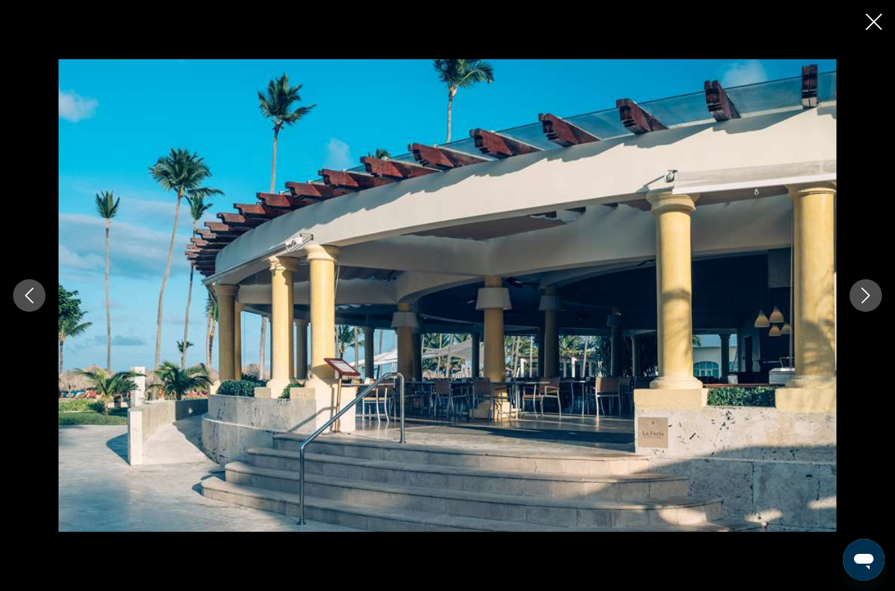
click at [858, 303] on icon "Next image" at bounding box center [866, 295] width 16 height 16
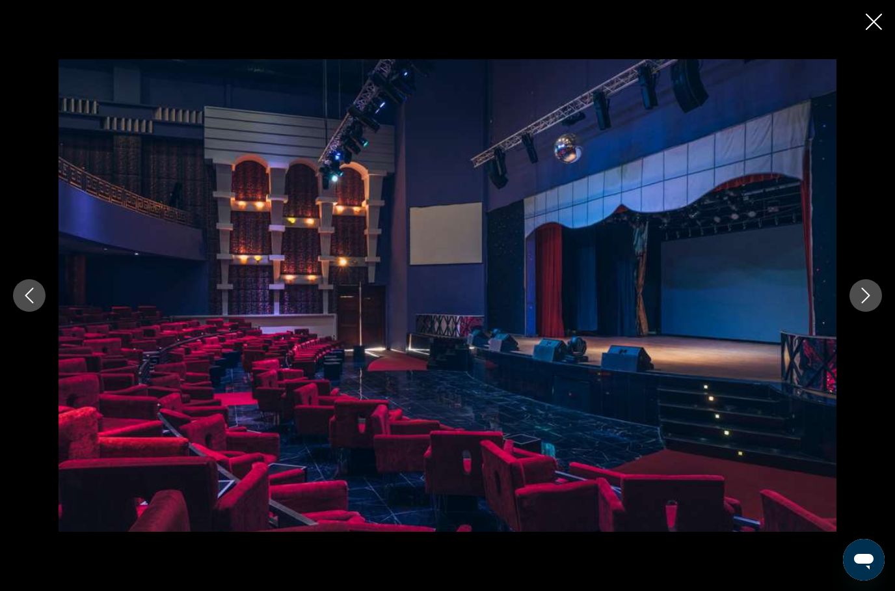
click at [860, 303] on icon "Next image" at bounding box center [866, 295] width 16 height 16
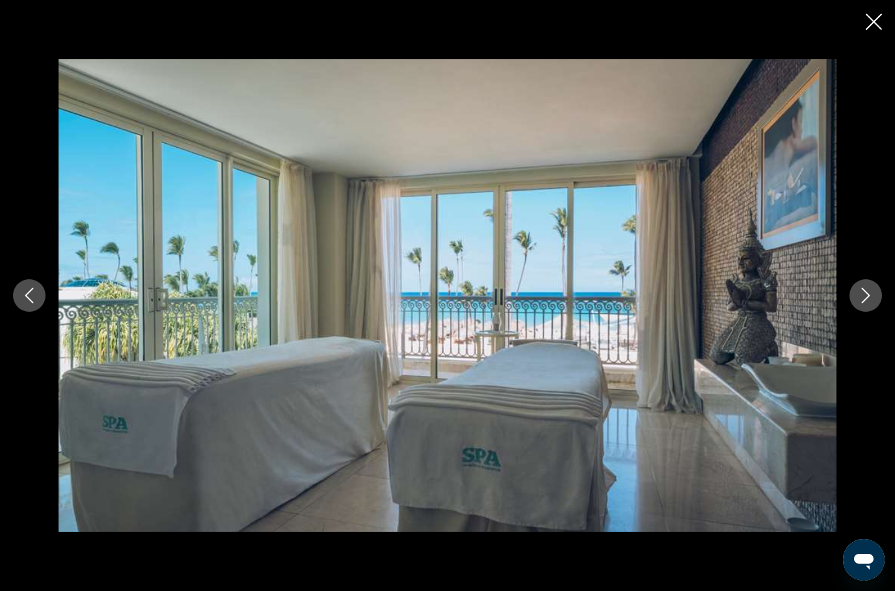
click at [866, 303] on icon "Next image" at bounding box center [866, 295] width 16 height 16
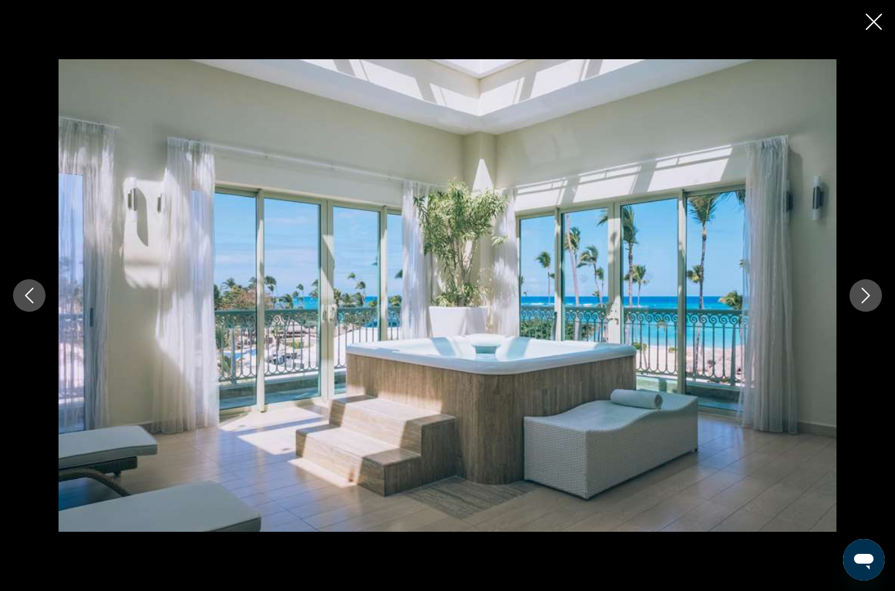
click at [871, 303] on icon "Next image" at bounding box center [866, 295] width 16 height 16
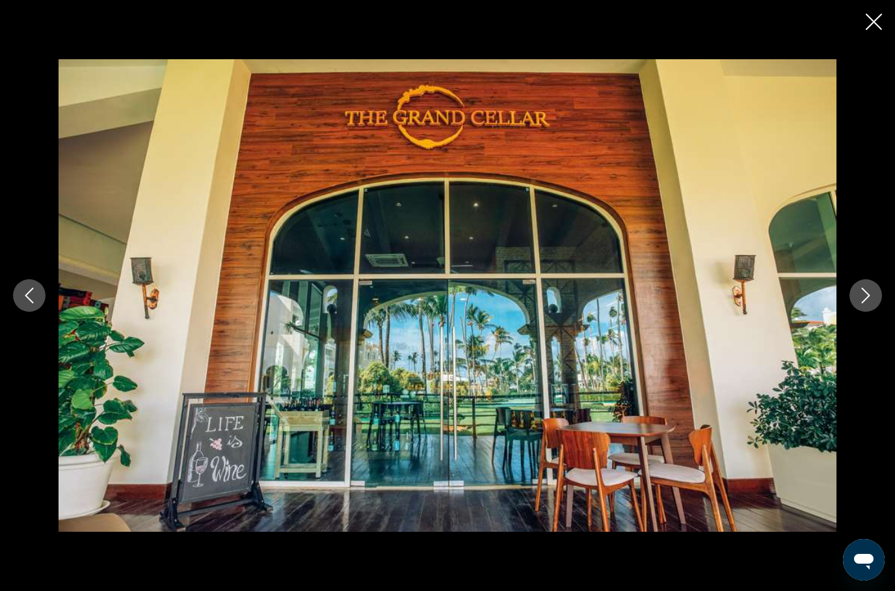
click at [870, 303] on icon "Next image" at bounding box center [866, 295] width 16 height 16
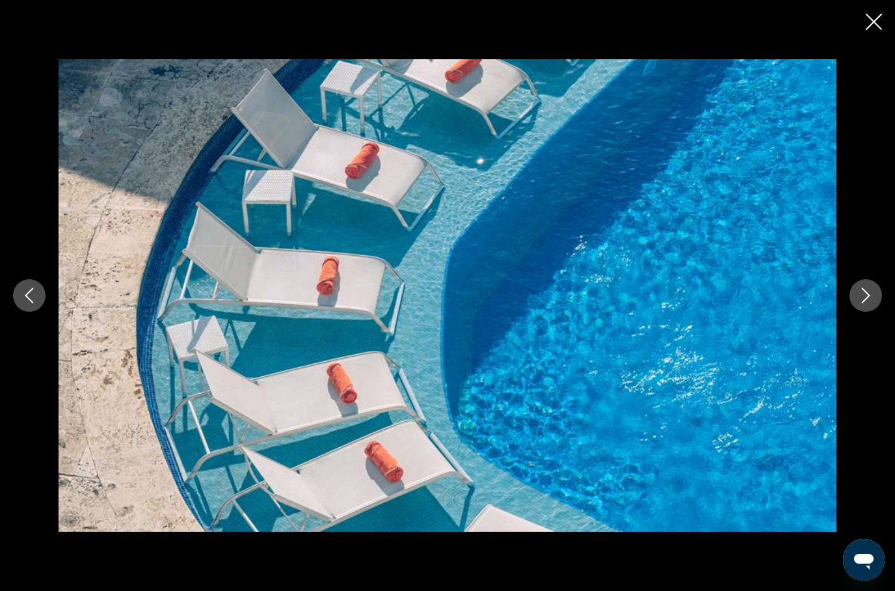
click at [856, 307] on button "Next image" at bounding box center [865, 295] width 33 height 33
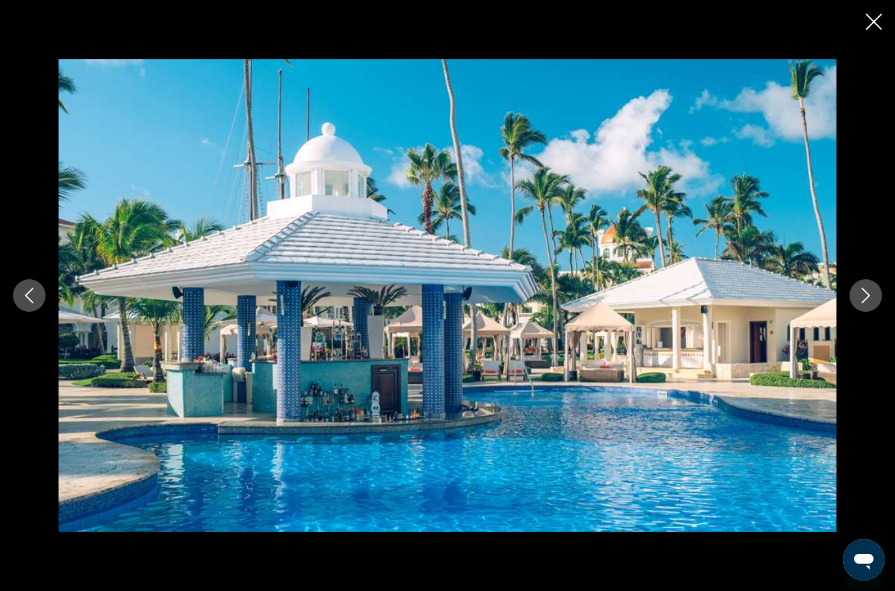
click at [859, 303] on icon "Next image" at bounding box center [866, 295] width 16 height 16
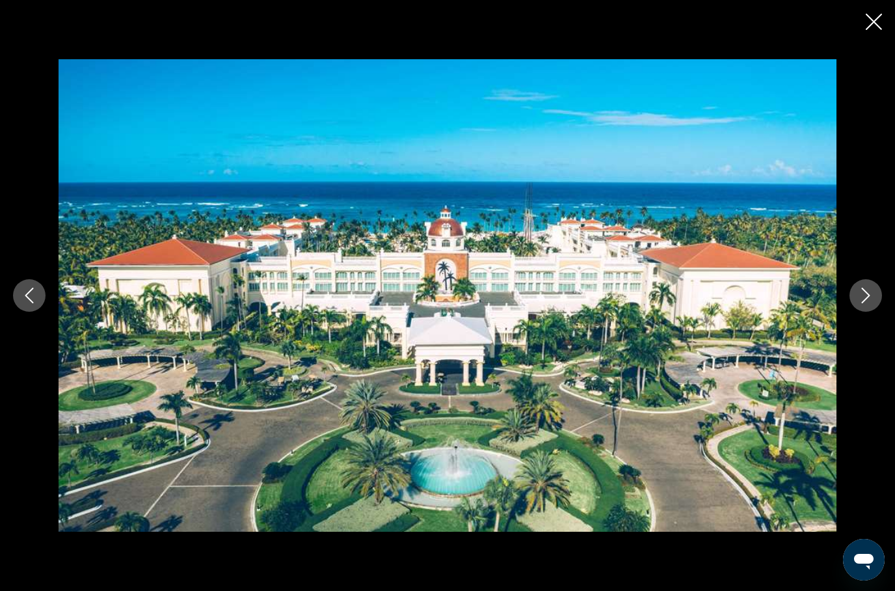
click at [856, 312] on button "Next image" at bounding box center [865, 295] width 33 height 33
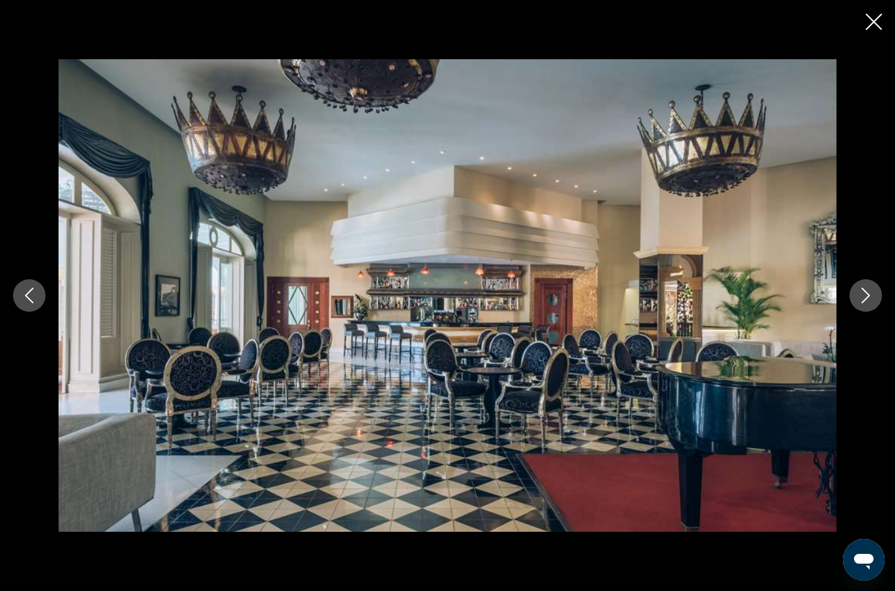
click at [856, 312] on button "Next image" at bounding box center [865, 295] width 33 height 33
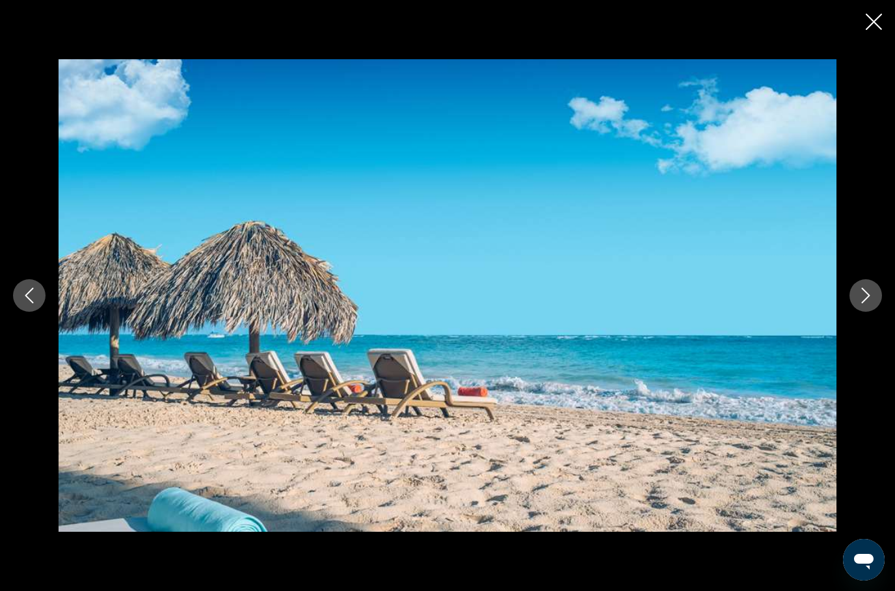
click at [856, 312] on button "Next image" at bounding box center [865, 295] width 33 height 33
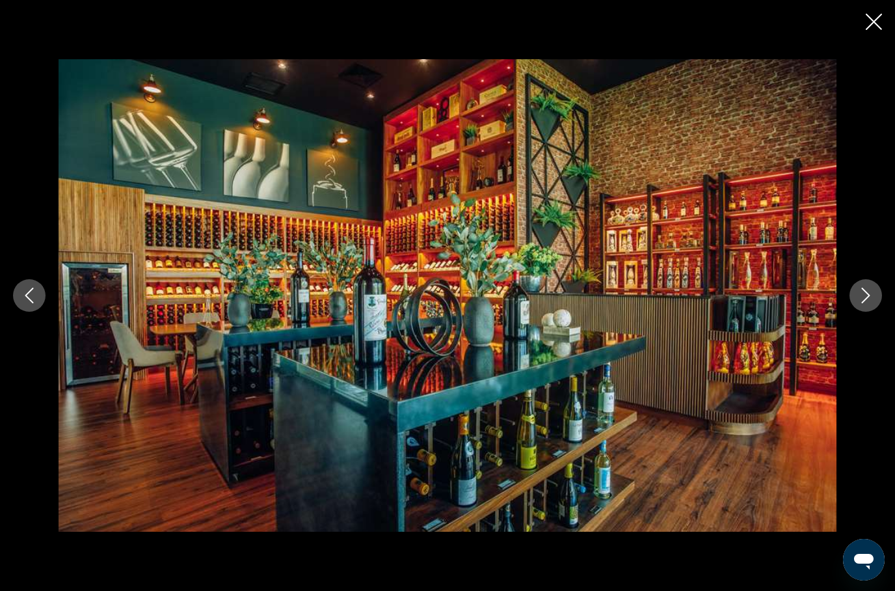
click at [860, 303] on icon "Next image" at bounding box center [866, 295] width 16 height 16
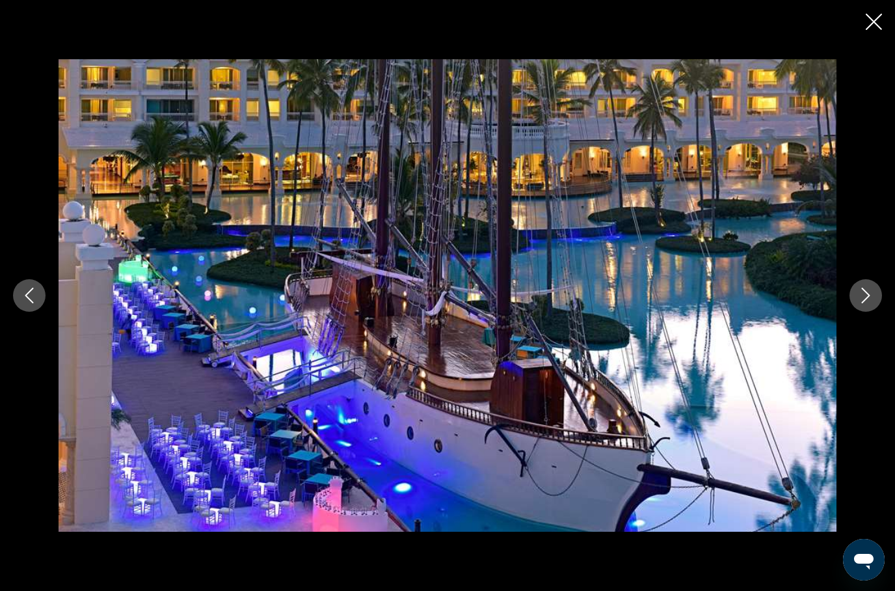
click at [860, 303] on icon "Next image" at bounding box center [866, 295] width 16 height 16
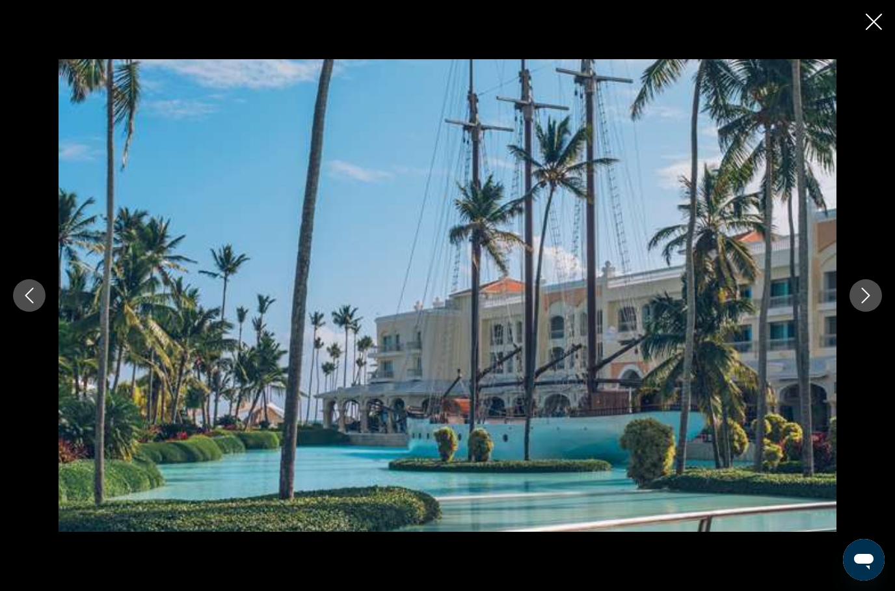
click at [861, 303] on icon "Next image" at bounding box center [866, 295] width 16 height 16
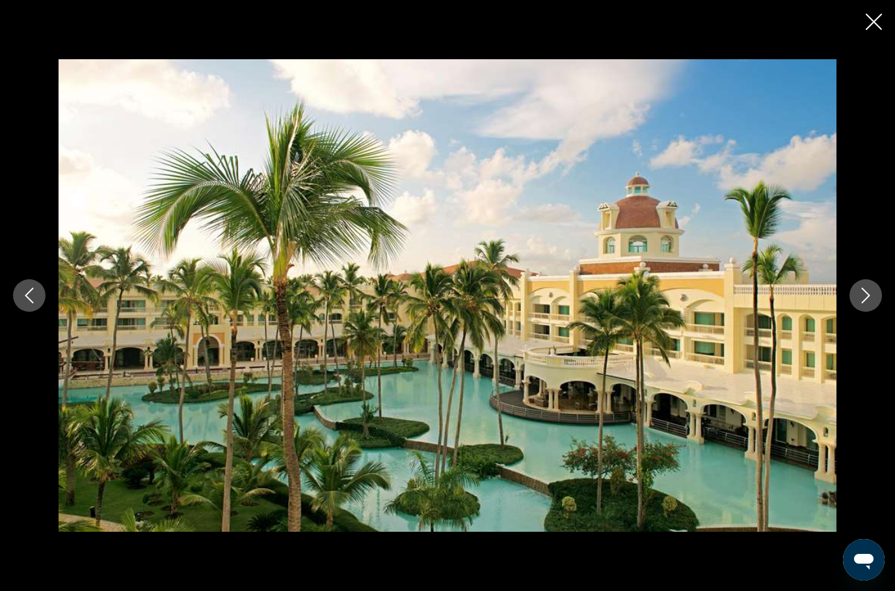
click at [854, 312] on button "Next image" at bounding box center [865, 295] width 33 height 33
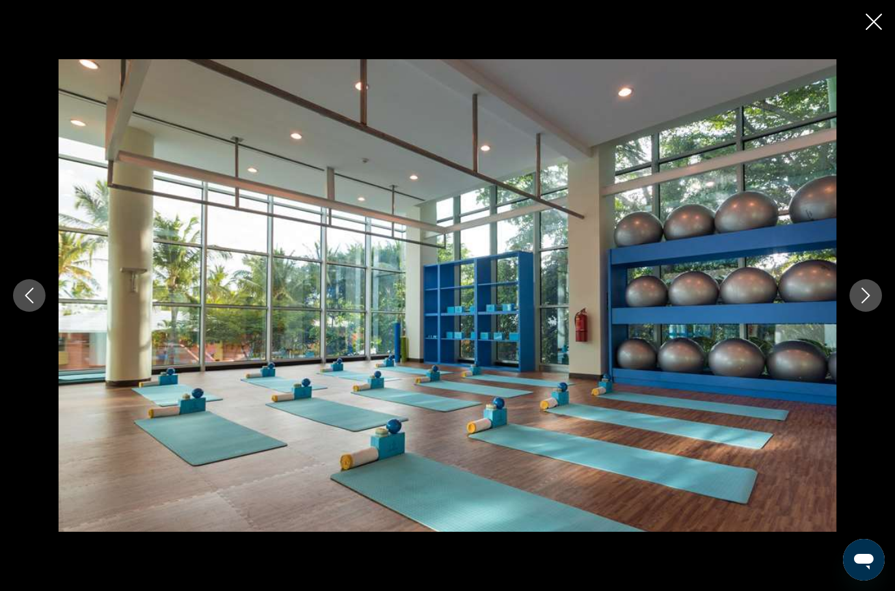
click at [855, 312] on button "Next image" at bounding box center [865, 295] width 33 height 33
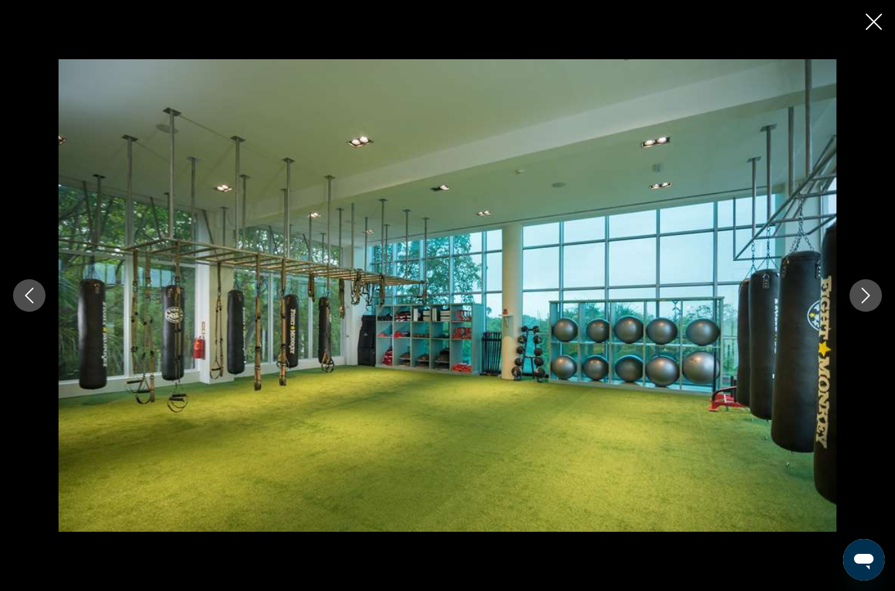
click at [38, 312] on button "Previous image" at bounding box center [29, 295] width 33 height 33
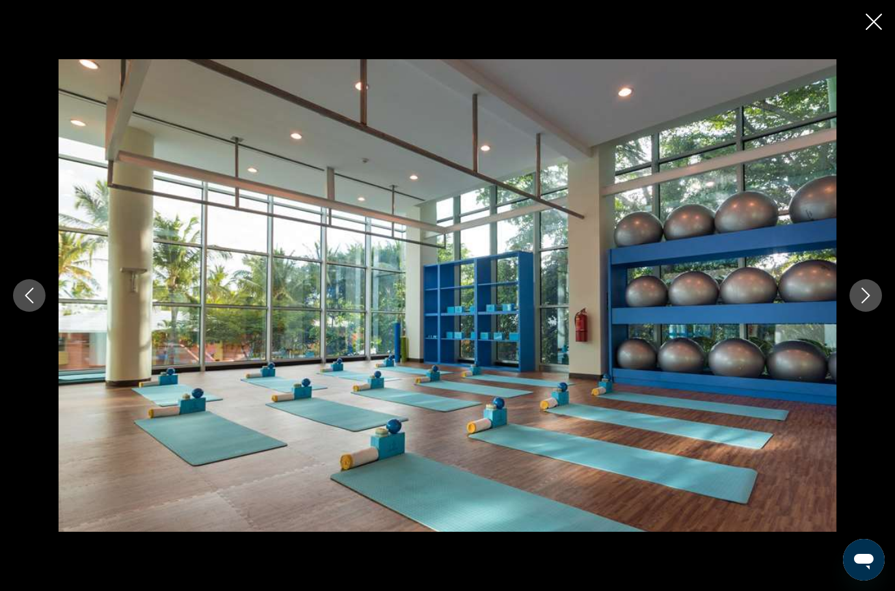
click at [38, 312] on button "Previous image" at bounding box center [29, 295] width 33 height 33
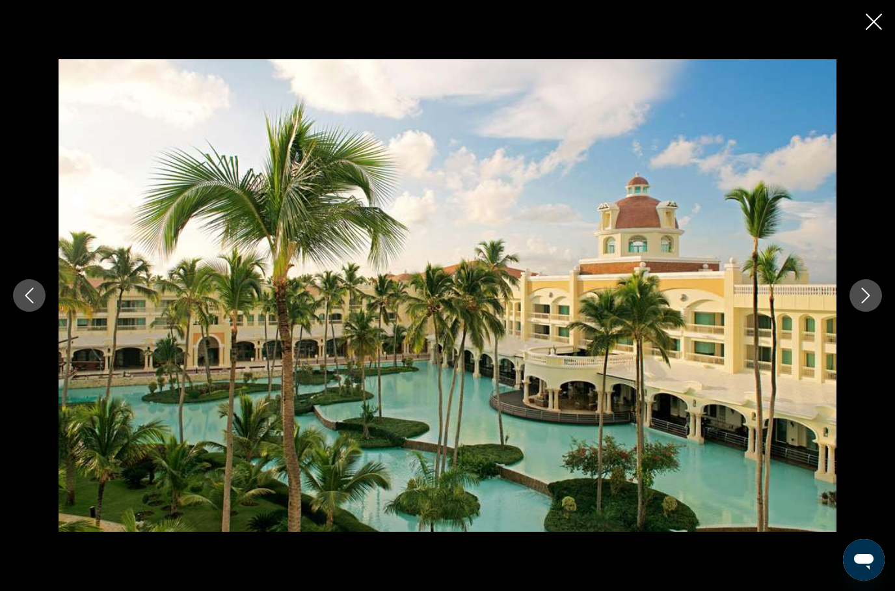
click at [894, 15] on div "prev next" at bounding box center [447, 295] width 895 height 591
click at [877, 19] on icon "Close slideshow" at bounding box center [874, 22] width 16 height 16
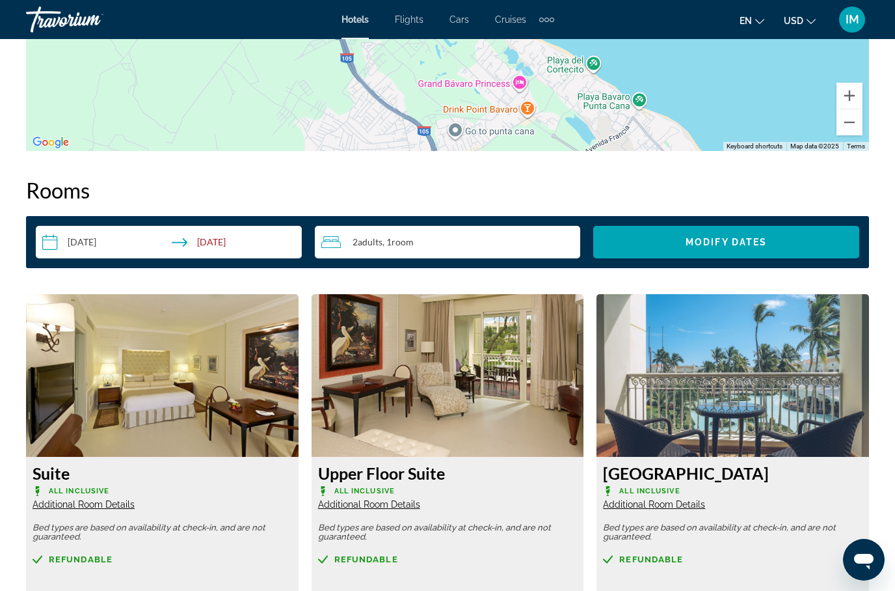
scroll to position [1766, 0]
click at [64, 239] on input "**********" at bounding box center [171, 244] width 271 height 36
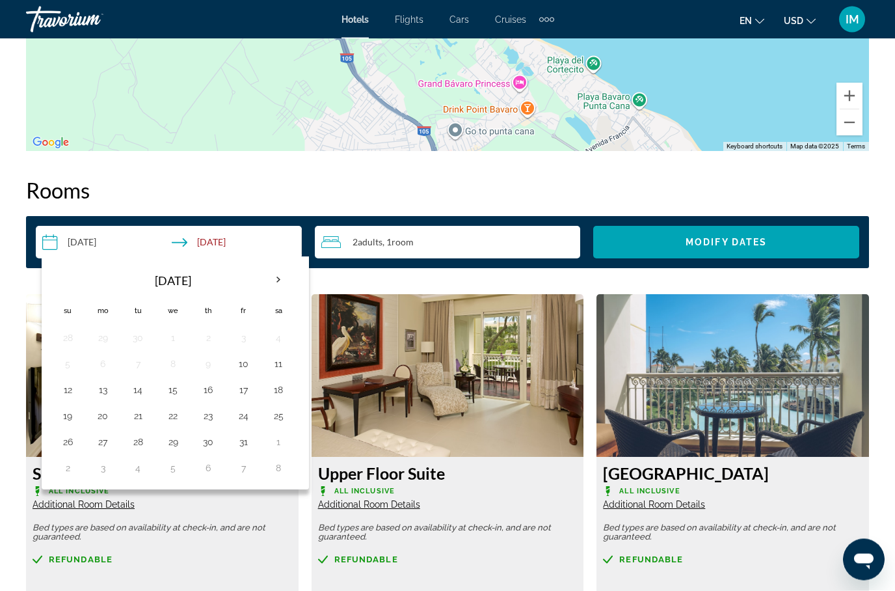
scroll to position [1767, 0]
click at [276, 281] on th "Next month" at bounding box center [278, 279] width 35 height 29
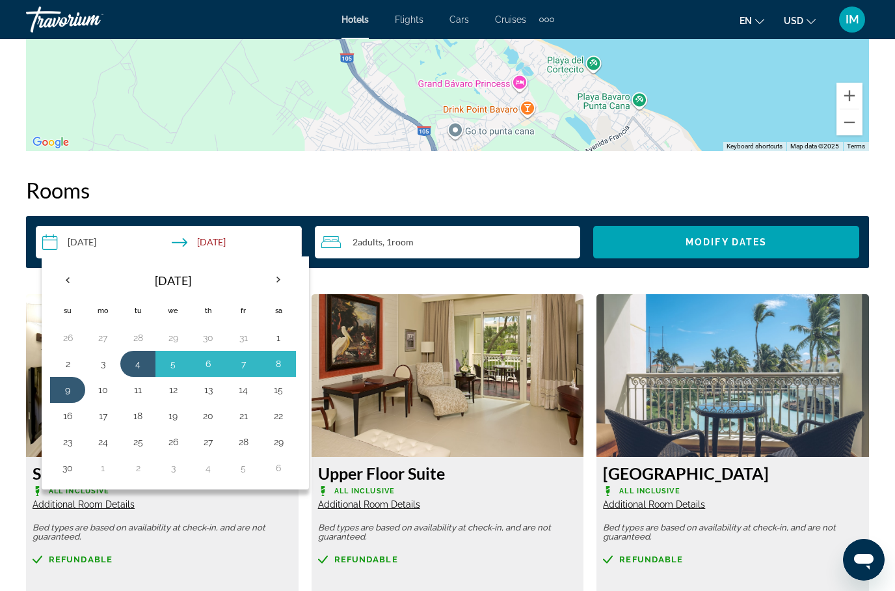
click at [207, 356] on button "6" at bounding box center [208, 363] width 21 height 18
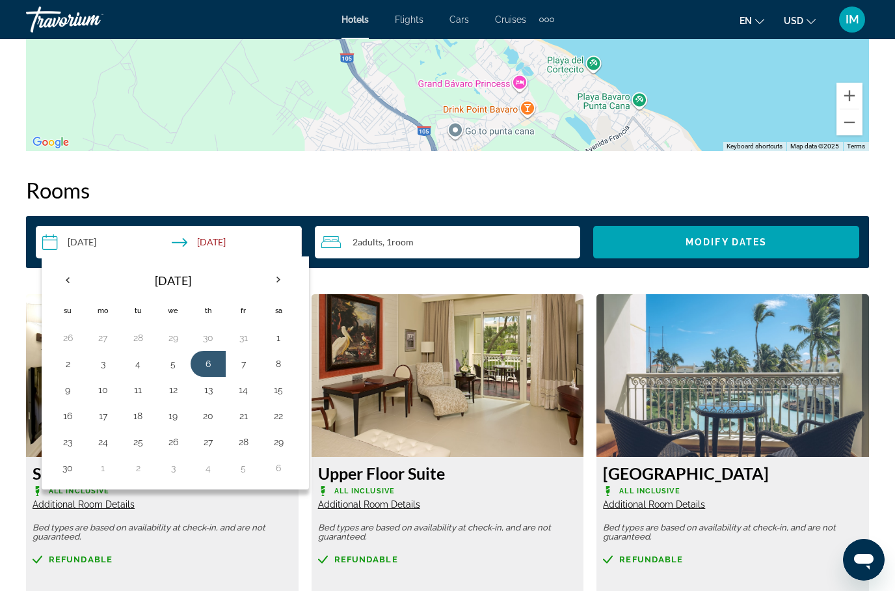
click at [72, 384] on button "9" at bounding box center [67, 389] width 21 height 18
type input "**********"
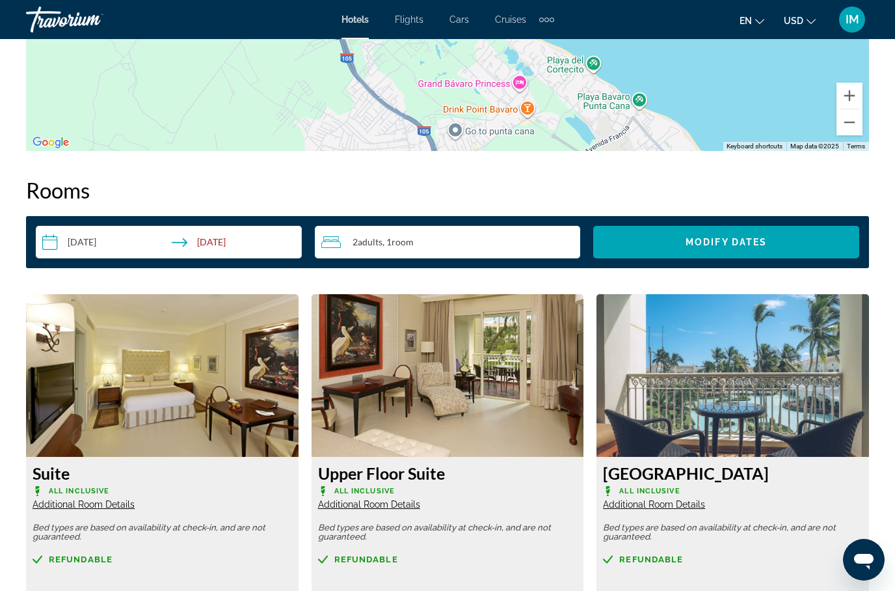
click at [726, 243] on span "Modify Dates" at bounding box center [725, 242] width 81 height 10
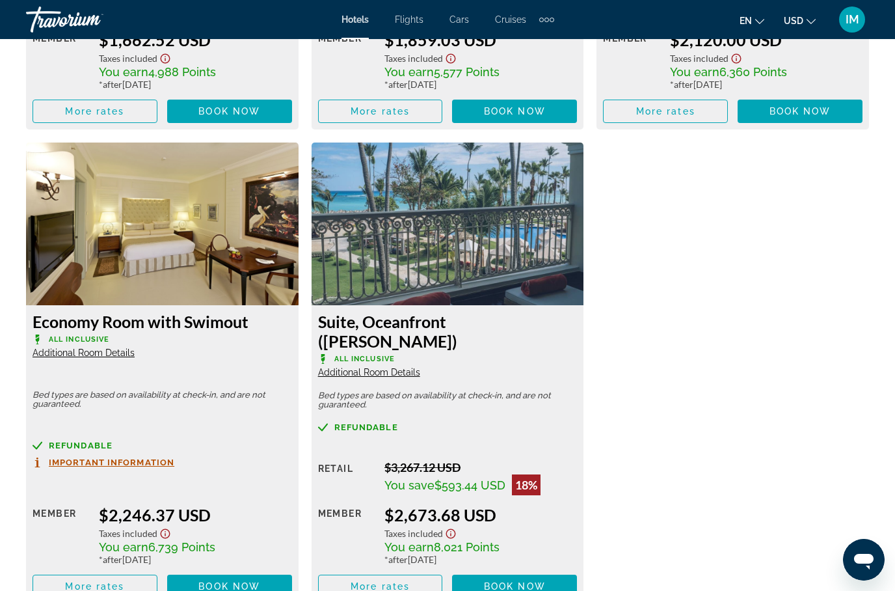
scroll to position [2847, 0]
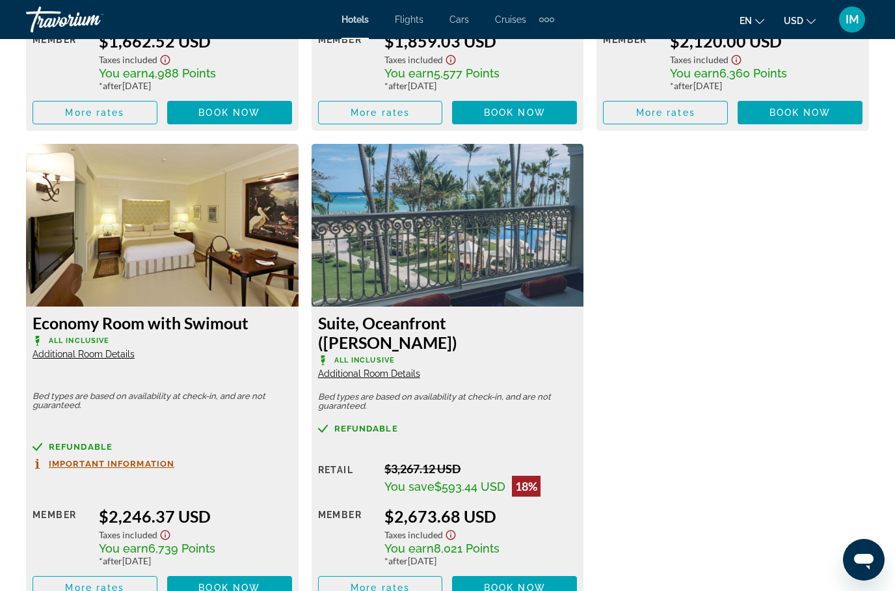
click at [489, 313] on h3 "Suite, Oceanfront (Butler)" at bounding box center [447, 332] width 259 height 39
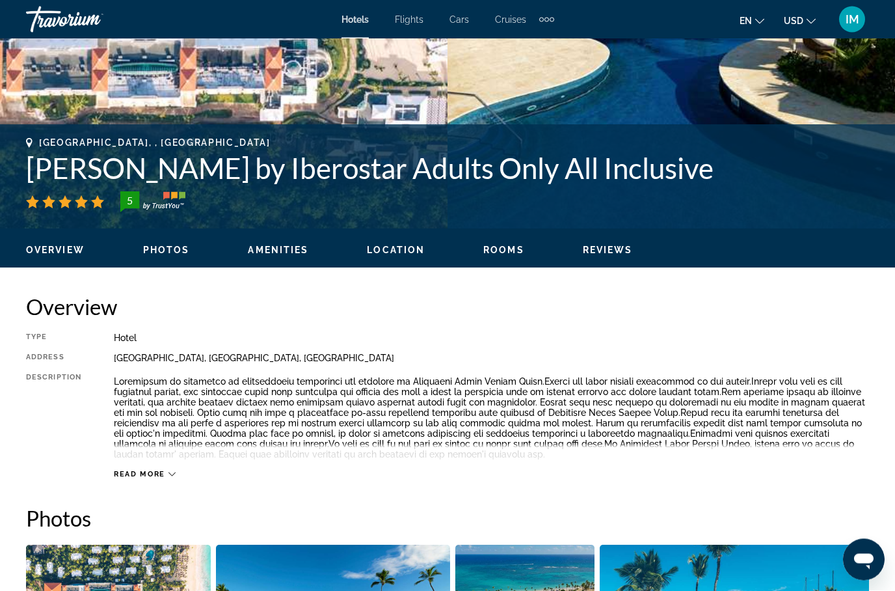
scroll to position [0, 0]
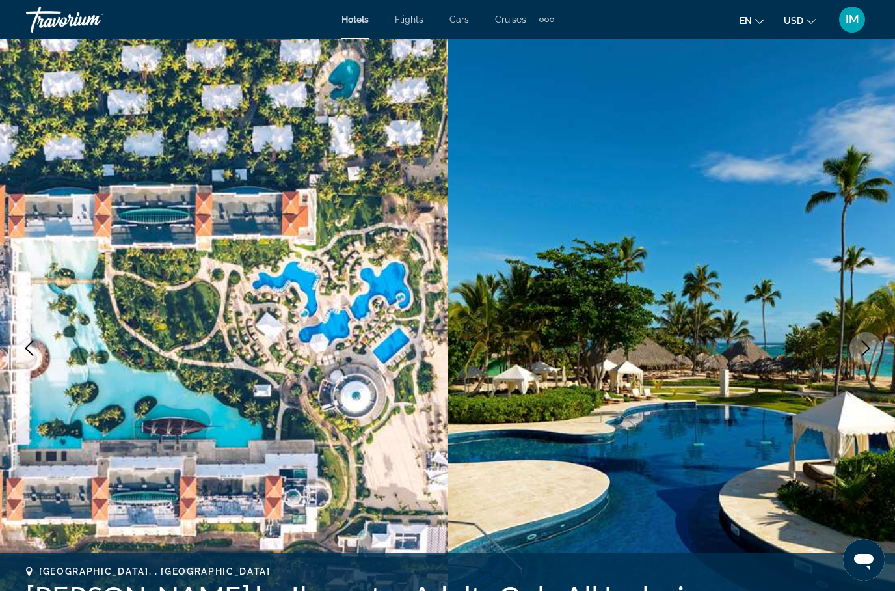
click at [460, 14] on span "Cars" at bounding box center [459, 19] width 20 height 10
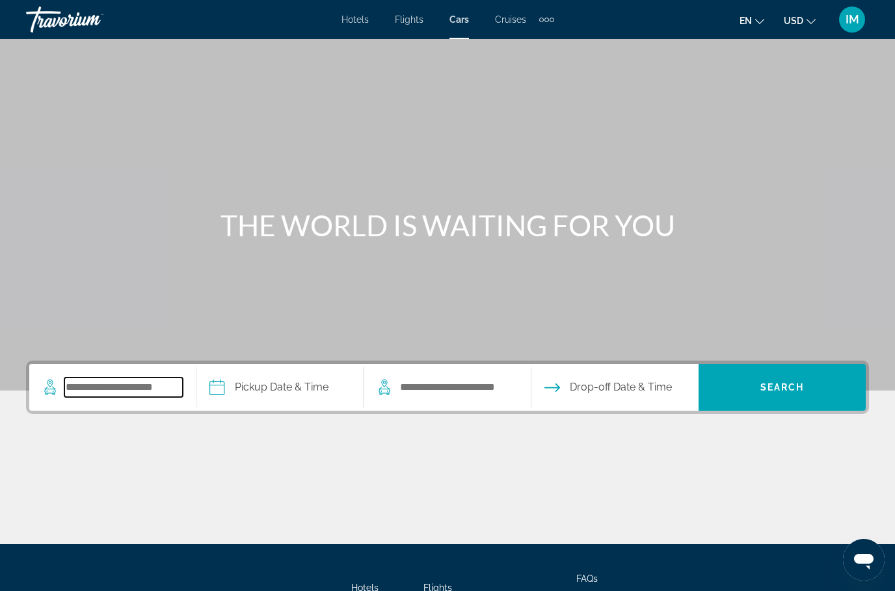
click at [144, 382] on input "Search pickup location" at bounding box center [123, 387] width 118 height 20
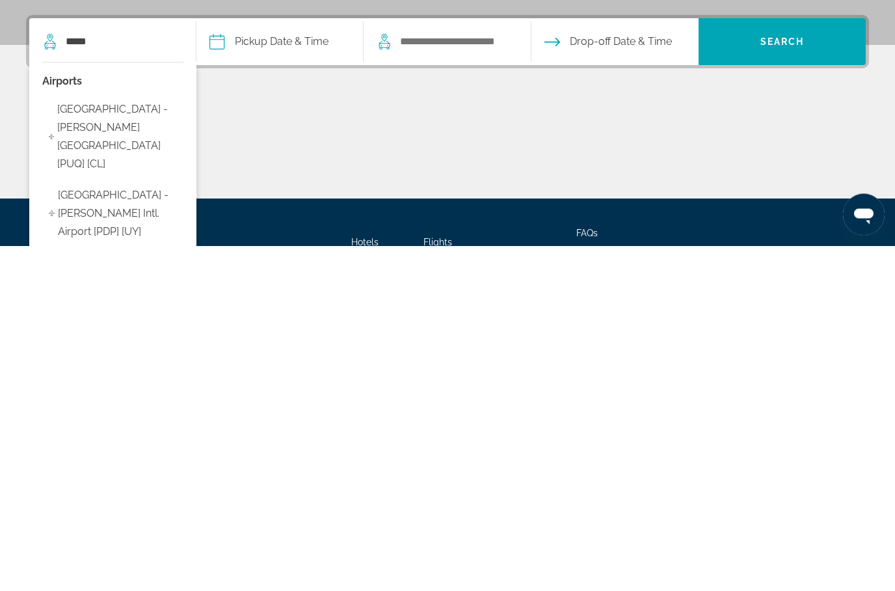
type input "**********"
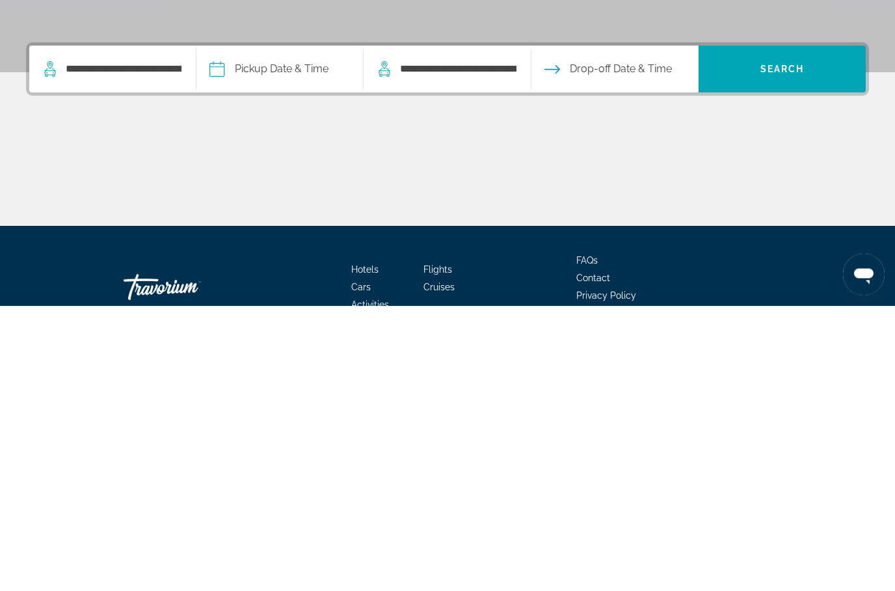
click at [289, 331] on input "Pickup date" at bounding box center [279, 356] width 172 height 51
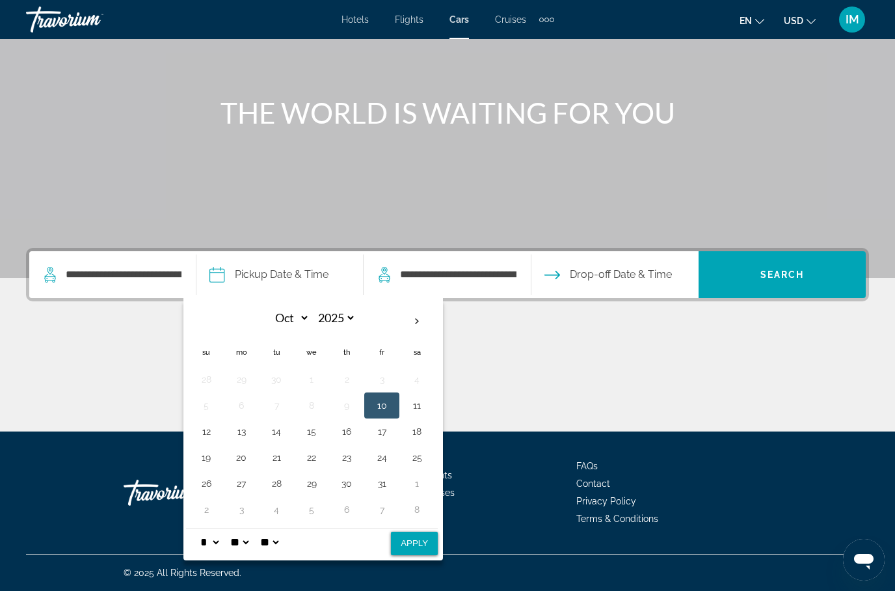
click at [431, 315] on th "Next month" at bounding box center [416, 321] width 35 height 29
select select "**"
click at [217, 430] on button "9" at bounding box center [206, 431] width 21 height 18
click at [628, 276] on span "Drop-off Date & Time" at bounding box center [621, 274] width 102 height 18
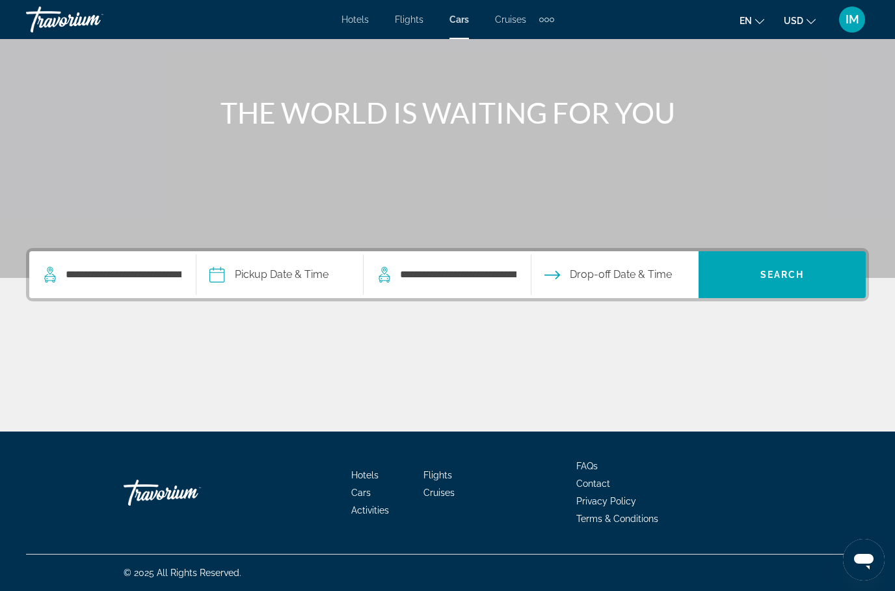
click at [627, 282] on span "Drop-off Date & Time" at bounding box center [621, 274] width 102 height 18
click at [632, 267] on span "Drop-off Date & Time" at bounding box center [621, 274] width 102 height 18
click at [576, 272] on button "Drop-off Date & Time" at bounding box center [607, 274] width 127 height 47
click at [245, 272] on input "Pickup date" at bounding box center [279, 276] width 172 height 51
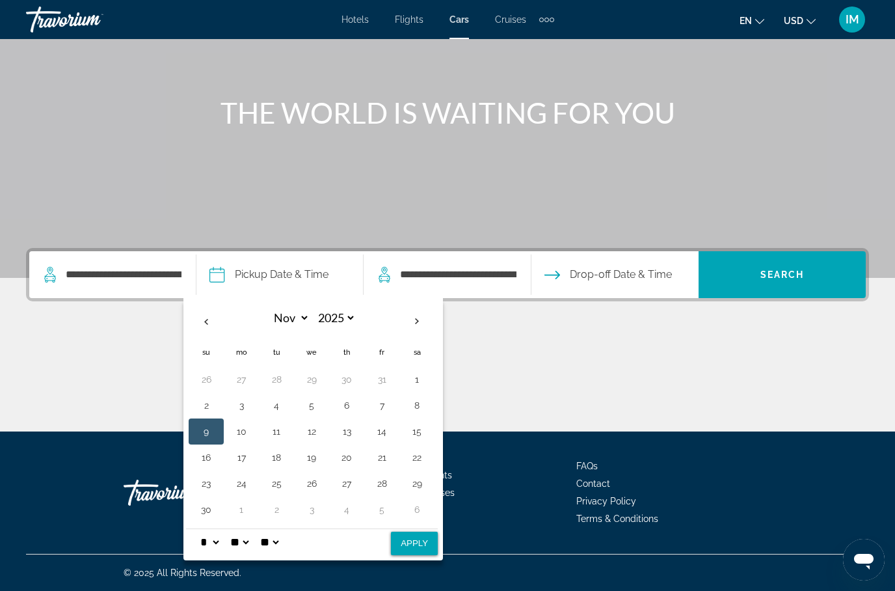
click at [217, 428] on button "9" at bounding box center [206, 431] width 21 height 18
click at [217, 429] on button "9" at bounding box center [206, 431] width 21 height 18
click at [238, 269] on input "Pickup date" at bounding box center [279, 276] width 172 height 51
click at [252, 428] on button "10" at bounding box center [241, 431] width 21 height 18
click at [217, 428] on button "9" at bounding box center [206, 431] width 21 height 18
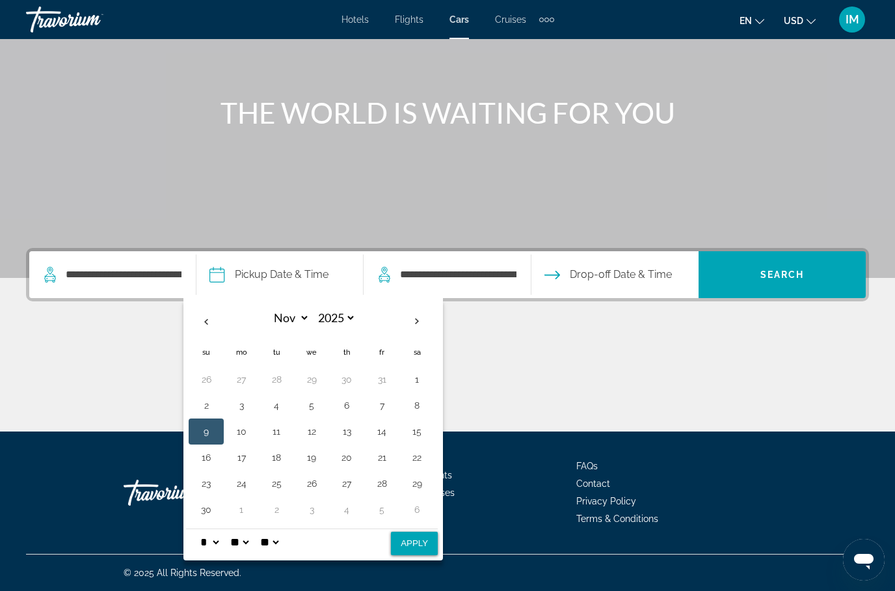
click at [436, 531] on button "Apply" at bounding box center [414, 542] width 47 height 23
type input "**********"
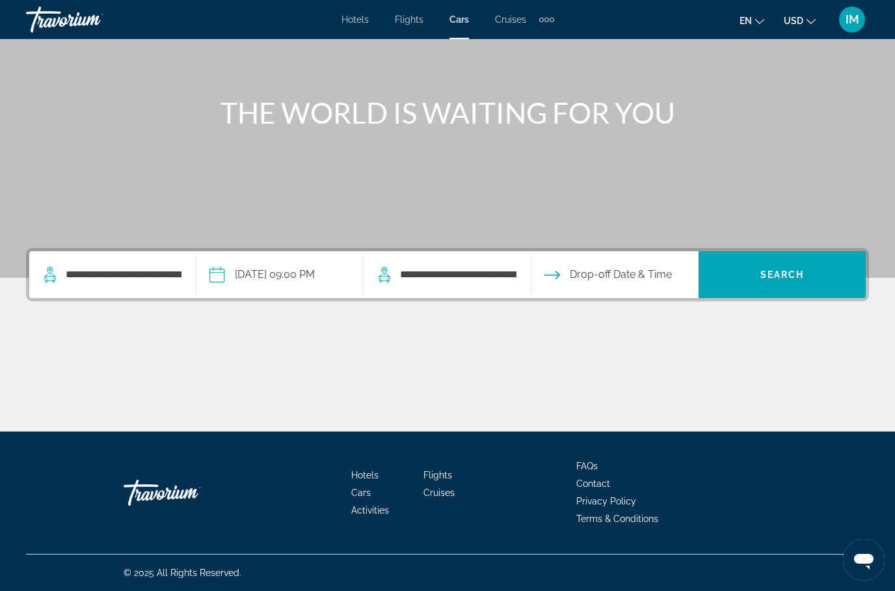
click at [313, 278] on input "**********" at bounding box center [279, 276] width 172 height 51
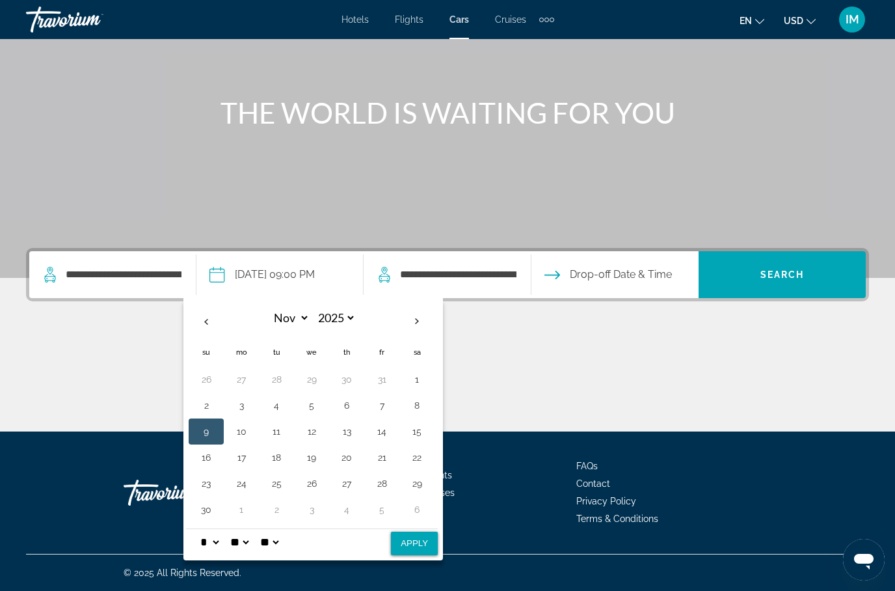
click at [251, 537] on select "**" at bounding box center [239, 542] width 23 height 26
click at [219, 537] on select "* * * * * * * * * ** ** **" at bounding box center [209, 542] width 23 height 26
select select "*"
click at [430, 534] on button "Apply" at bounding box center [414, 542] width 47 height 23
type input "**********"
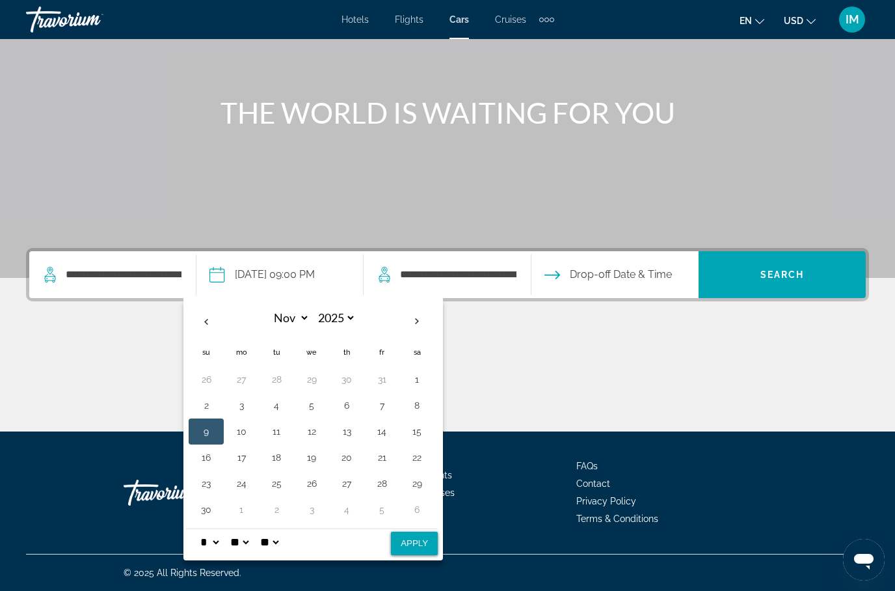
select select "**"
select select "*"
select select "**"
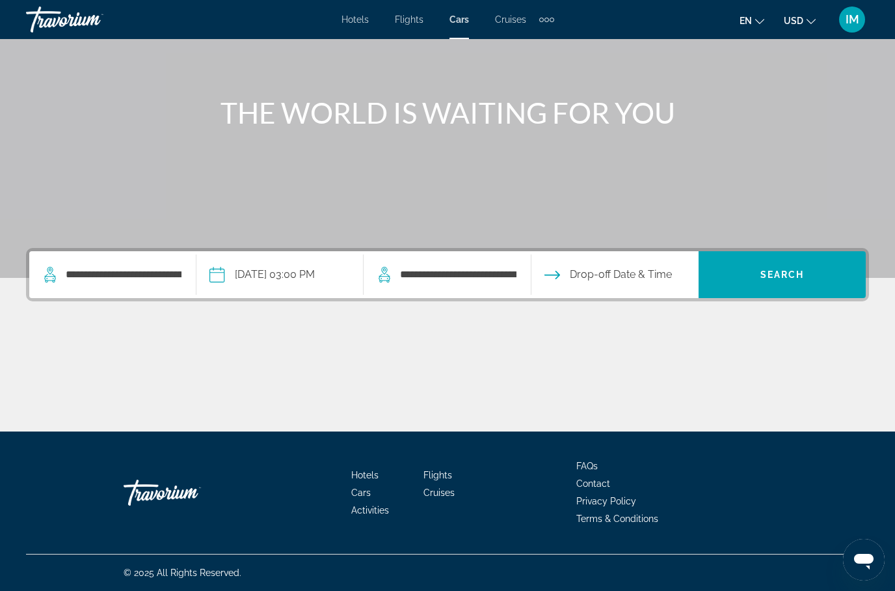
click at [623, 277] on input "Drop-off date" at bounding box center [614, 276] width 172 height 51
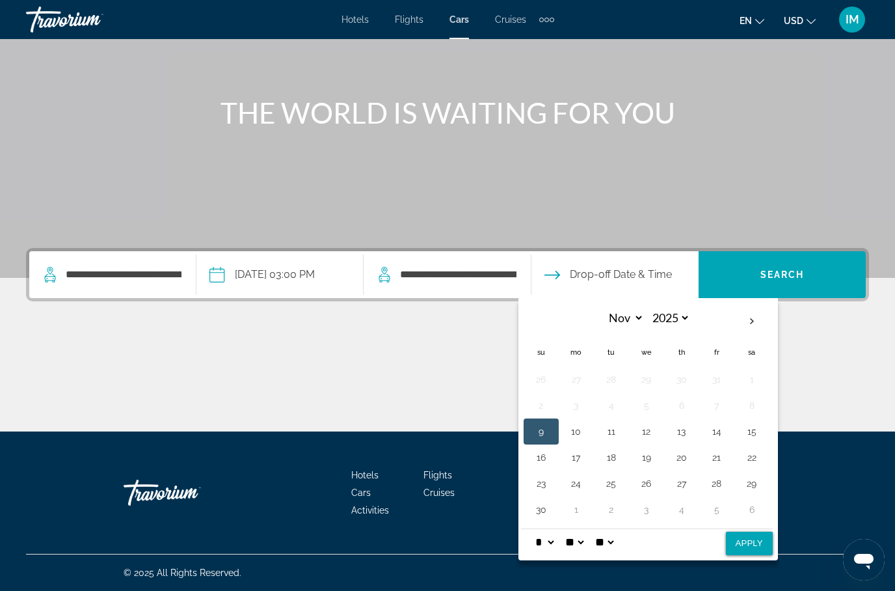
click at [556, 538] on select "* * * * * * * * * ** ** **" at bounding box center [544, 542] width 23 height 26
select select "*"
click at [767, 531] on button "Apply" at bounding box center [749, 542] width 47 height 23
type input "**********"
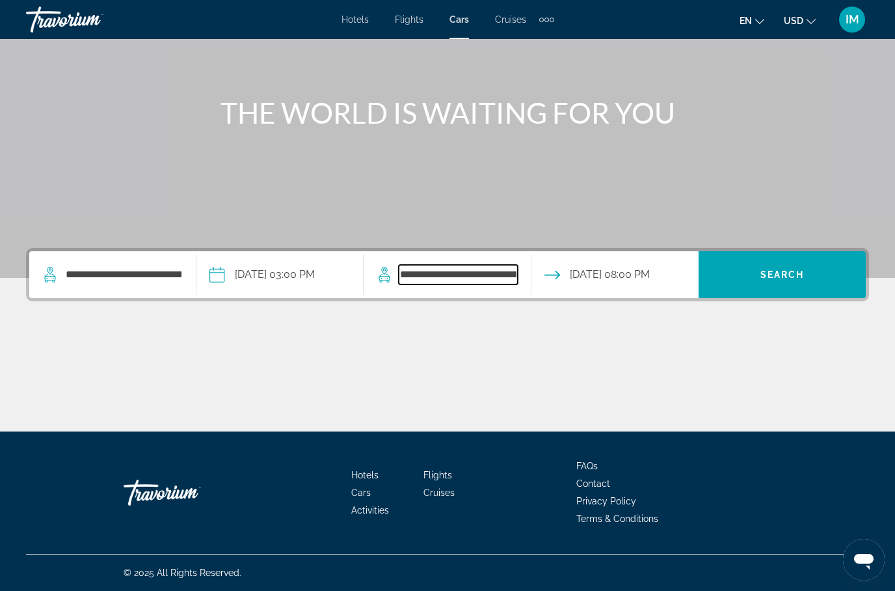
click at [451, 269] on input "**********" at bounding box center [458, 275] width 118 height 20
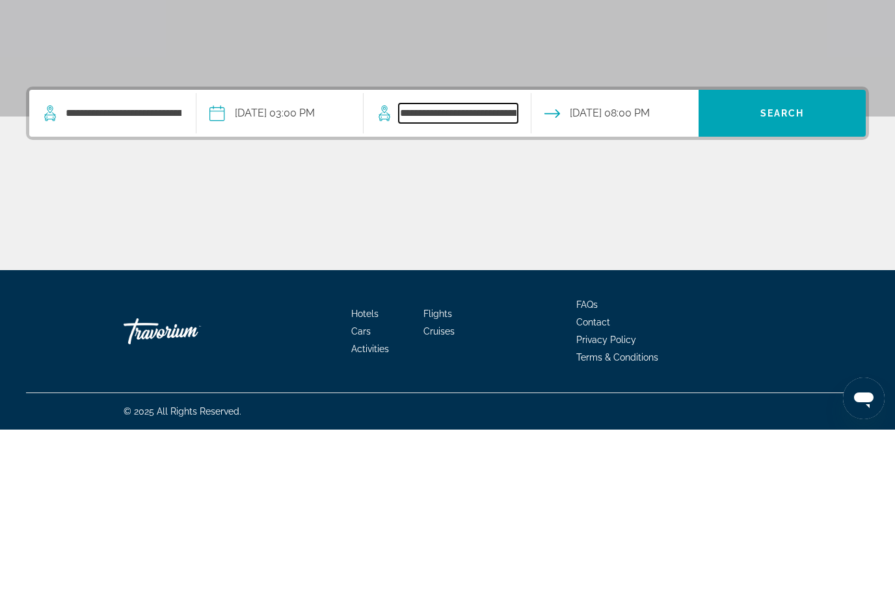
click at [489, 265] on input "**********" at bounding box center [458, 275] width 118 height 20
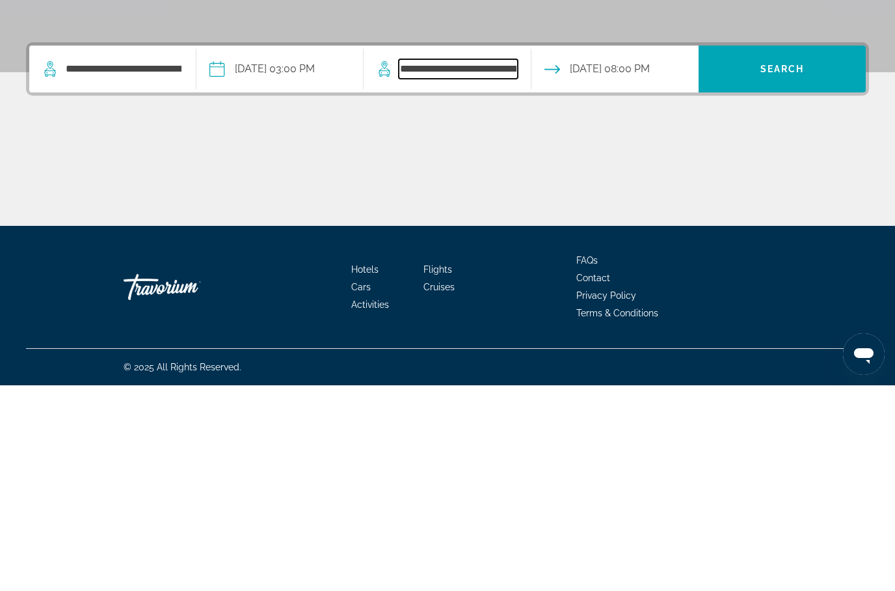
click at [509, 265] on input "**********" at bounding box center [458, 275] width 118 height 20
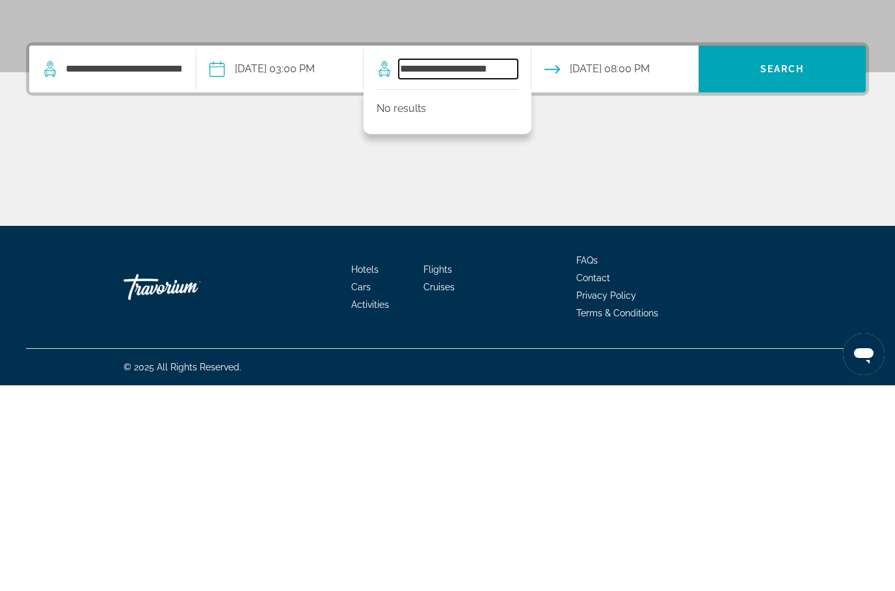
type input "*****"
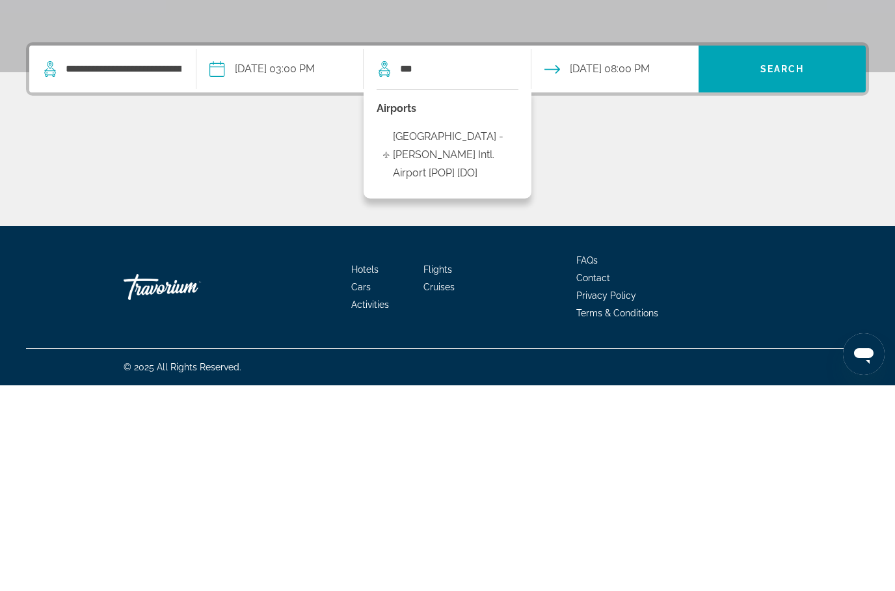
click at [492, 333] on span "Puerto Plata - Gregorio Luperon Intl. Airport [POP] [DO]" at bounding box center [452, 360] width 119 height 55
type input "**********"
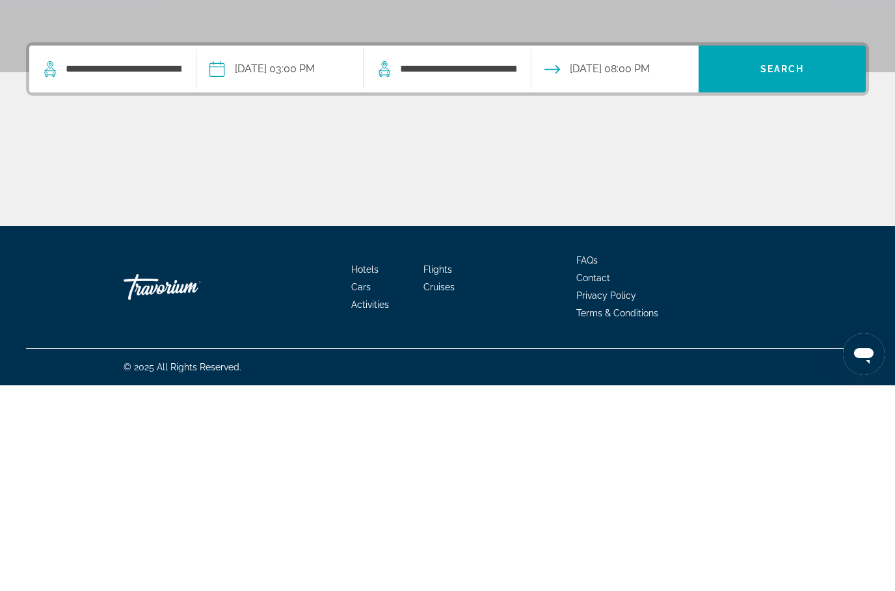
click at [789, 269] on span "Search" at bounding box center [782, 274] width 44 height 10
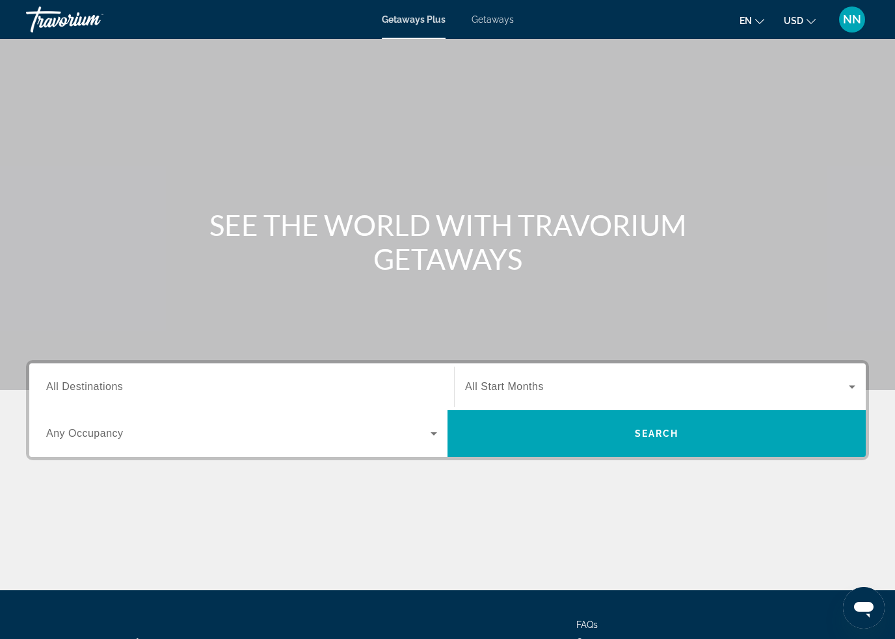
click at [155, 386] on input "Destination All Destinations" at bounding box center [241, 388] width 391 height 16
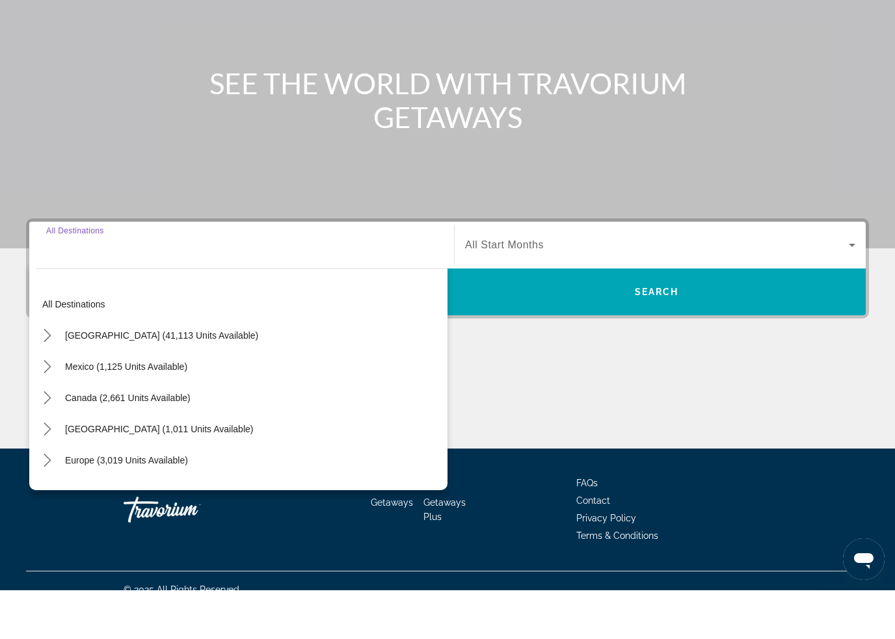
scroll to position [110, 0]
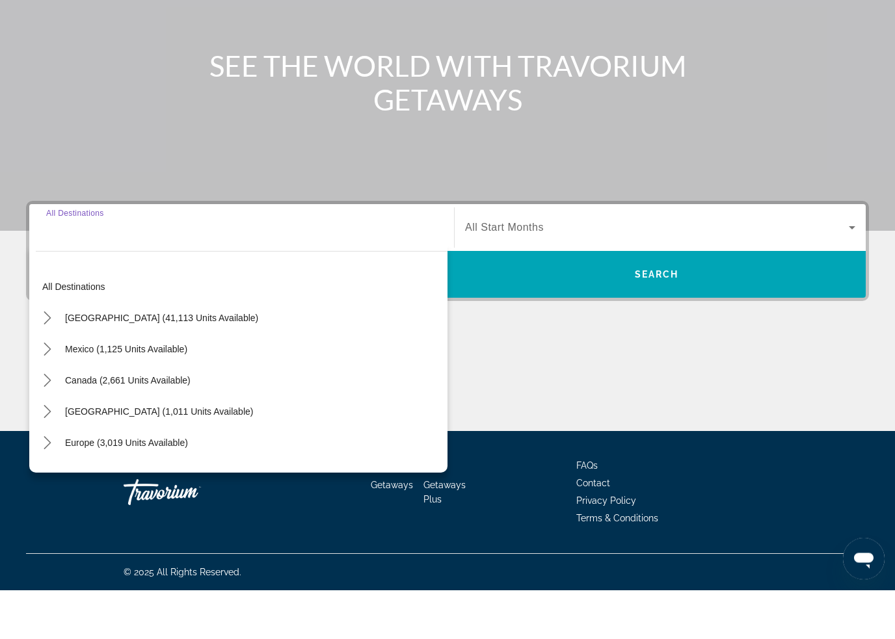
click at [48, 392] on icon "Toggle Mexico (1,125 units available) submenu" at bounding box center [47, 398] width 7 height 13
click at [145, 455] on span "Baja Peninsula, Los Cabos (213 units available)" at bounding box center [195, 460] width 280 height 10
type input "**********"
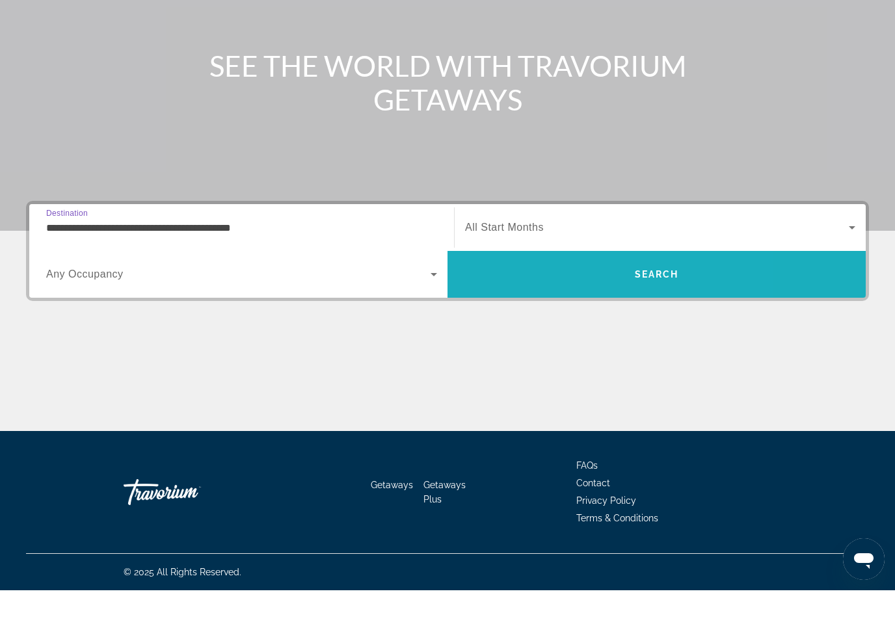
click at [573, 308] on span "Search" at bounding box center [656, 323] width 418 height 31
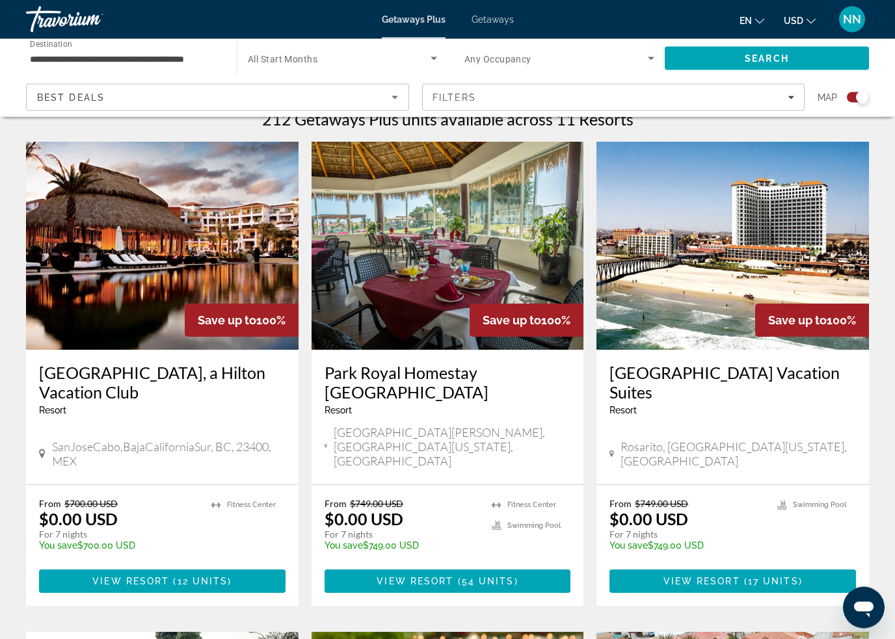
scroll to position [425, 0]
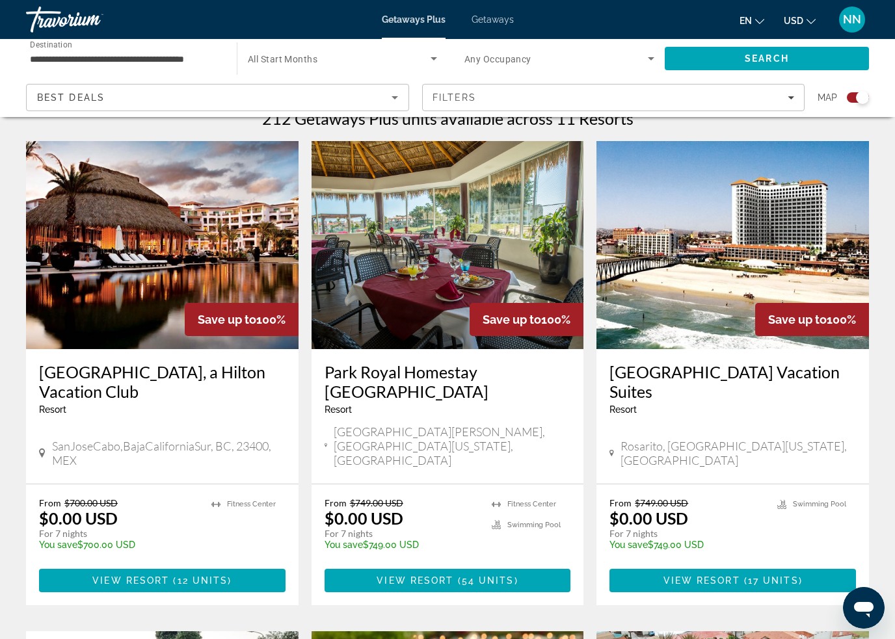
click at [213, 576] on span "12 units" at bounding box center [203, 581] width 51 height 10
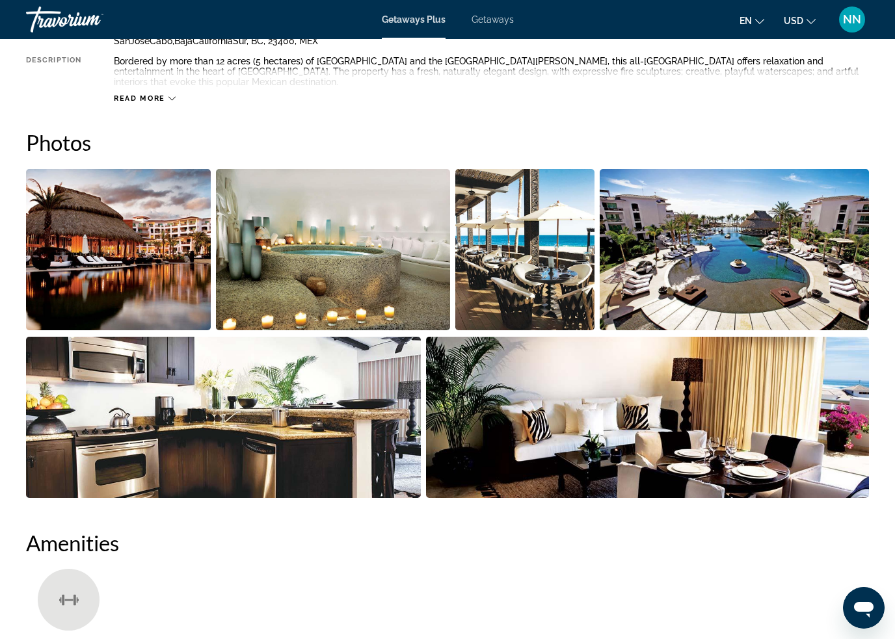
scroll to position [759, 0]
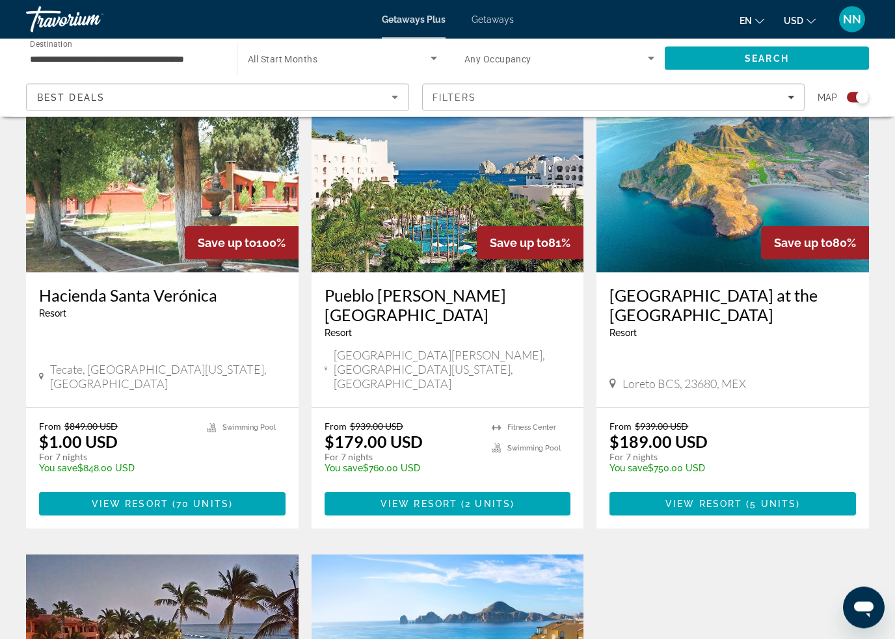
scroll to position [1454, 0]
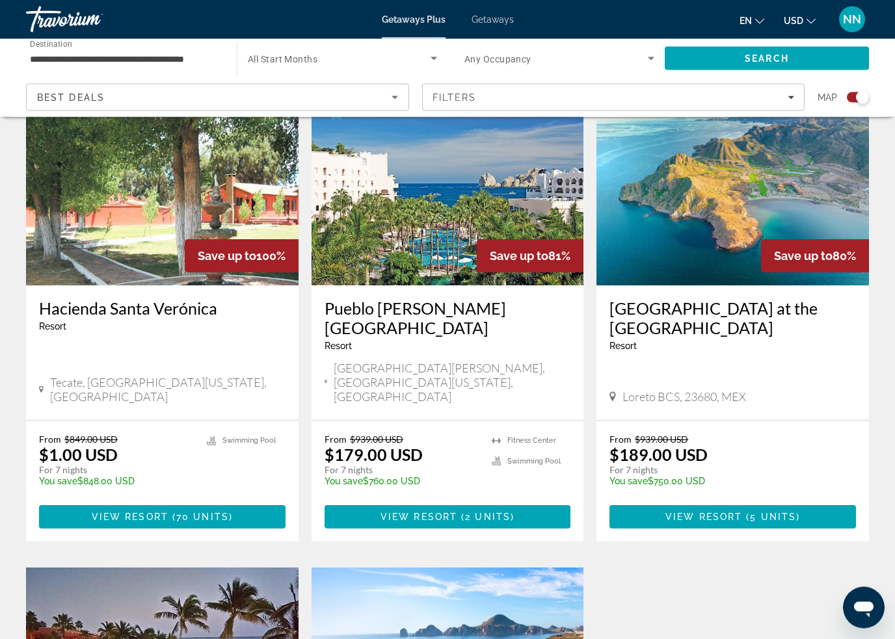
click at [501, 21] on span "Getaways" at bounding box center [492, 19] width 42 height 10
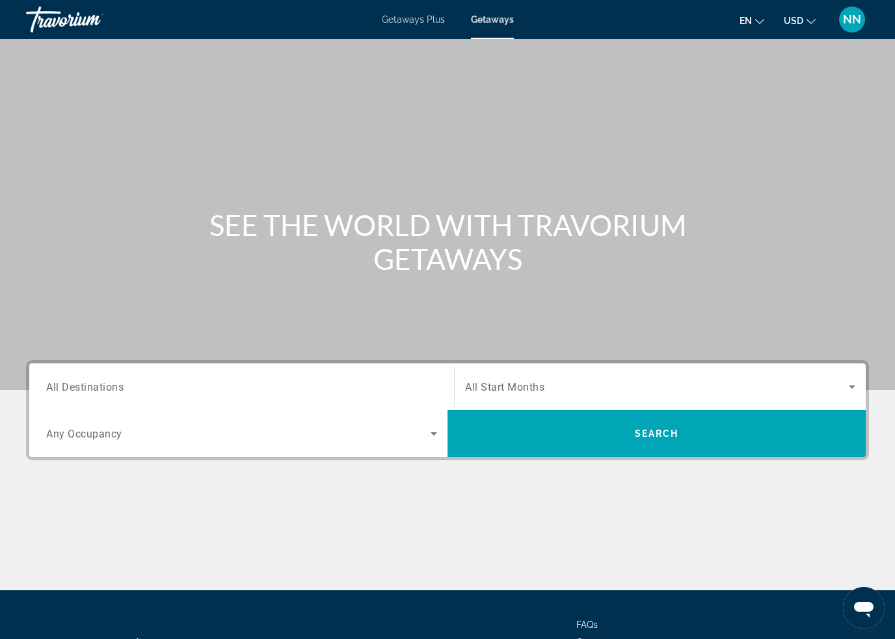
click at [120, 385] on span "All Destinations" at bounding box center [84, 386] width 77 height 12
click at [120, 385] on input "Destination All Destinations" at bounding box center [241, 388] width 391 height 16
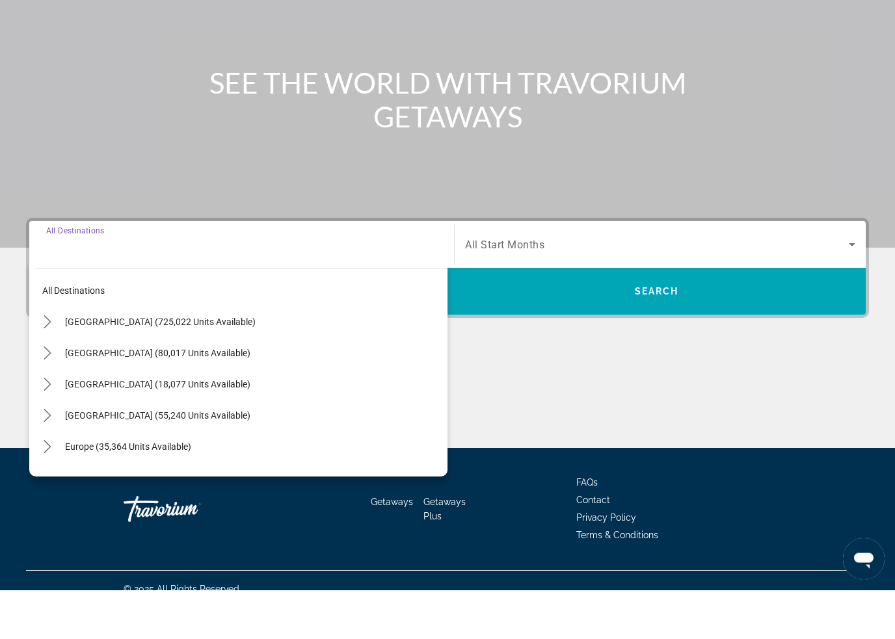
scroll to position [111, 0]
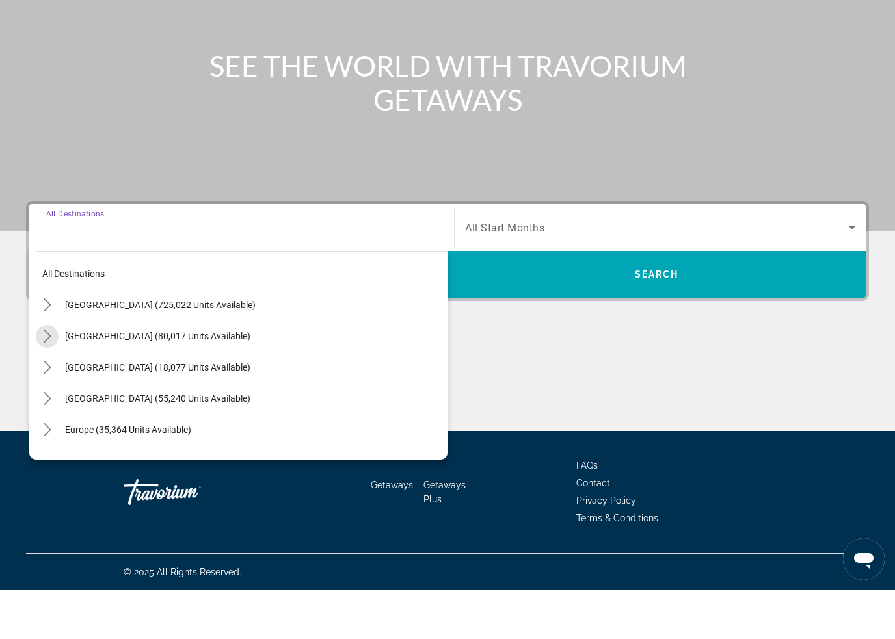
click at [55, 374] on mat-icon "Toggle Mexico (80,017 units available) submenu" at bounding box center [47, 385] width 23 height 23
click at [131, 442] on span "Baja Peninsula, Los Cabos (4,369 units available)" at bounding box center [191, 447] width 272 height 10
type input "**********"
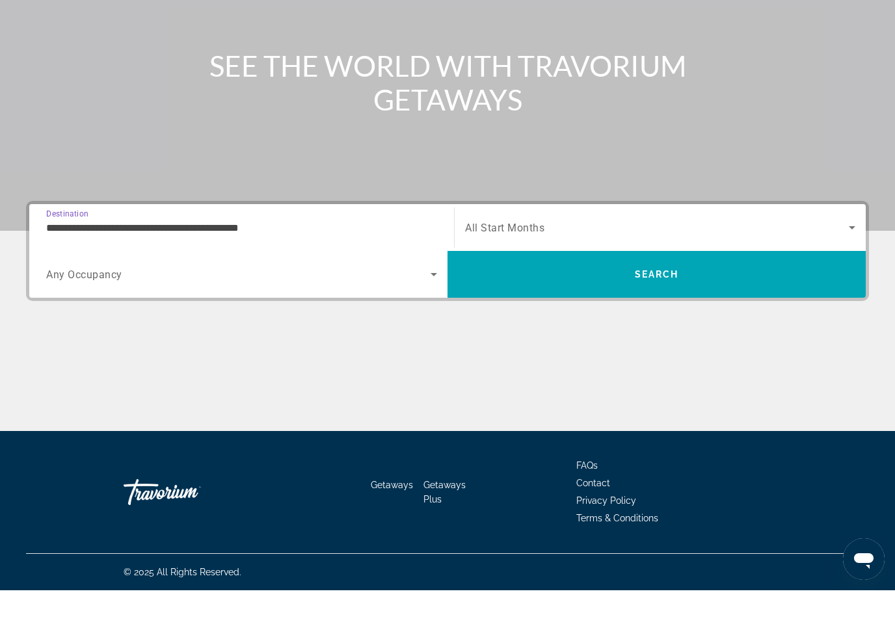
click at [601, 308] on span "Search" at bounding box center [656, 323] width 418 height 31
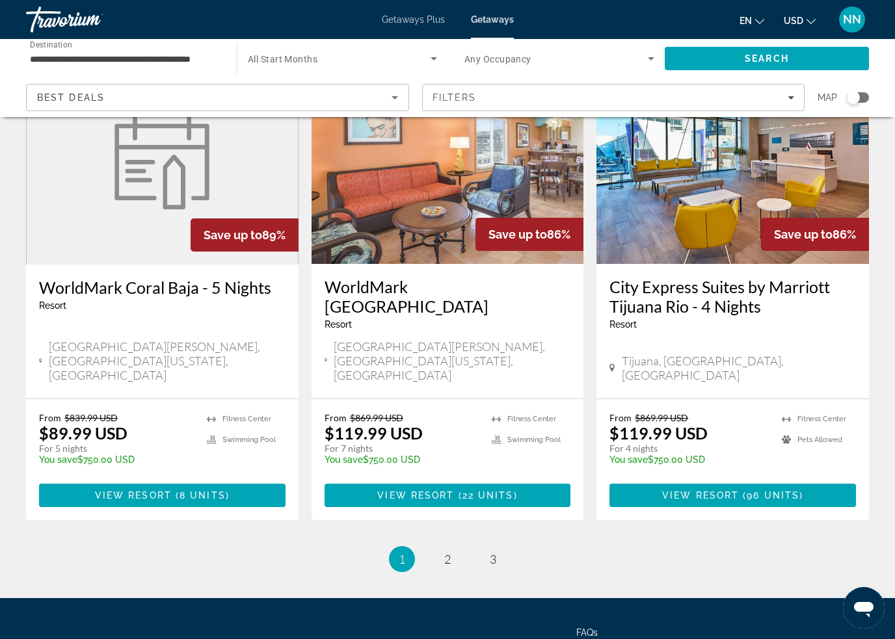
scroll to position [1572, 0]
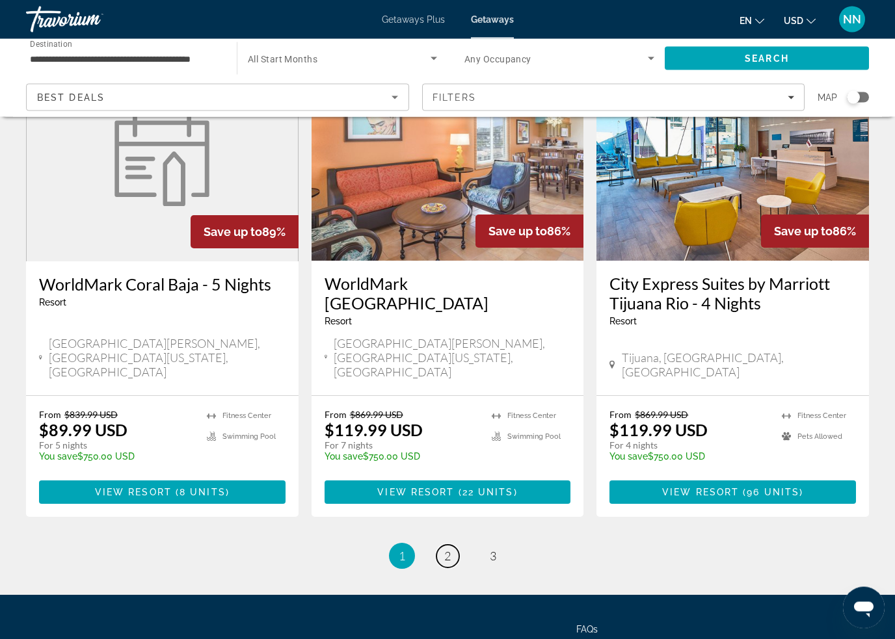
click at [448, 550] on span "2" at bounding box center [447, 557] width 7 height 14
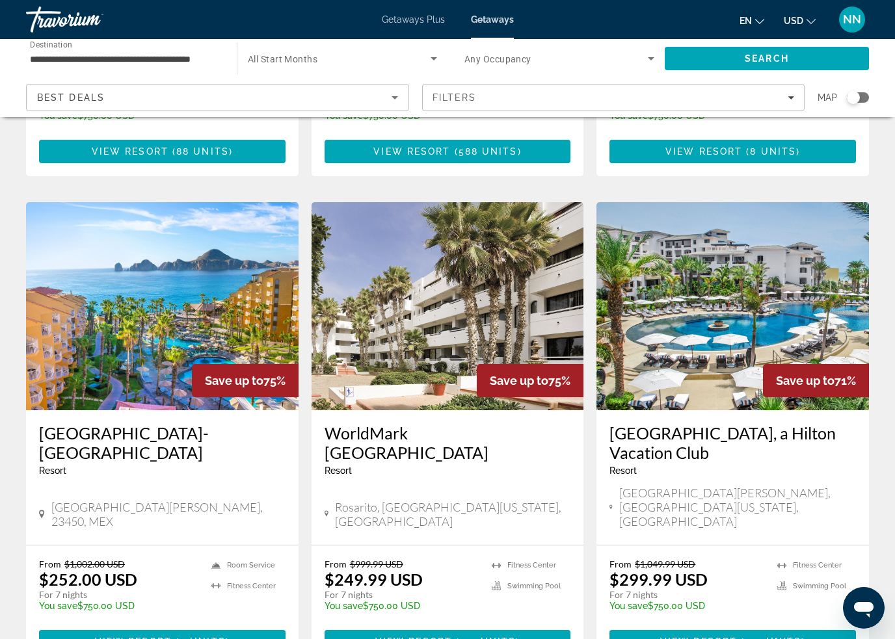
scroll to position [460, 0]
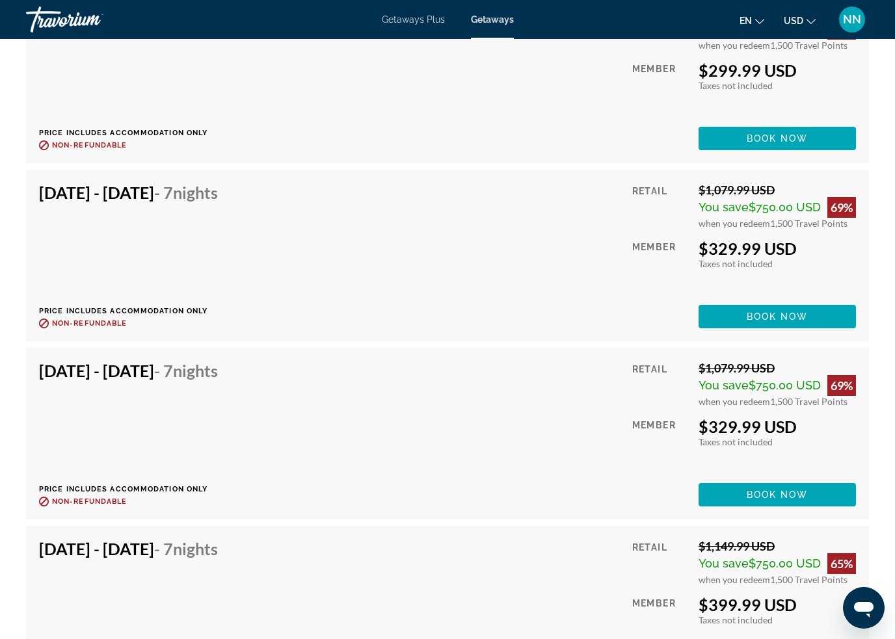
scroll to position [2923, 0]
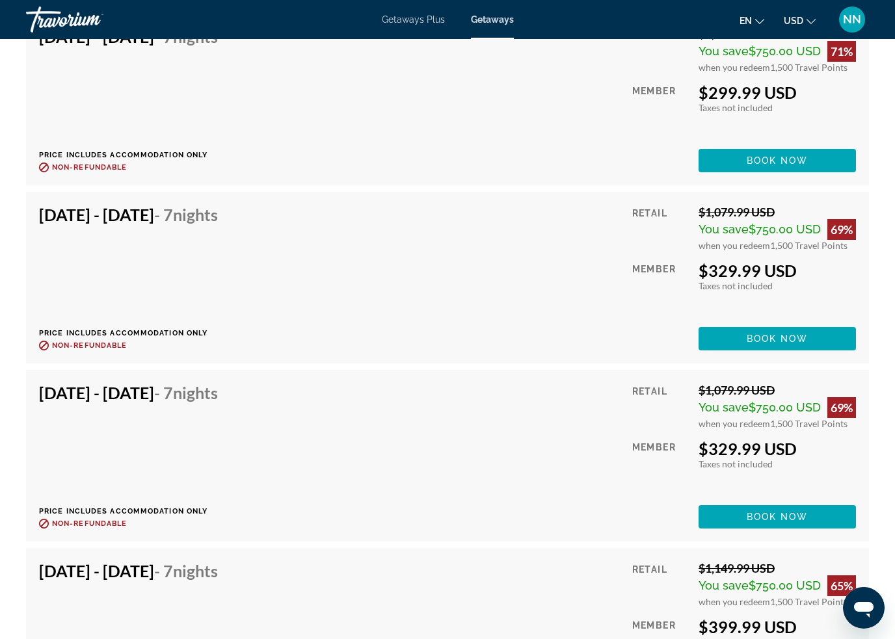
click at [790, 338] on span "Book now" at bounding box center [778, 339] width 62 height 10
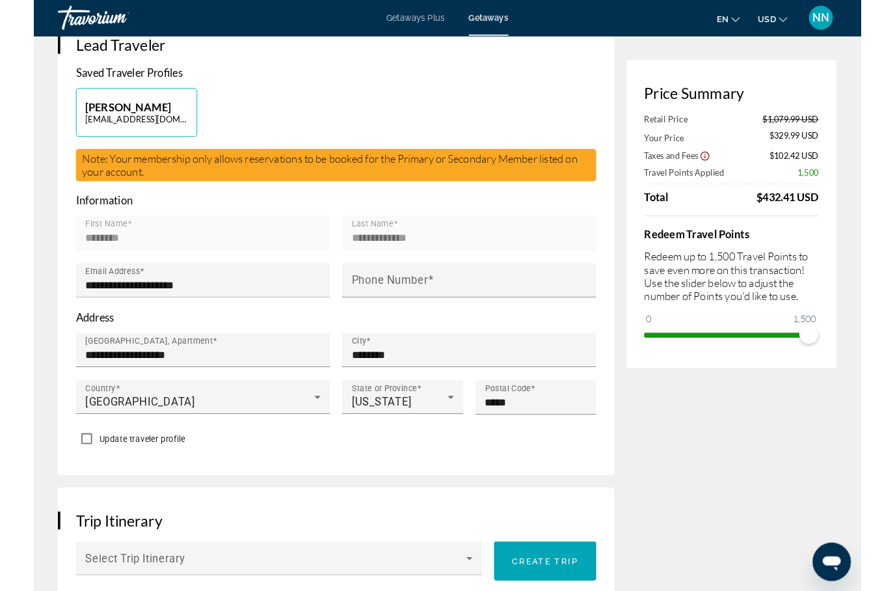
scroll to position [311, 0]
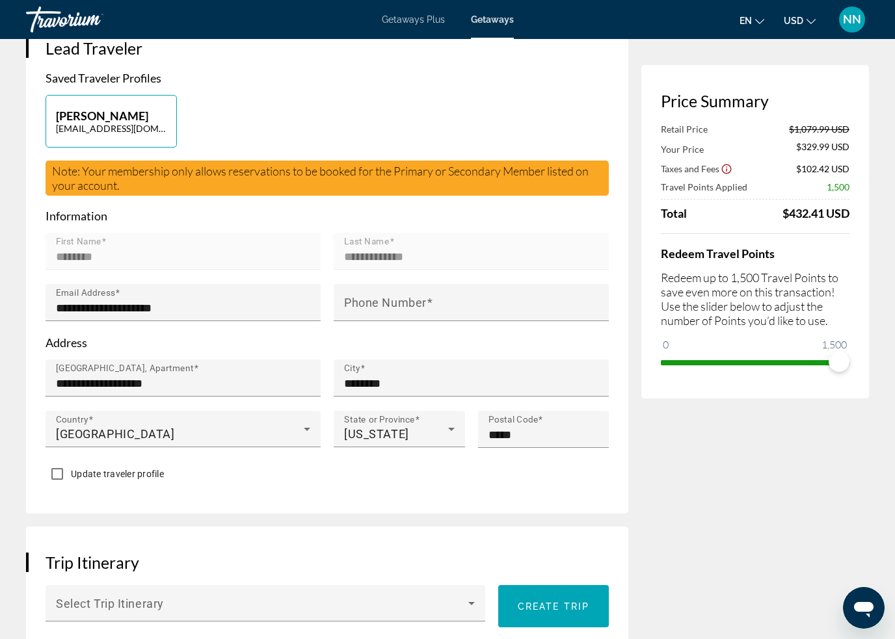
click at [213, 284] on div "**********" at bounding box center [187, 302] width 262 height 37
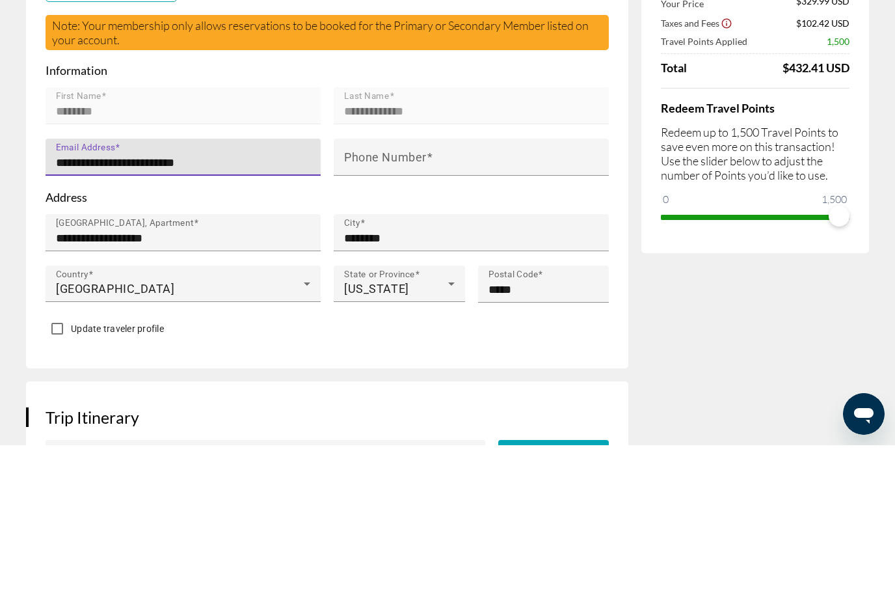
type input "**********"
click at [470, 300] on input "Phone Number" at bounding box center [475, 308] width 262 height 16
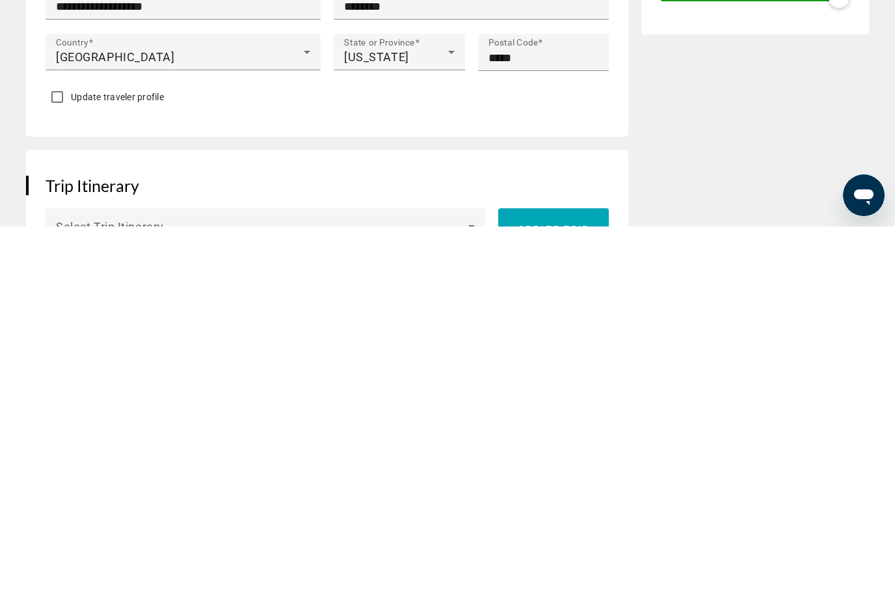
scroll to position [325, 0]
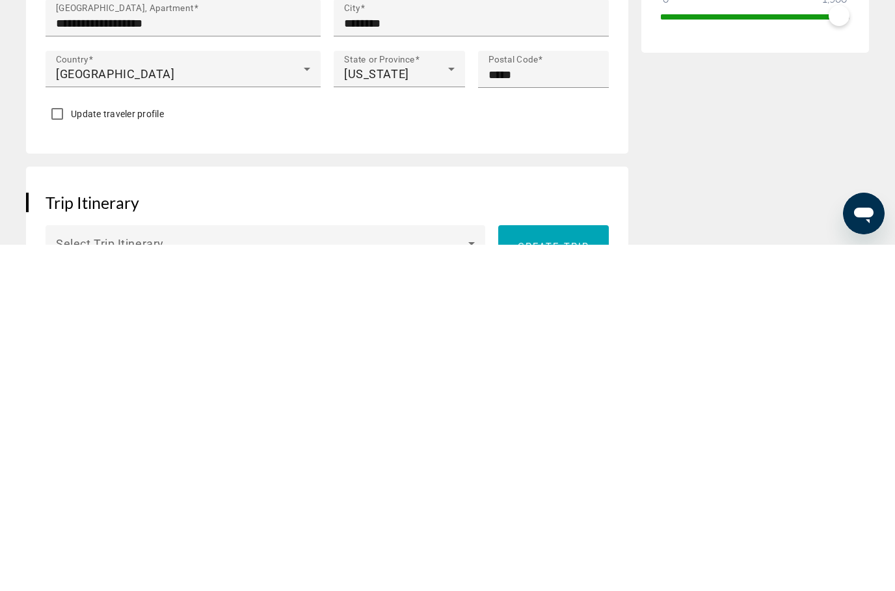
type input "**********"
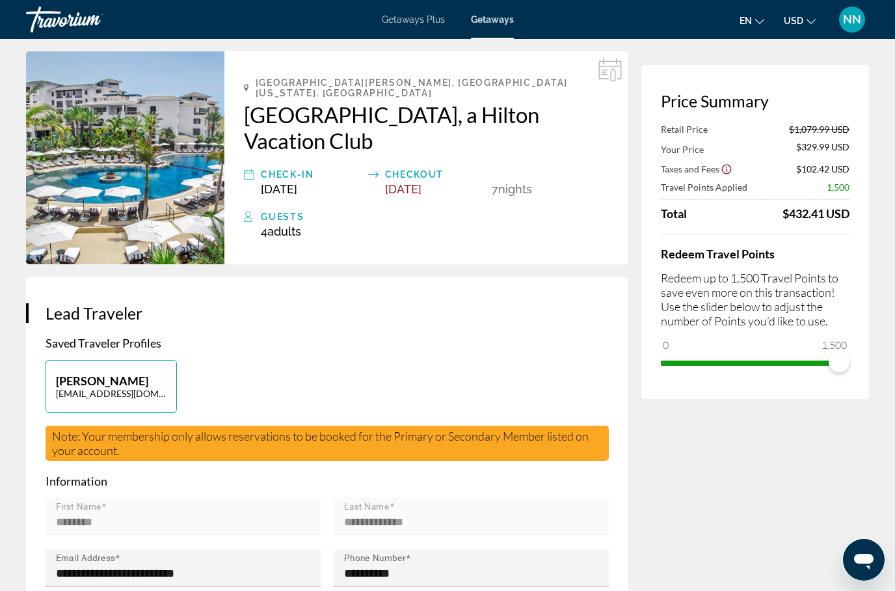
scroll to position [0, 0]
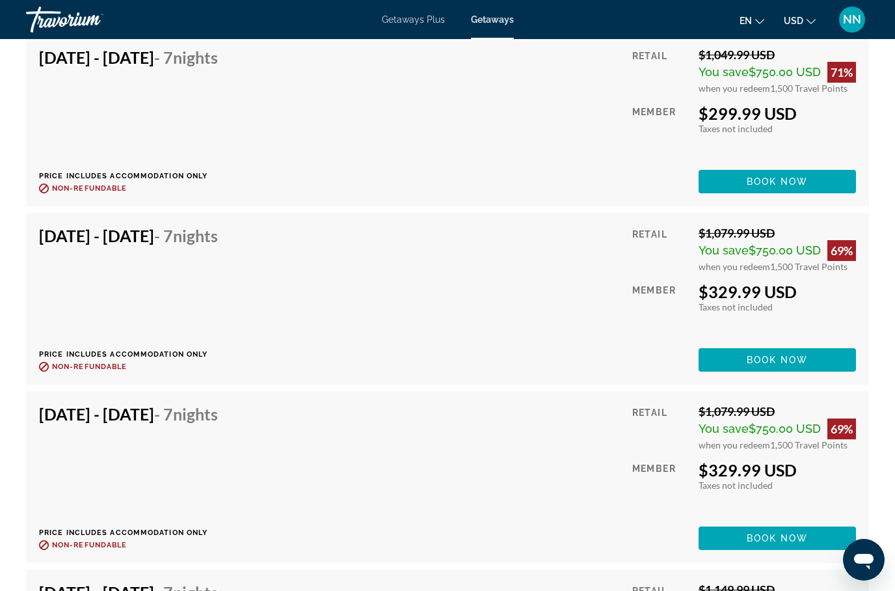
scroll to position [2901, 0]
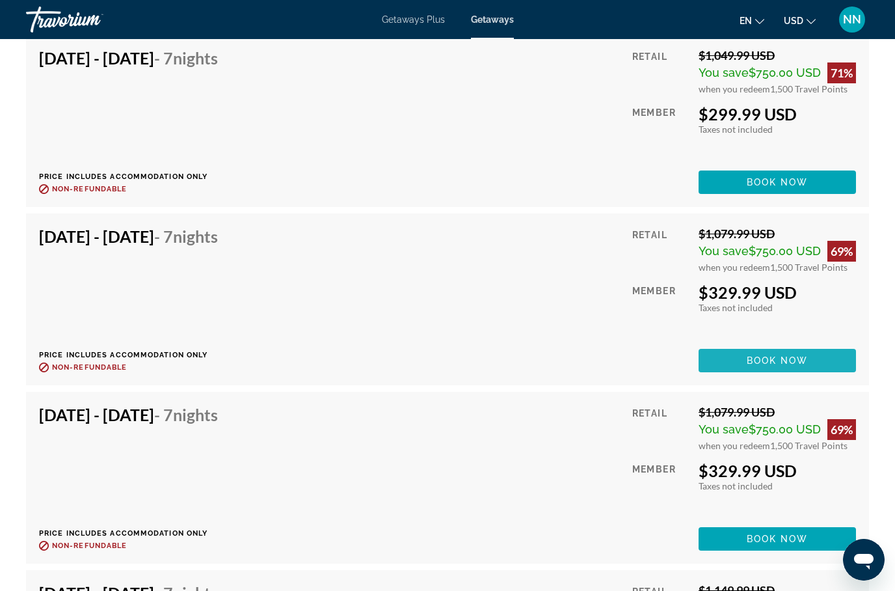
click at [784, 359] on span "Book now" at bounding box center [778, 360] width 62 height 10
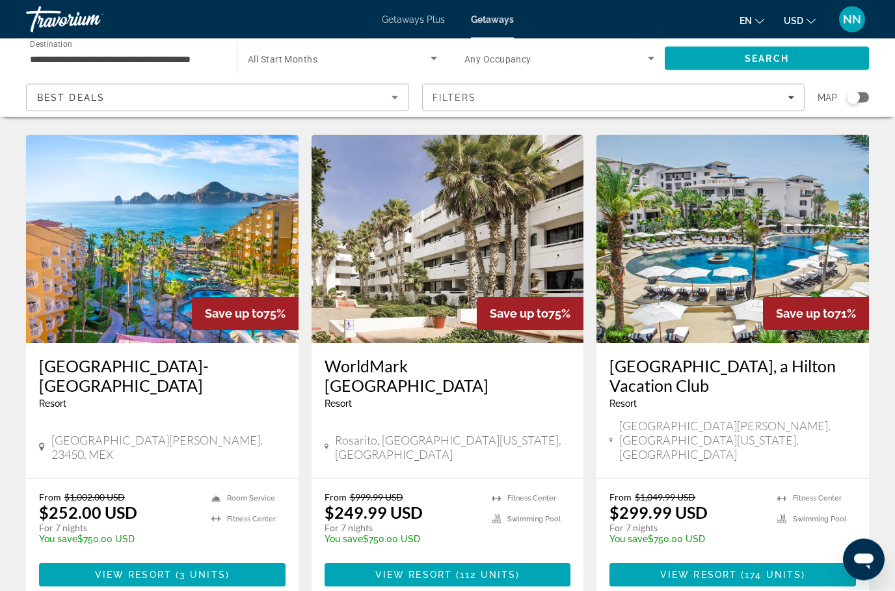
scroll to position [534, 0]
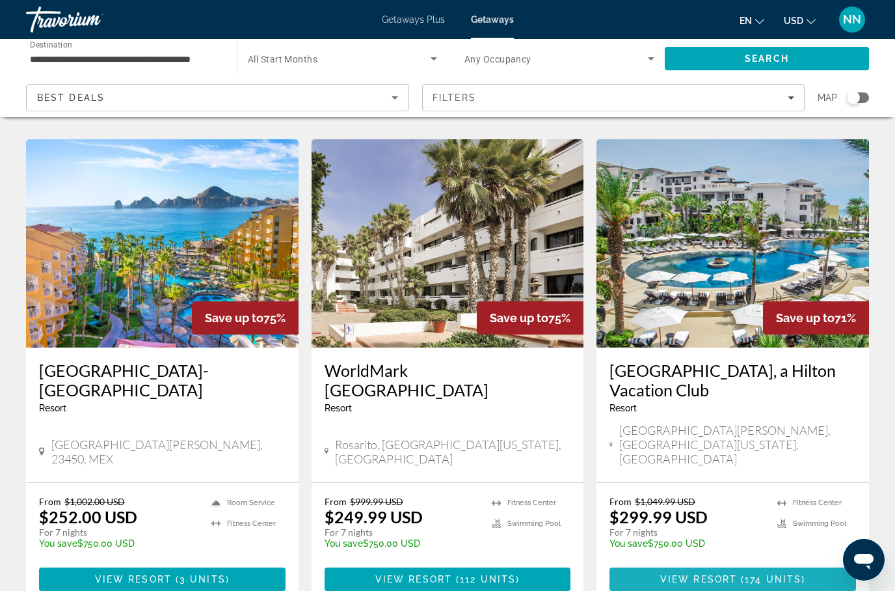
click at [704, 574] on span "View Resort" at bounding box center [698, 579] width 77 height 10
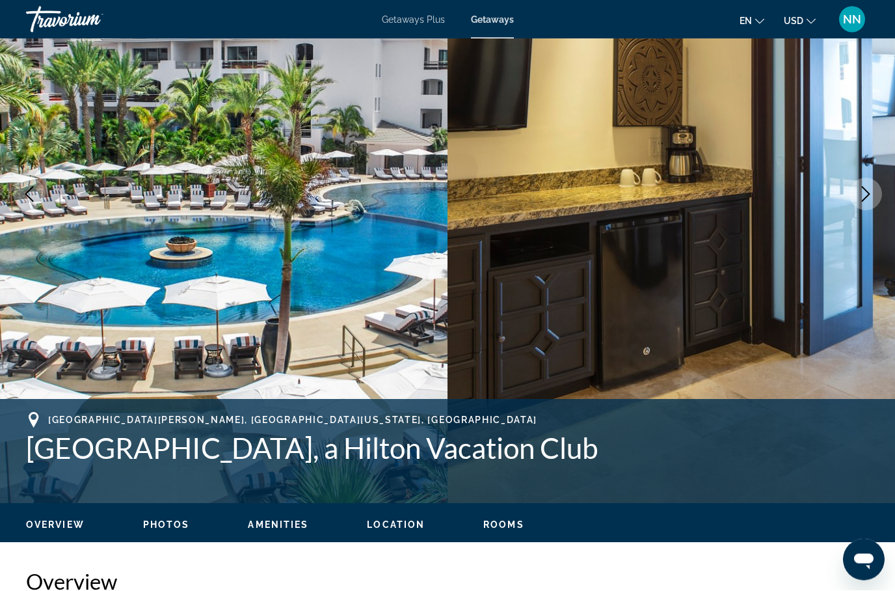
scroll to position [168, 0]
